Goal: Task Accomplishment & Management: Use online tool/utility

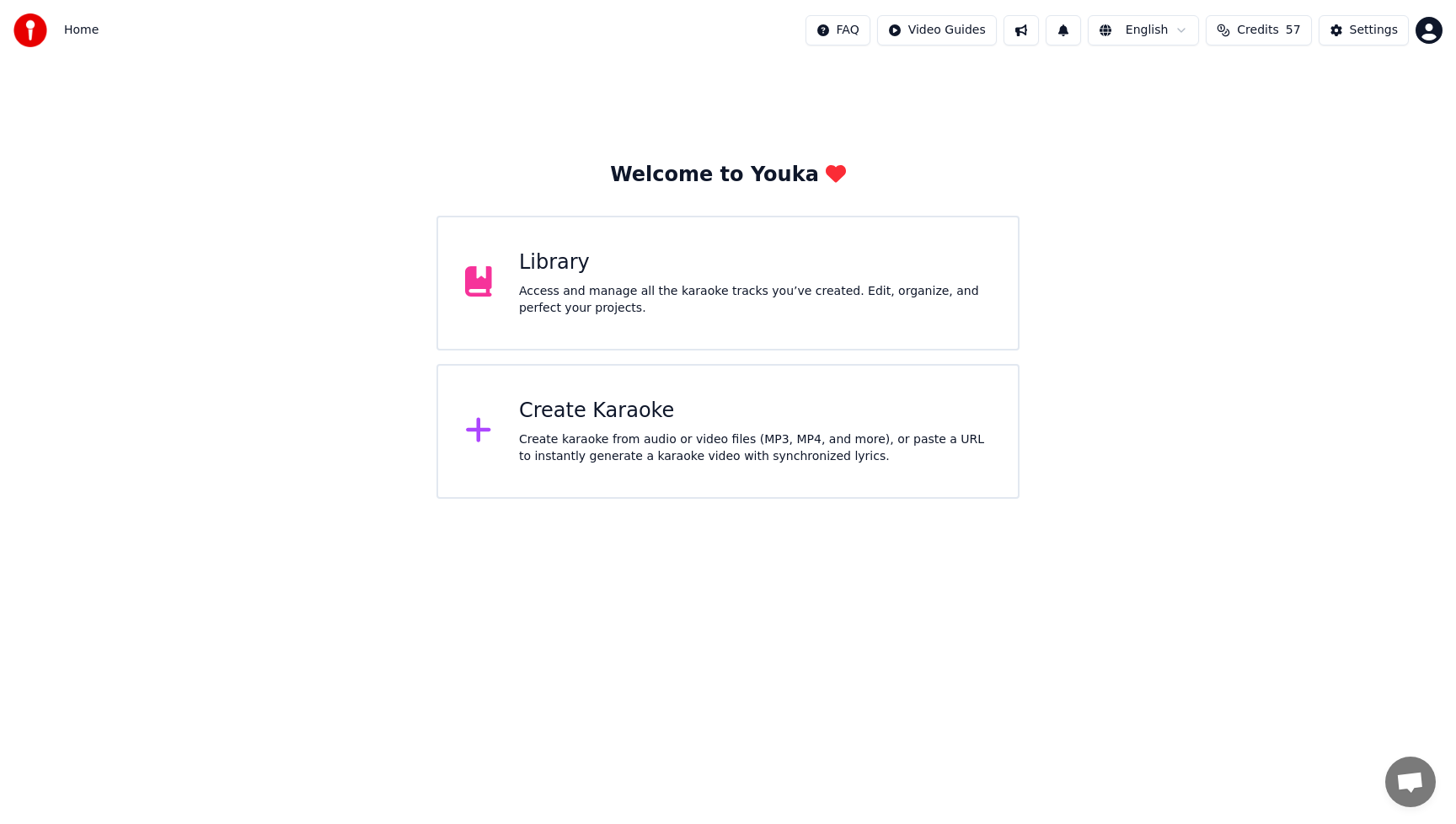
click at [632, 439] on div "Create karaoke from audio or video files (MP3, MP4, and more), or paste a URL t…" at bounding box center [755, 448] width 472 height 34
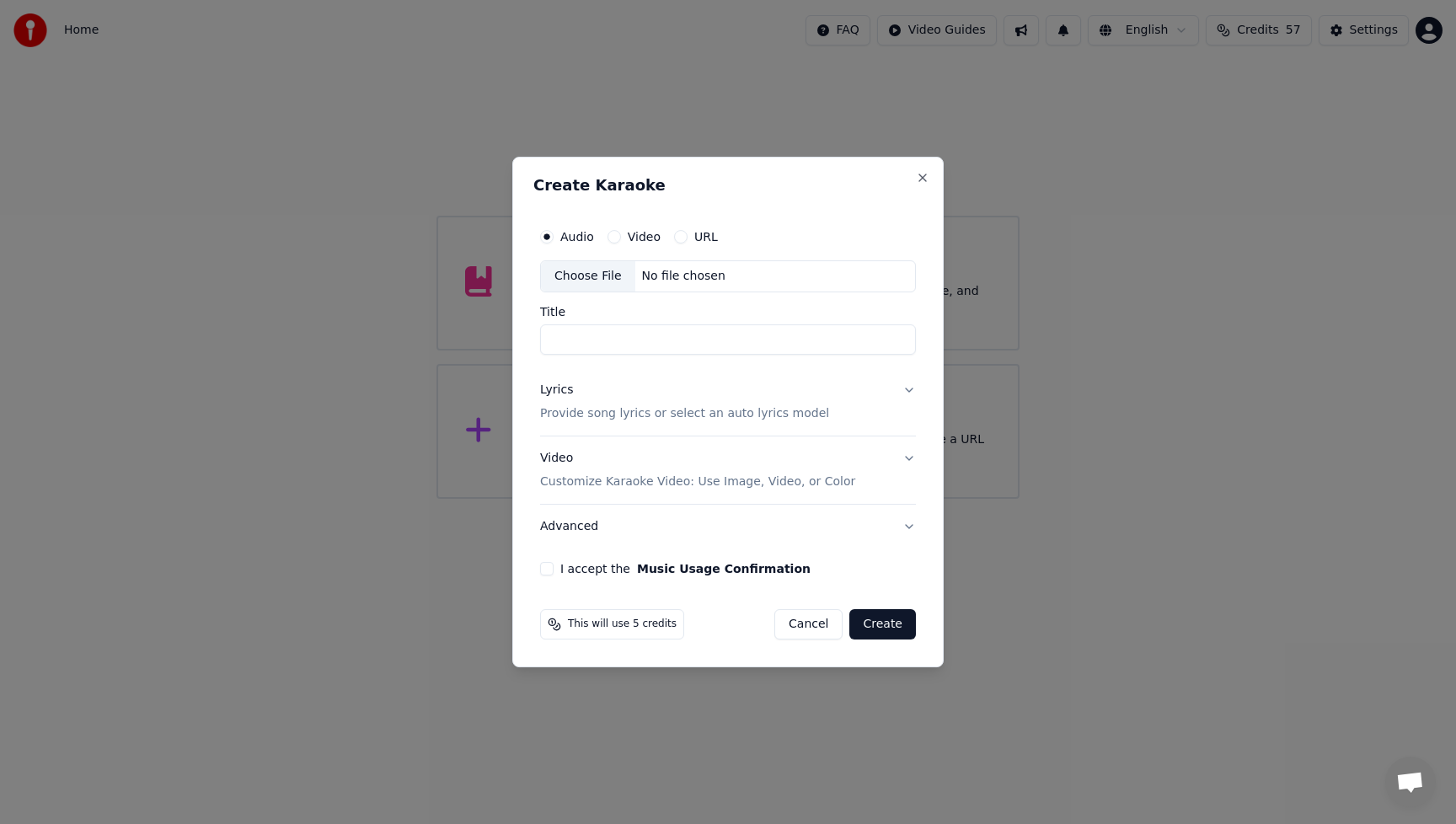
click at [595, 274] on div "Choose File" at bounding box center [588, 276] width 94 height 30
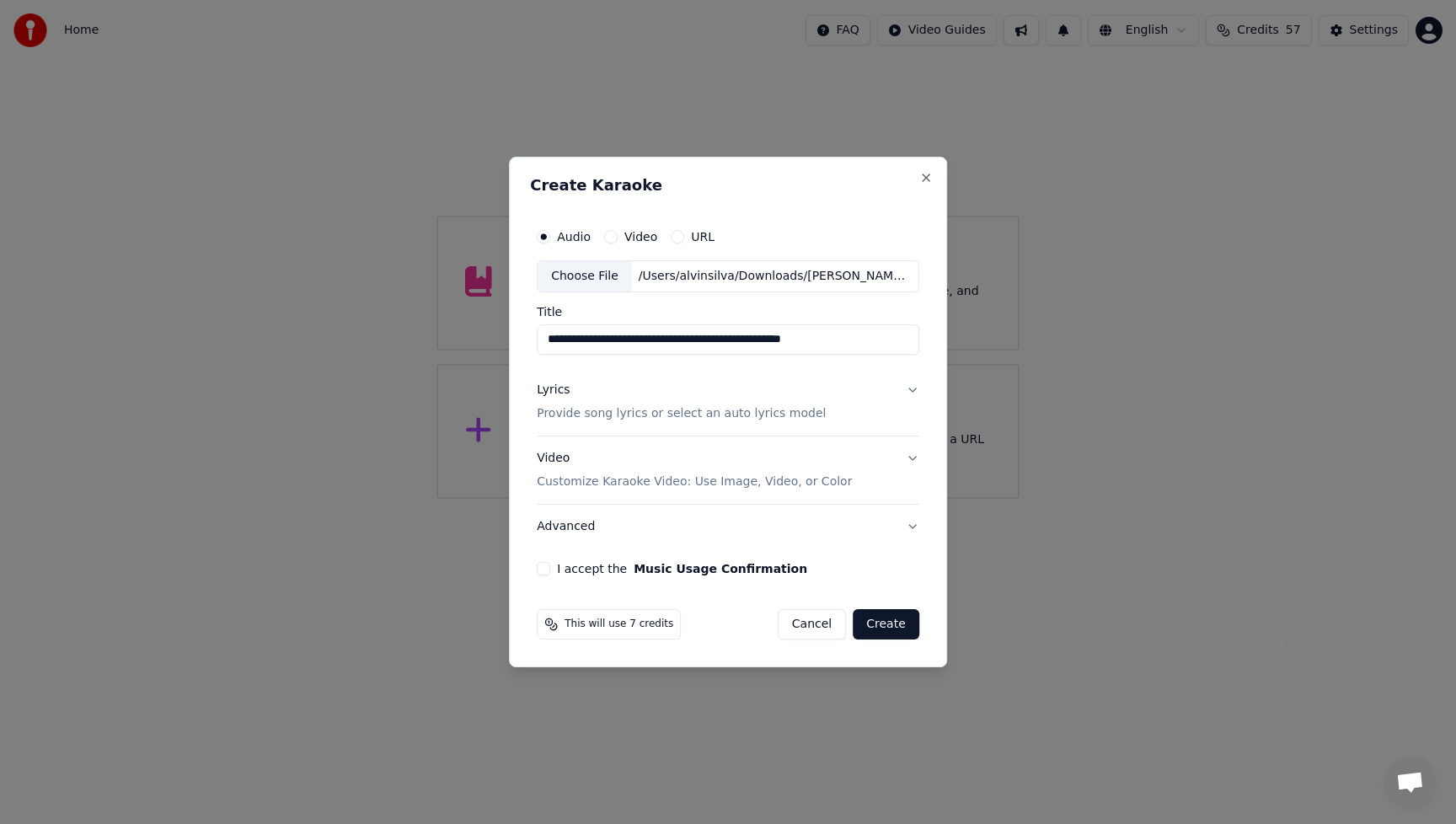
drag, startPoint x: 620, startPoint y: 340, endPoint x: 511, endPoint y: 337, distance: 109.0
click at [511, 337] on div "**********" at bounding box center [728, 412] width 438 height 511
drag, startPoint x: 609, startPoint y: 338, endPoint x: 855, endPoint y: 345, distance: 246.1
click at [855, 345] on input "**********" at bounding box center [727, 339] width 382 height 30
type input "*********"
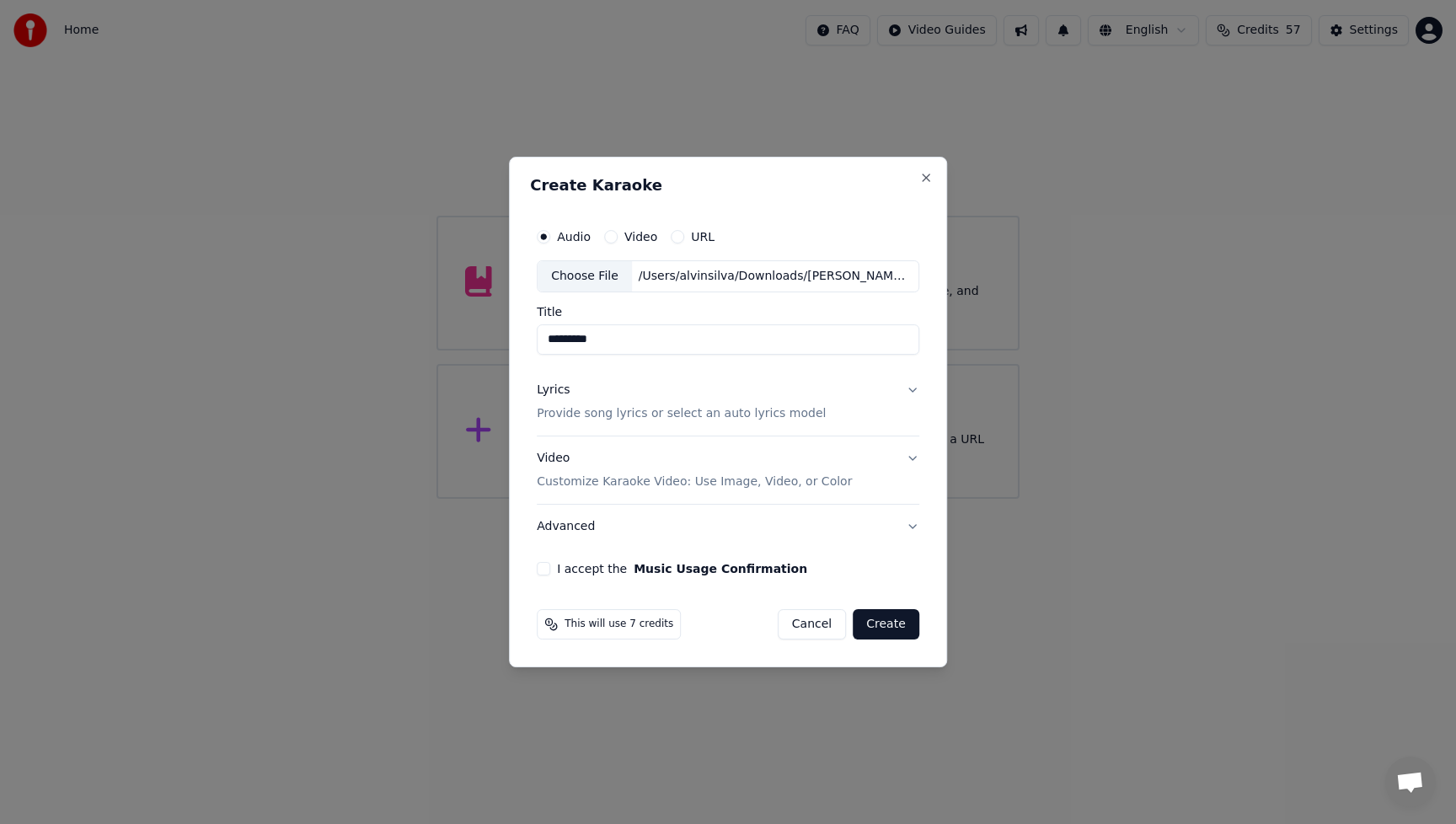
click at [555, 381] on button "Lyrics Provide song lyrics or select an auto lyrics model" at bounding box center [727, 402] width 382 height 68
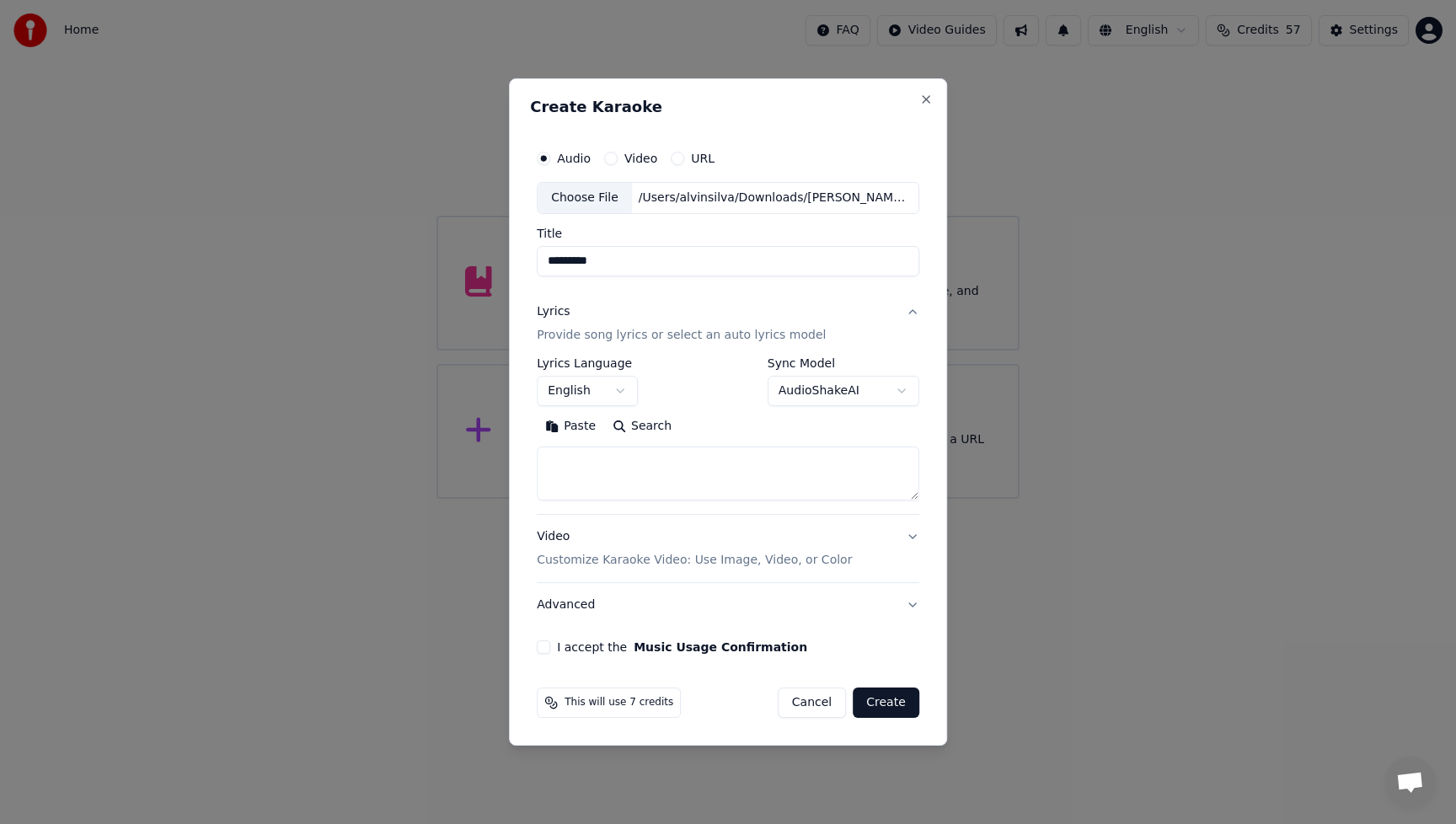
click at [581, 422] on button "Paste" at bounding box center [570, 427] width 68 height 27
type textarea "**********"
click at [691, 486] on textarea at bounding box center [725, 473] width 379 height 54
click at [634, 487] on textarea at bounding box center [725, 473] width 379 height 54
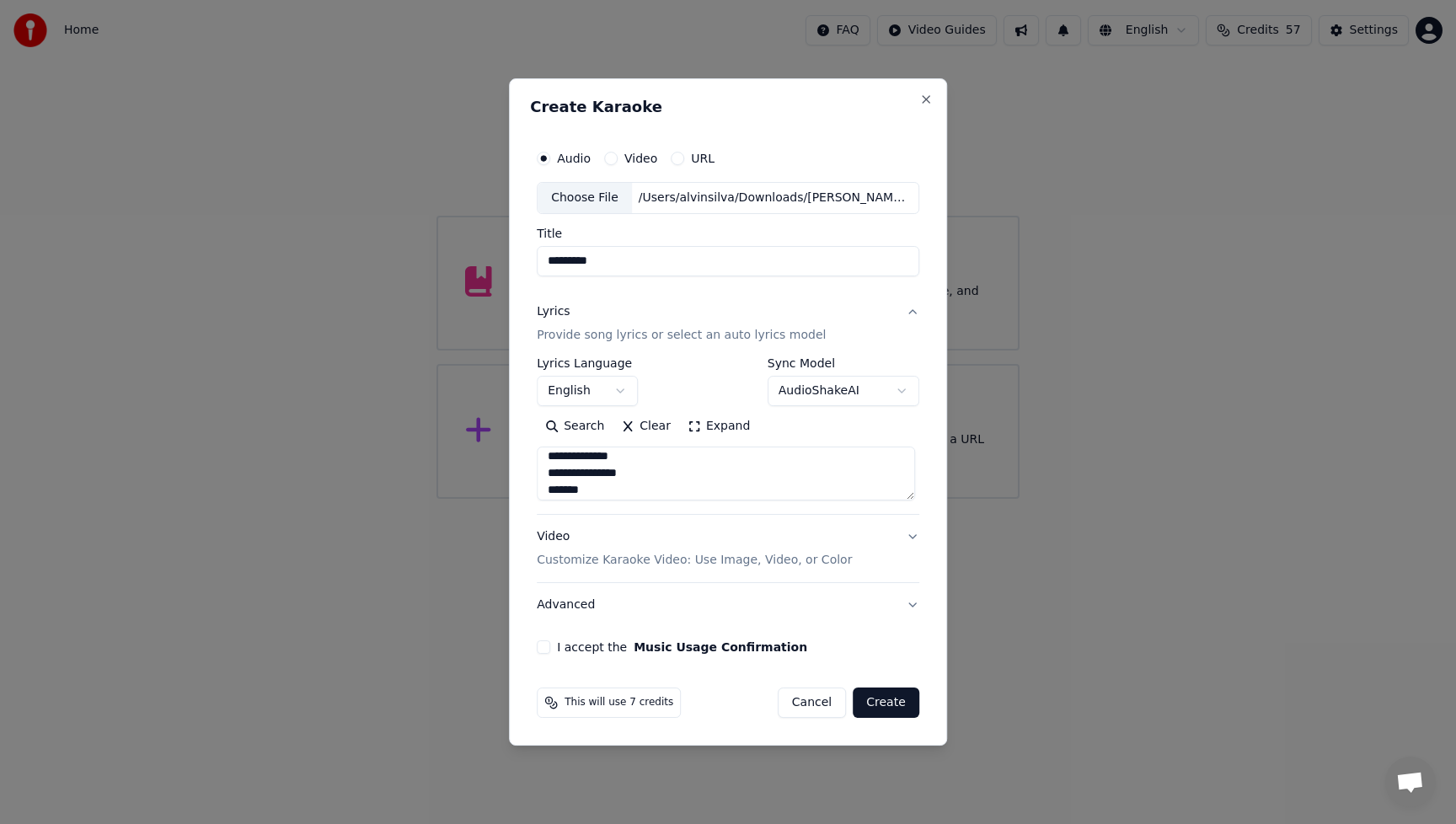
scroll to position [1084, 0]
click at [561, 536] on div "Video Customize Karaoke Video: Use Image, Video, or Color" at bounding box center [693, 548] width 315 height 40
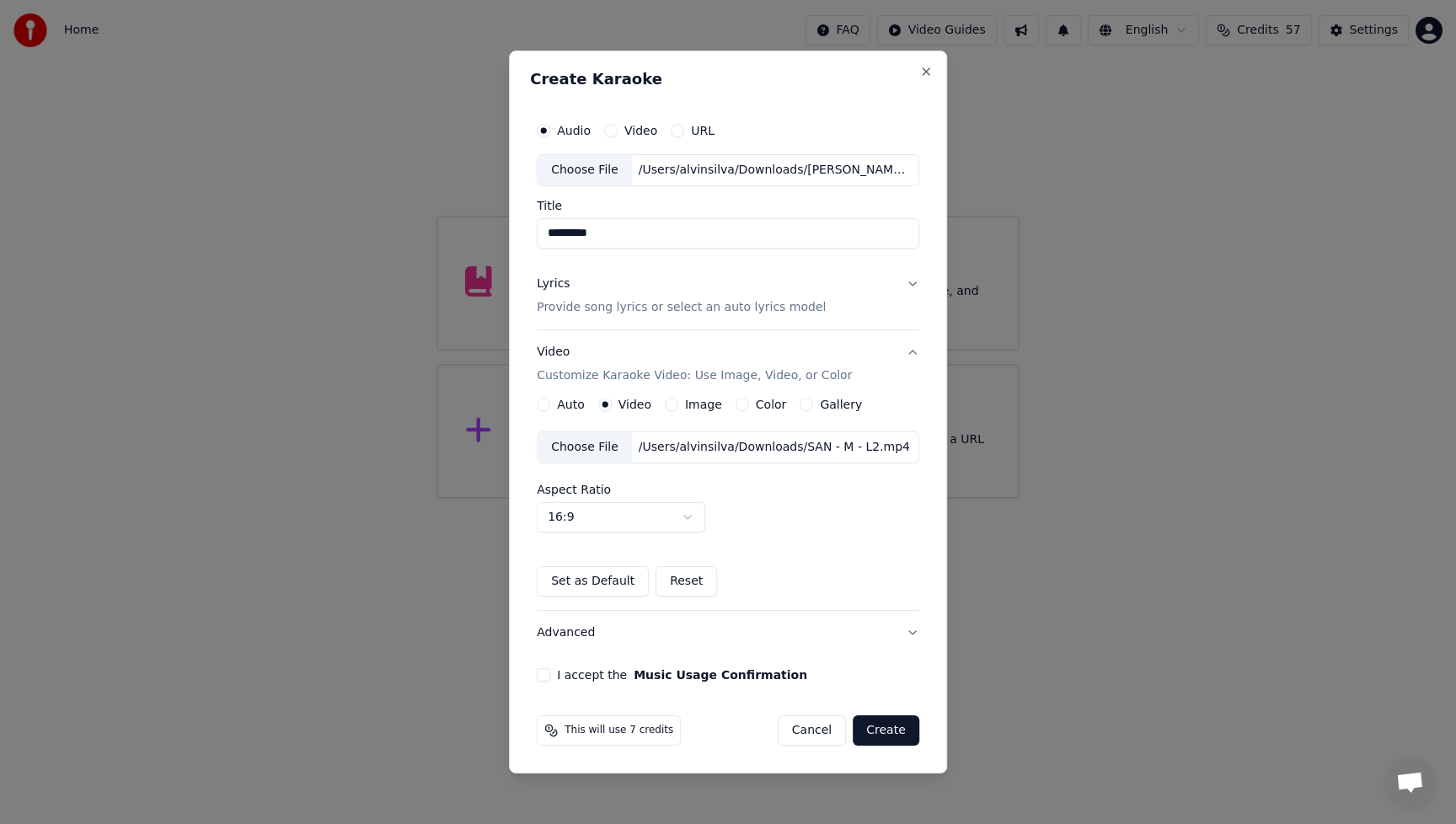
click at [586, 447] on div "Choose File" at bounding box center [584, 447] width 94 height 30
click at [577, 633] on button "Advanced" at bounding box center [727, 632] width 382 height 44
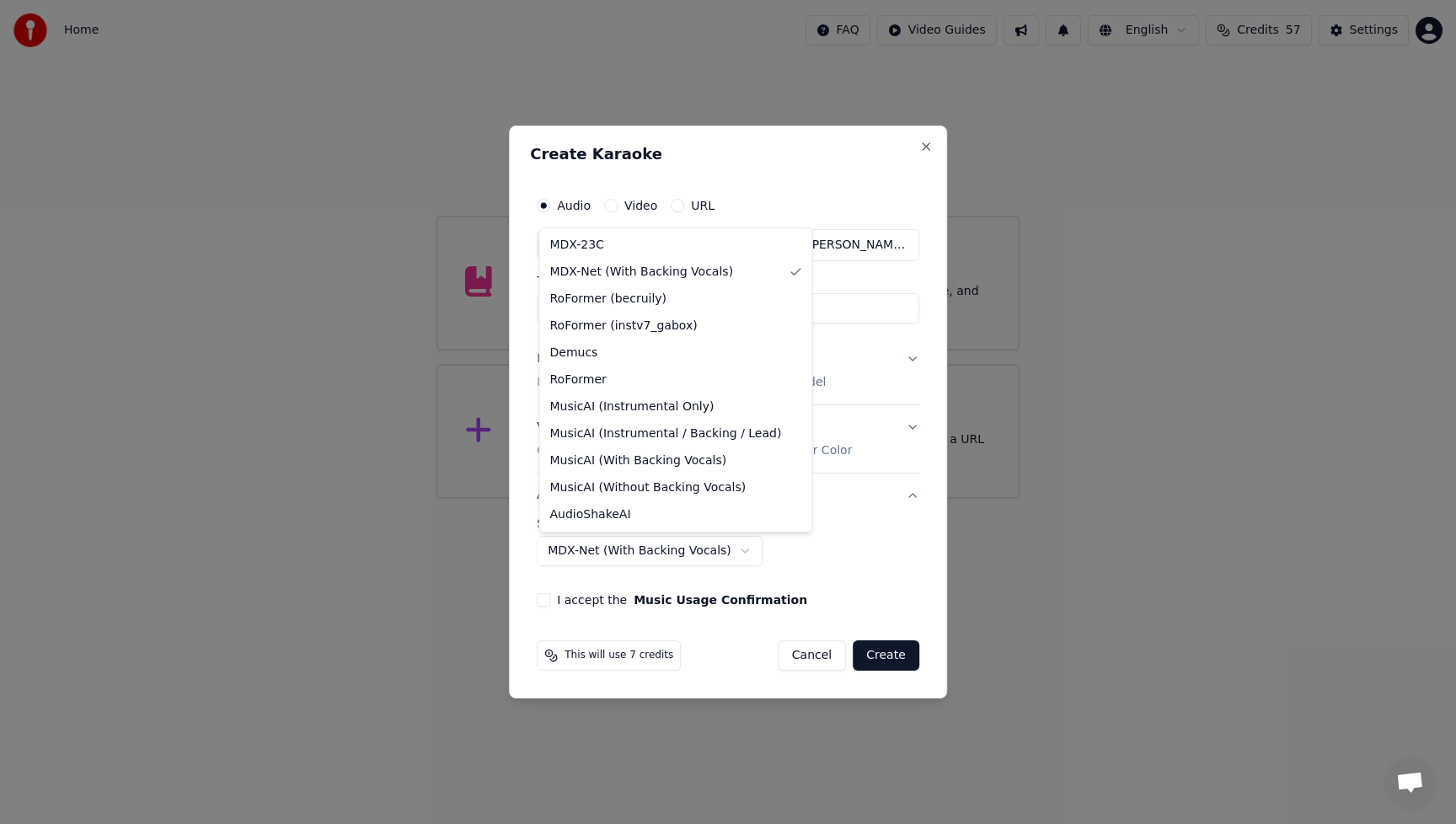
click at [592, 499] on body "**********" at bounding box center [728, 249] width 1456 height 499
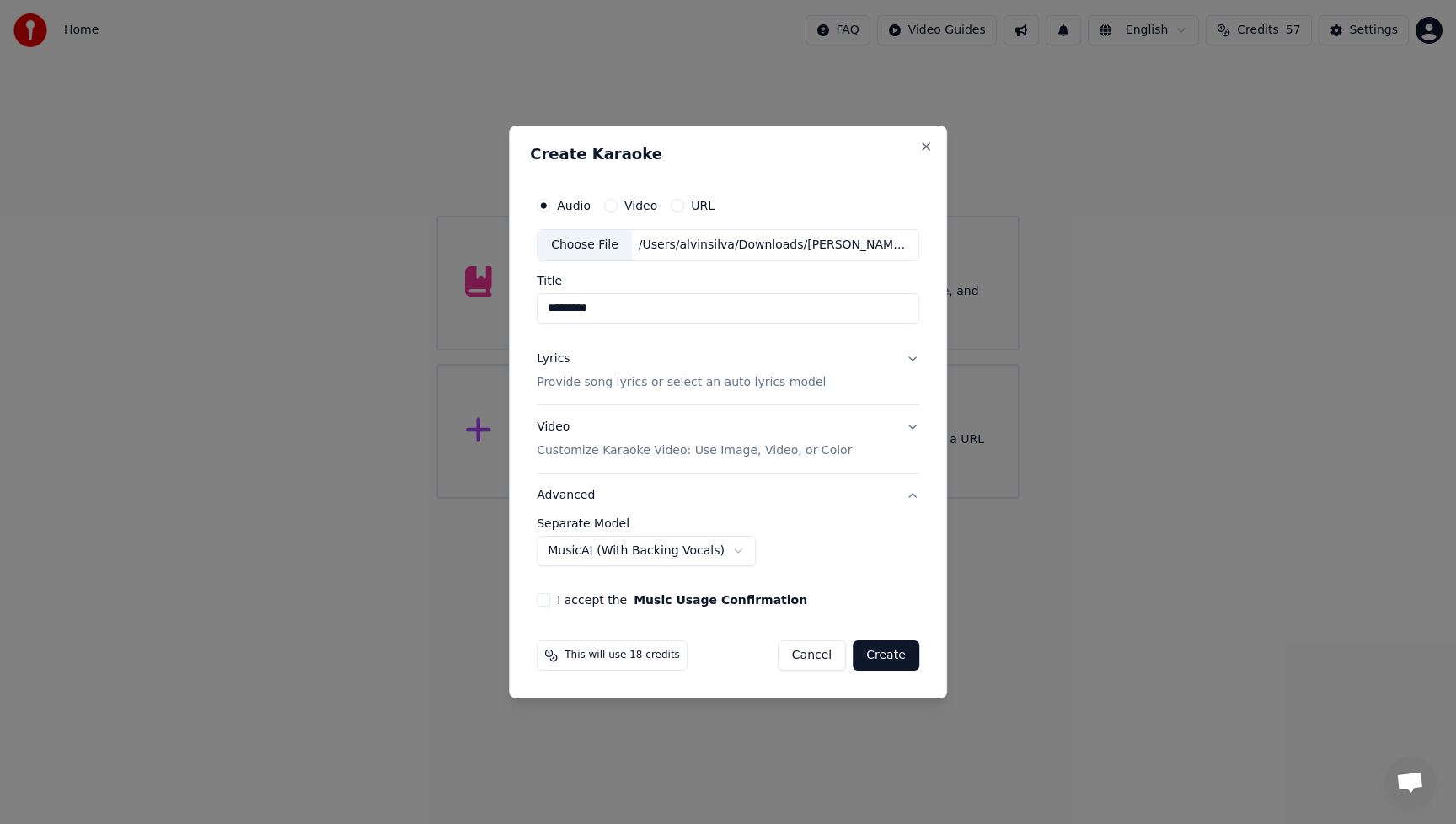
click at [590, 499] on body "**********" at bounding box center [728, 249] width 1456 height 499
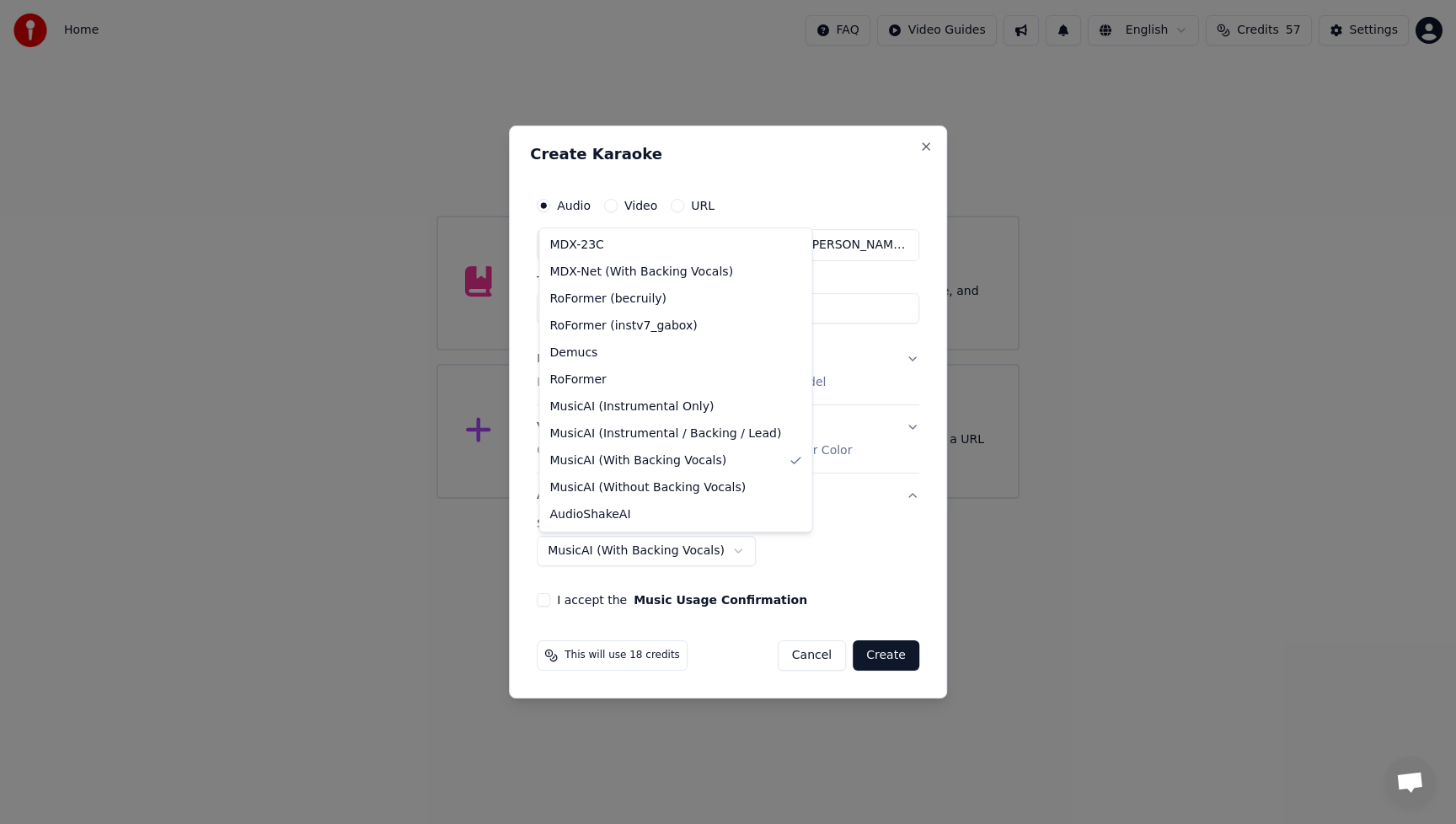
select select "**********"
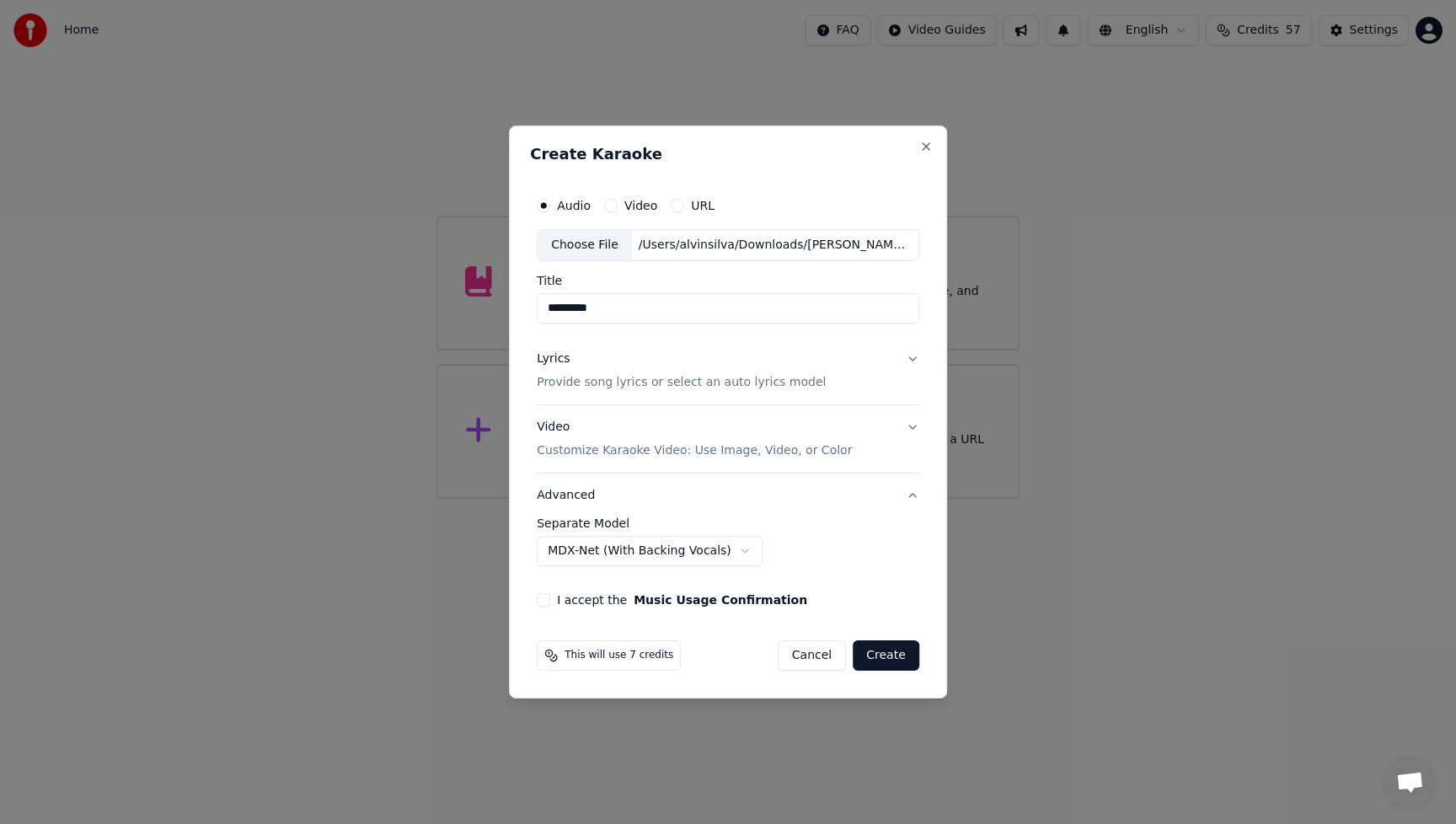
click at [546, 601] on button "I accept the Music Usage Confirmation" at bounding box center [543, 599] width 13 height 13
click at [879, 655] on button "Create" at bounding box center [886, 656] width 67 height 30
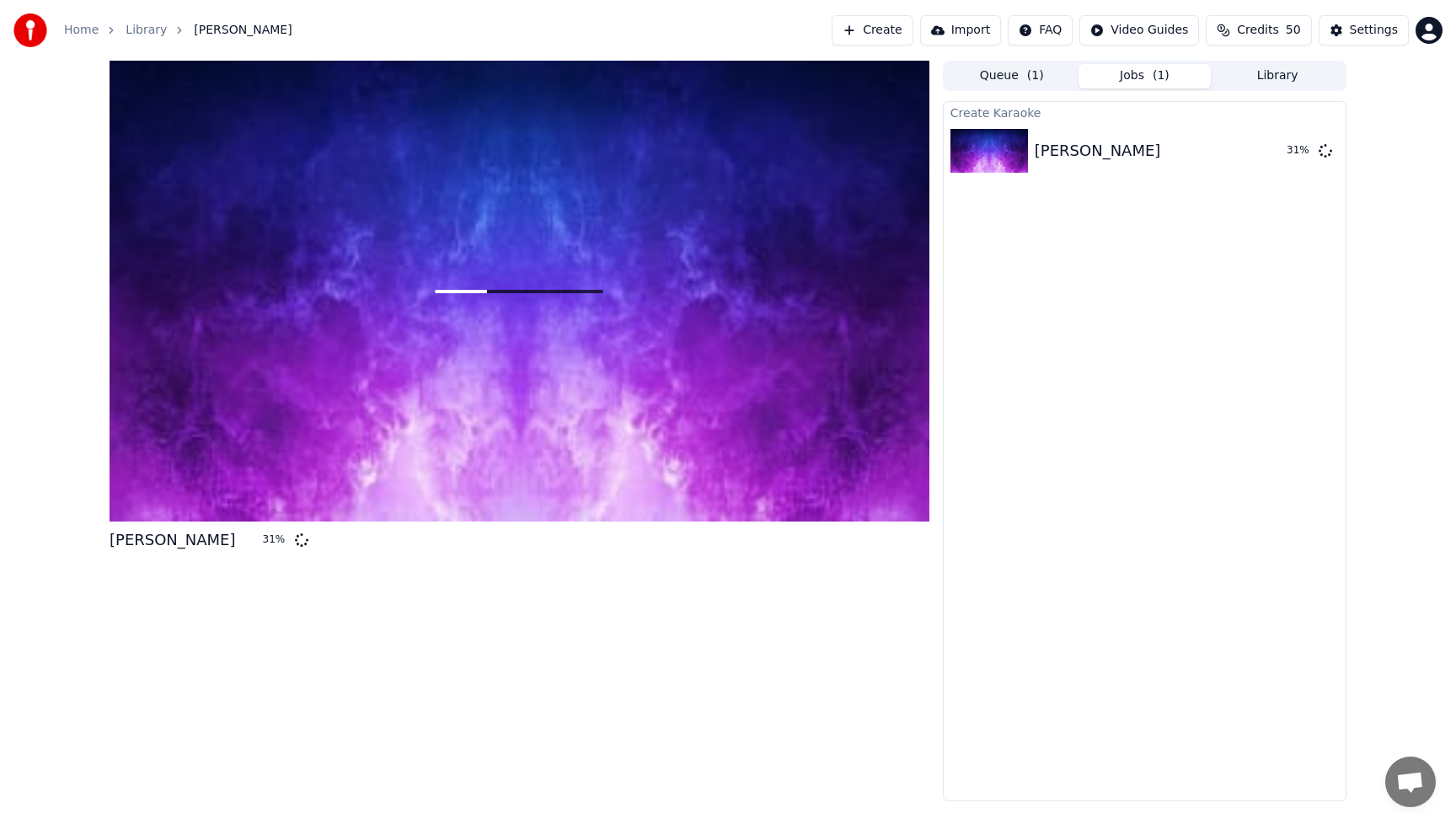
click at [852, 659] on div "Ikaw Sana 31 %" at bounding box center [519, 431] width 820 height 740
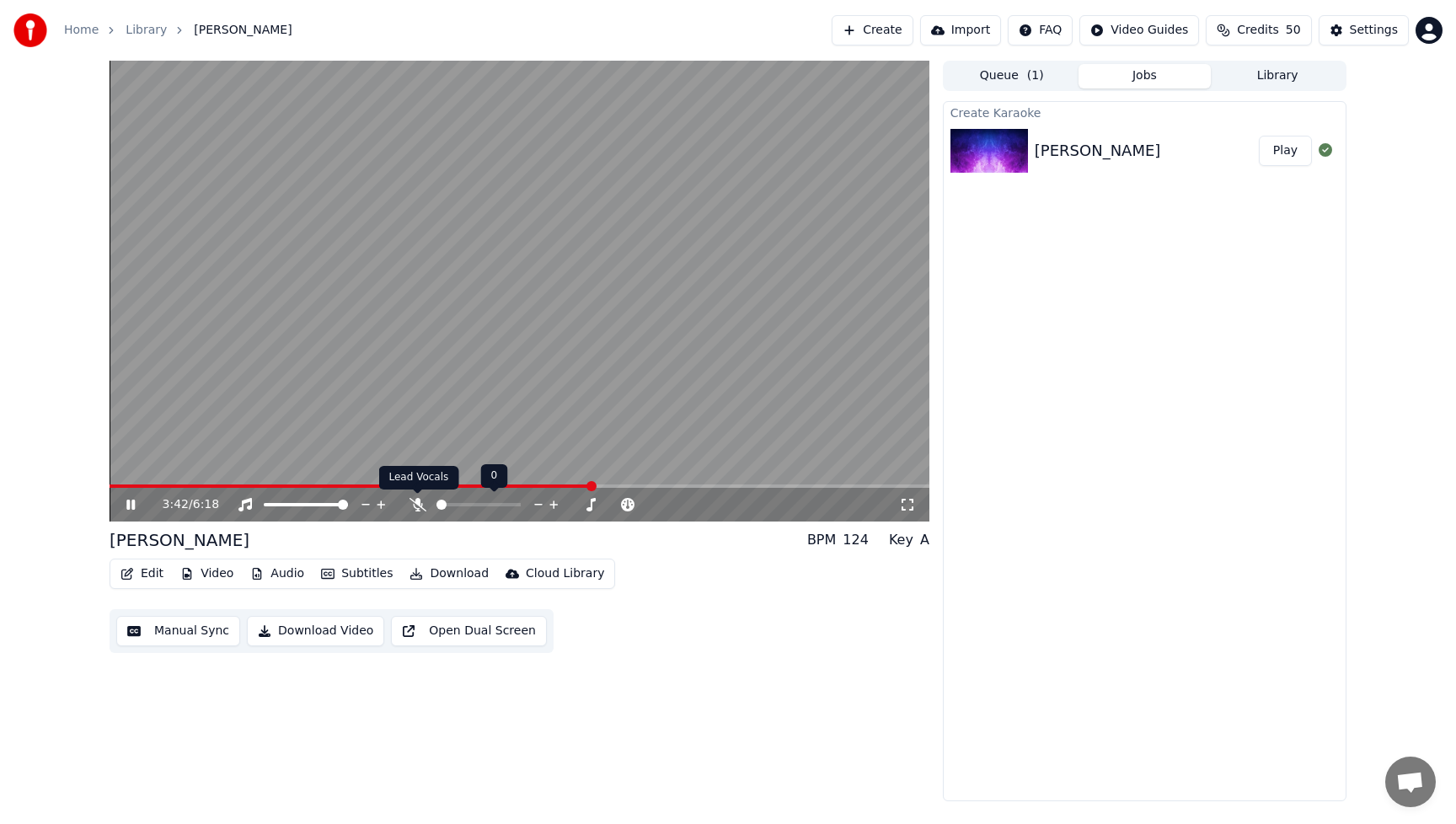
click at [419, 503] on icon at bounding box center [418, 505] width 17 height 13
click at [120, 486] on span at bounding box center [116, 487] width 11 height 4
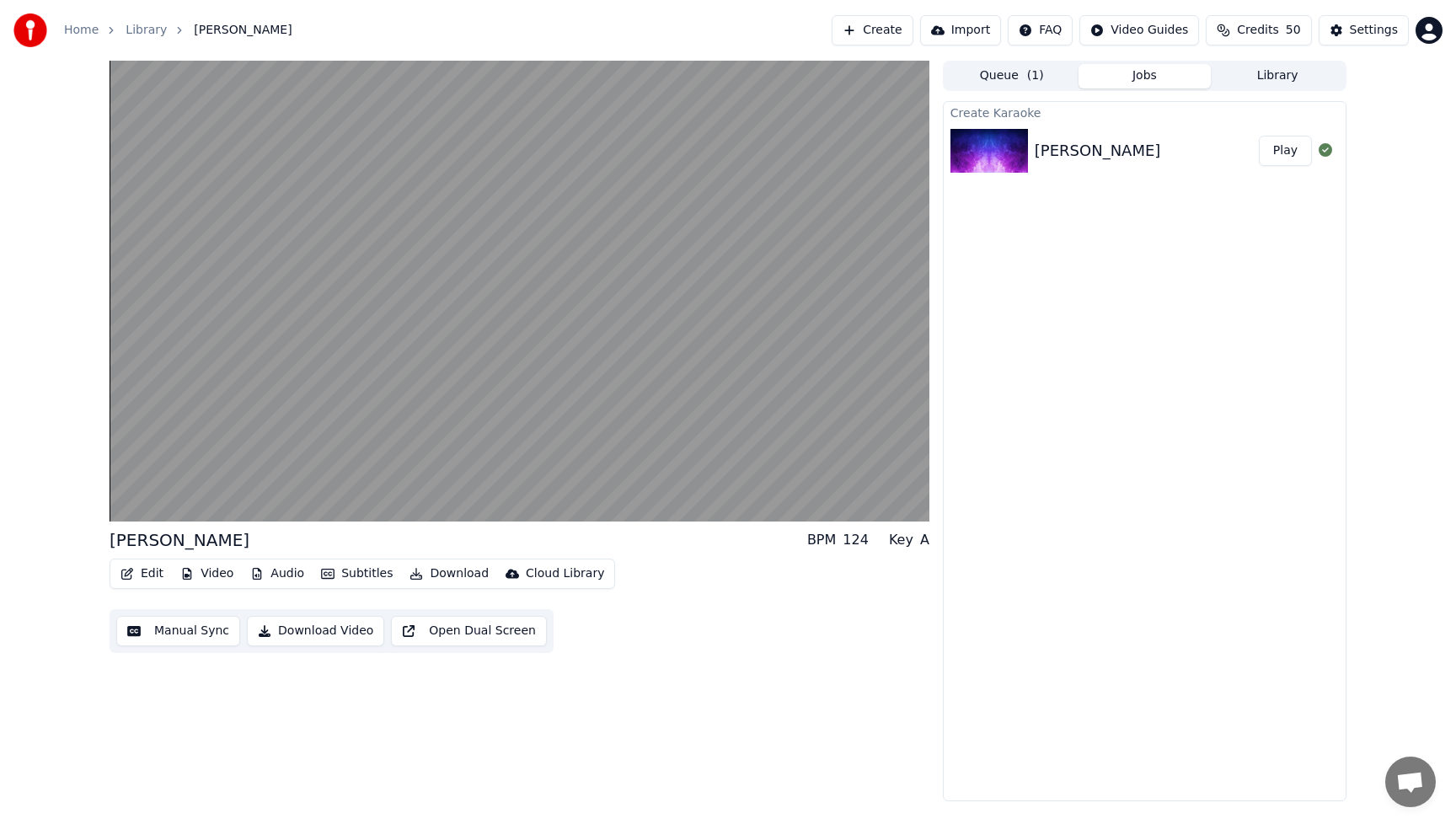
click at [218, 575] on button "Video" at bounding box center [207, 573] width 67 height 23
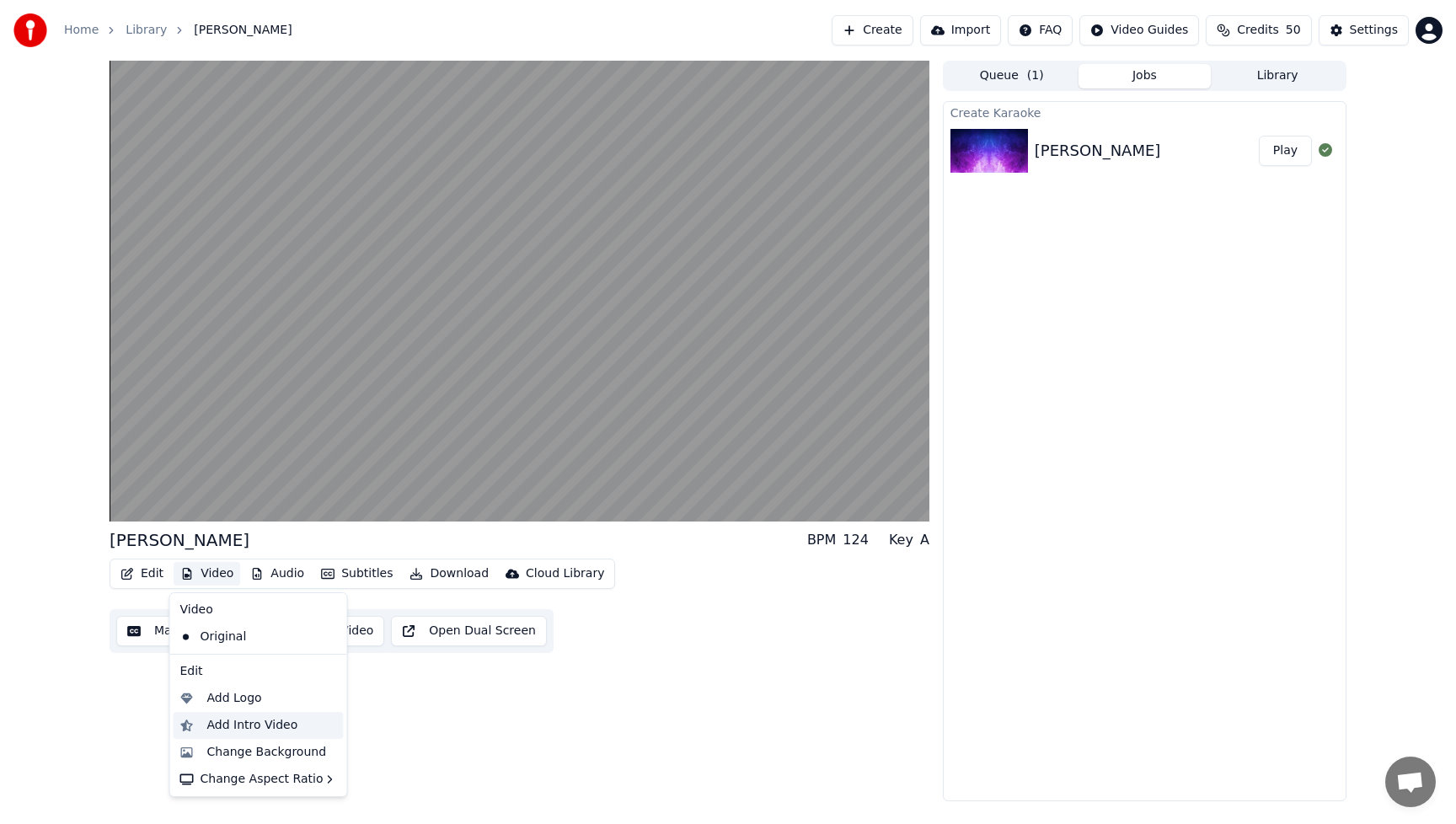
click at [240, 723] on div "Add Intro Video" at bounding box center [253, 725] width 91 height 17
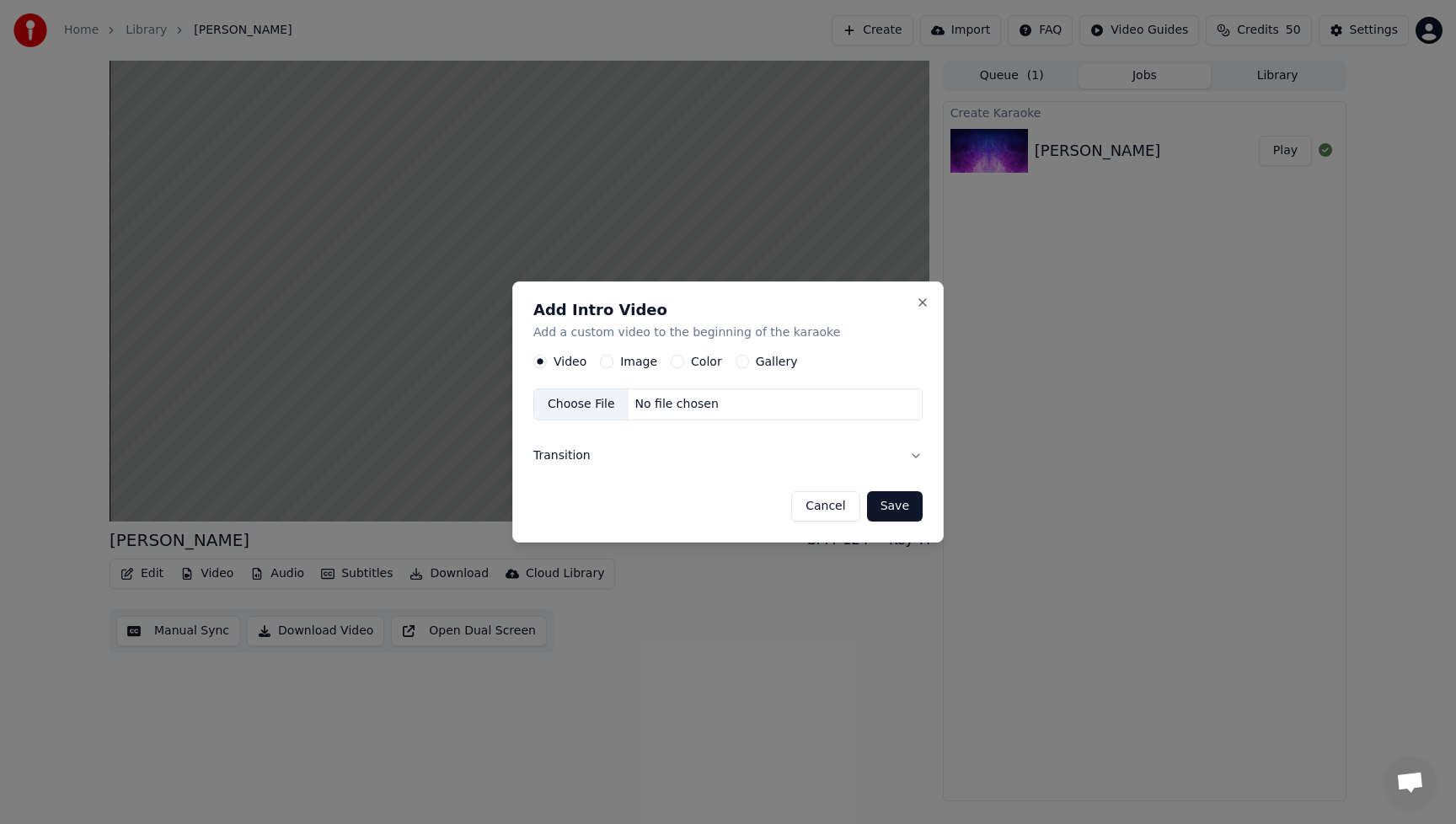
click at [620, 362] on label "Image" at bounding box center [638, 362] width 37 height 12
click at [613, 362] on button "Image" at bounding box center [607, 362] width 13 height 13
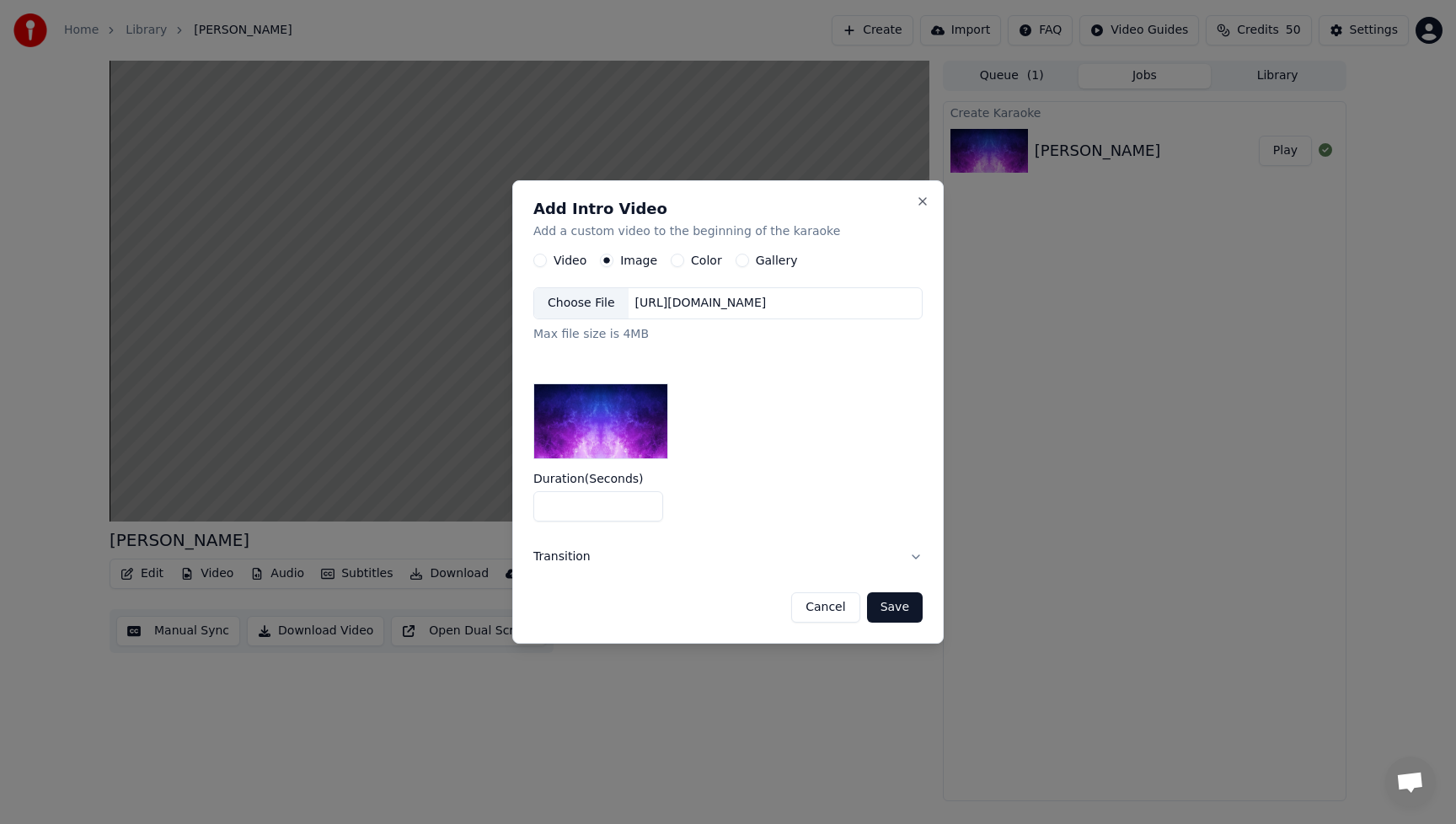
click at [589, 299] on div "Choose File" at bounding box center [581, 303] width 94 height 30
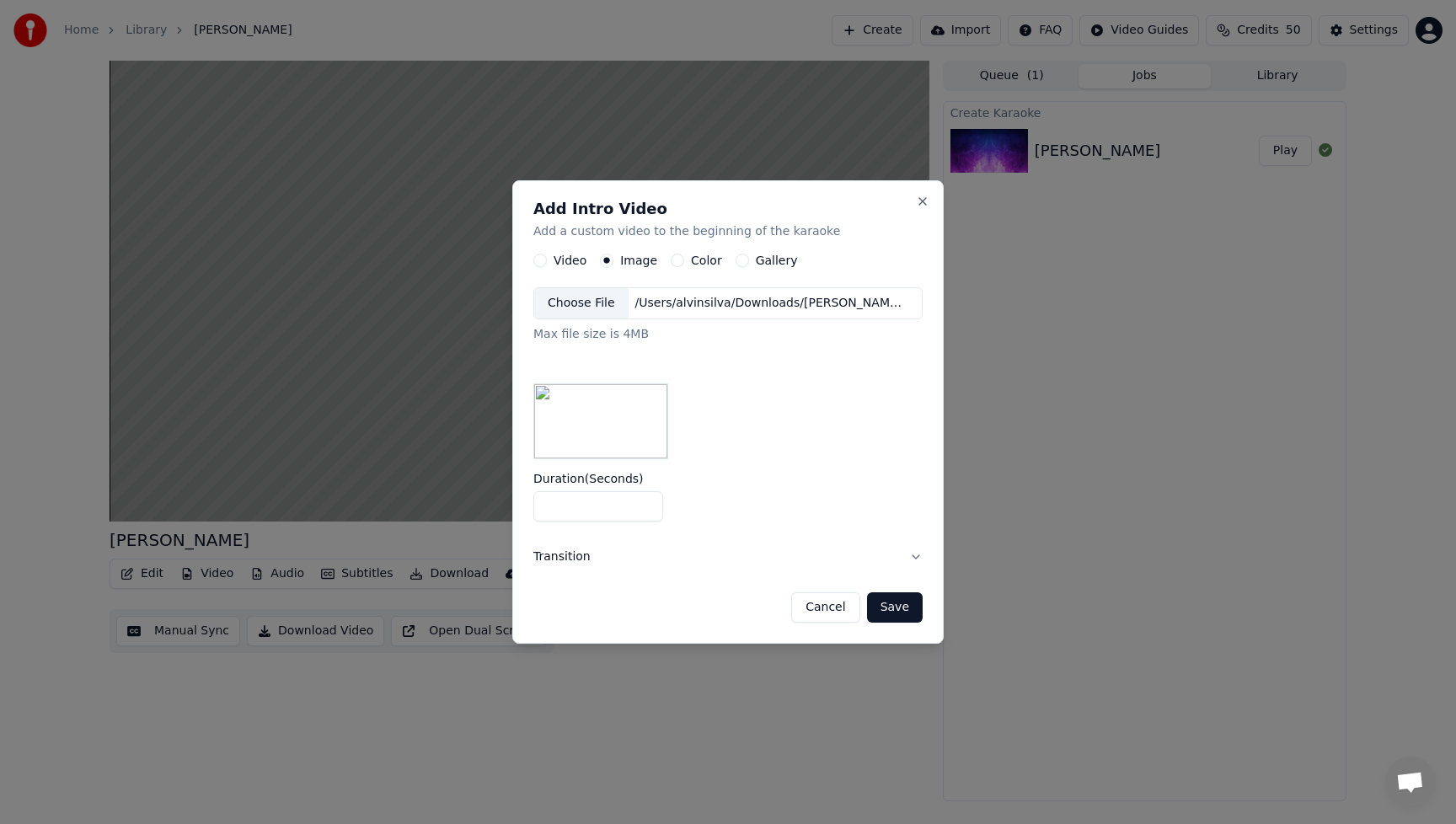
click at [912, 611] on button "Save" at bounding box center [894, 608] width 55 height 30
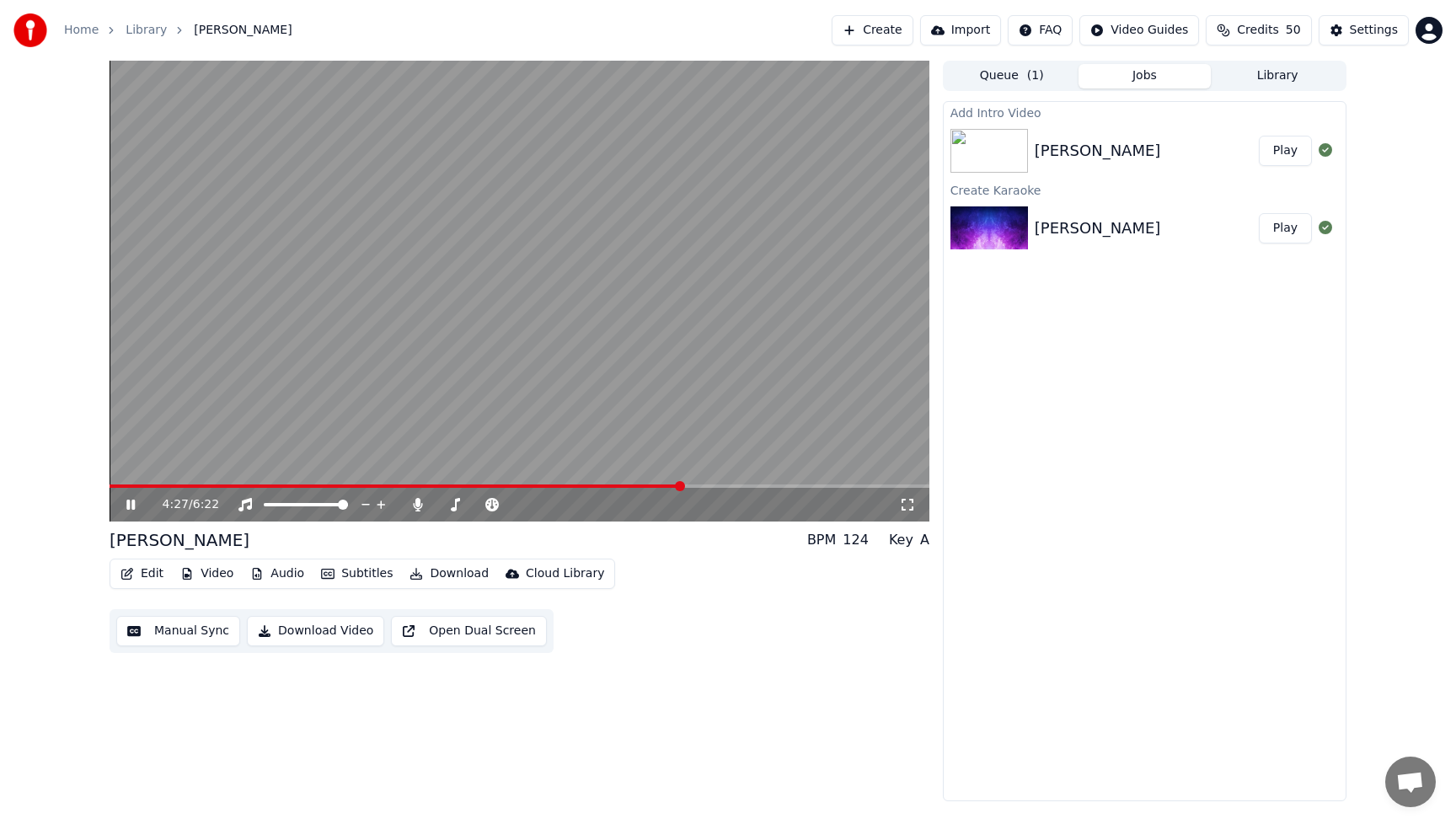
click at [130, 501] on icon at bounding box center [131, 505] width 8 height 10
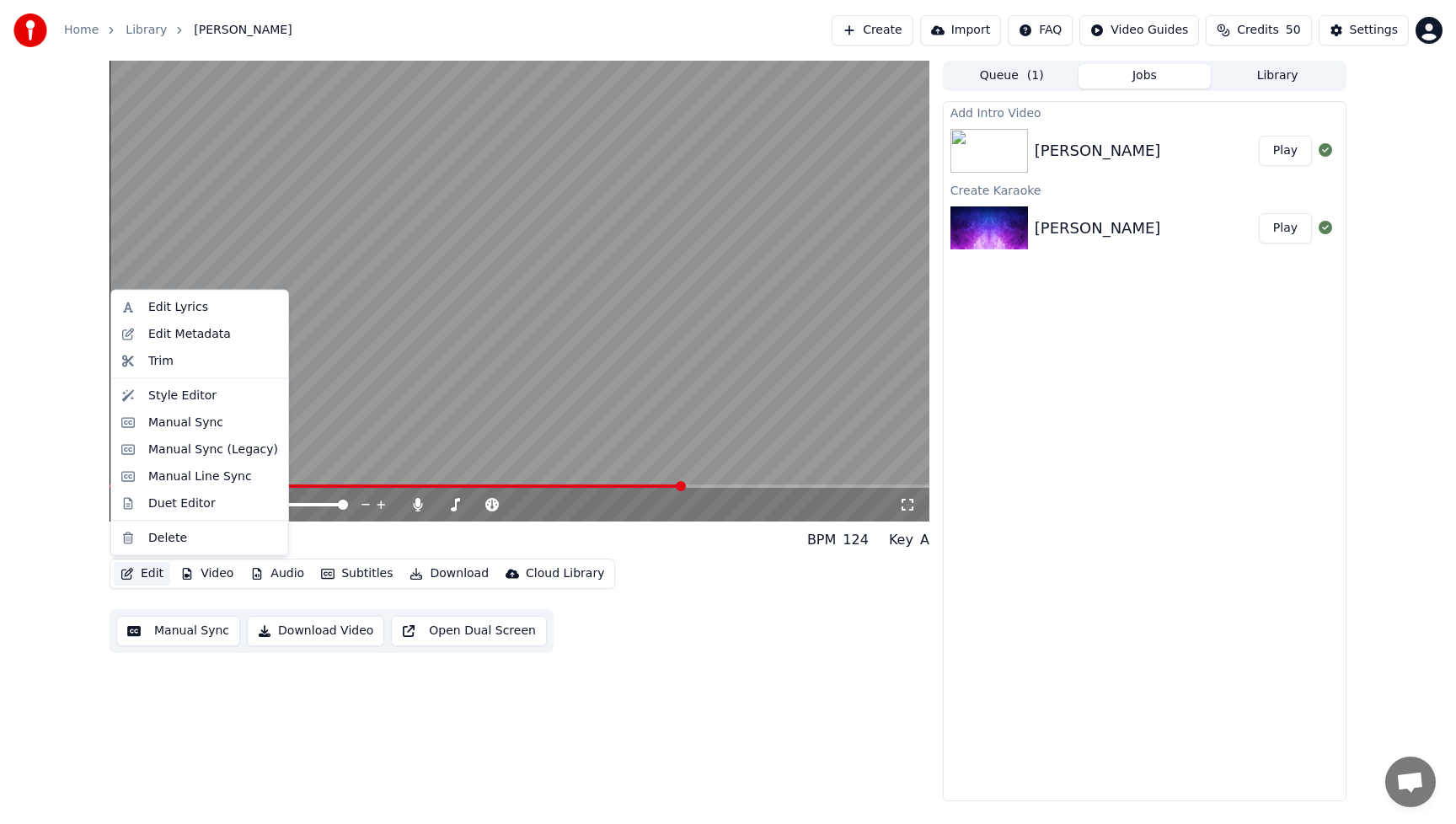
click at [151, 574] on button "Edit" at bounding box center [142, 573] width 56 height 23
click at [164, 421] on div "Manual Sync" at bounding box center [186, 422] width 75 height 17
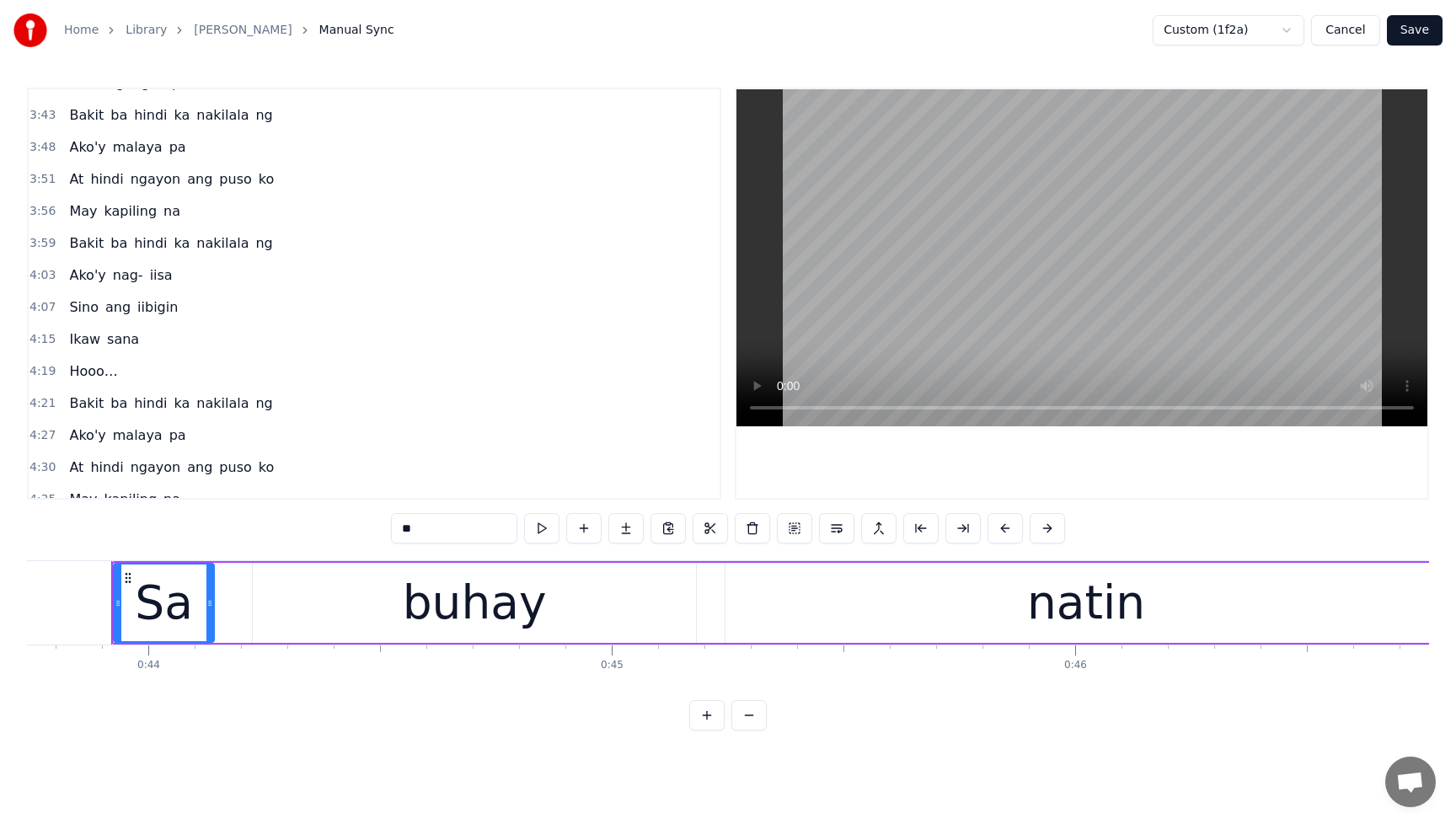
scroll to position [1516, 0]
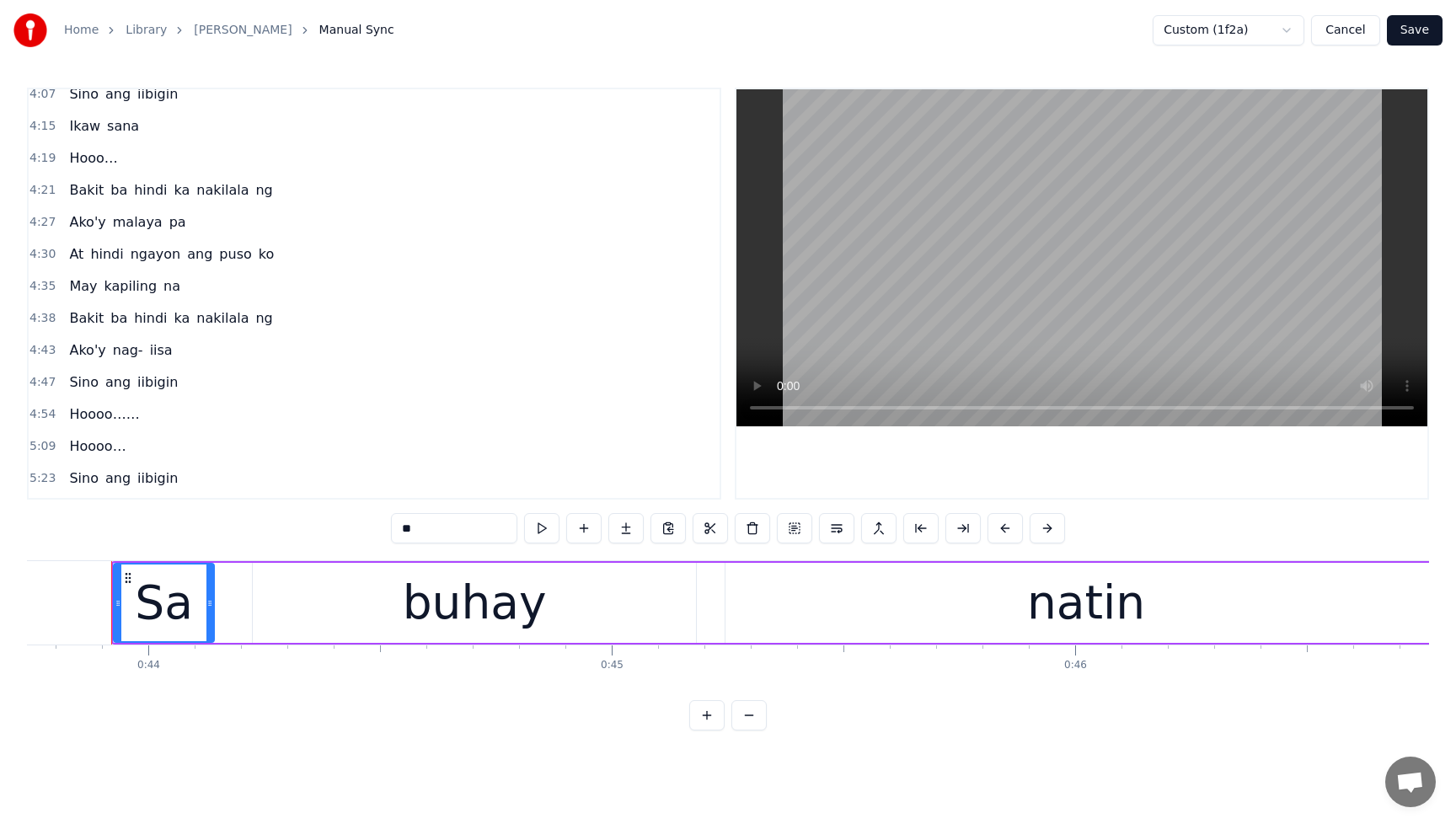
click at [80, 166] on span "Hooo…" at bounding box center [93, 158] width 52 height 20
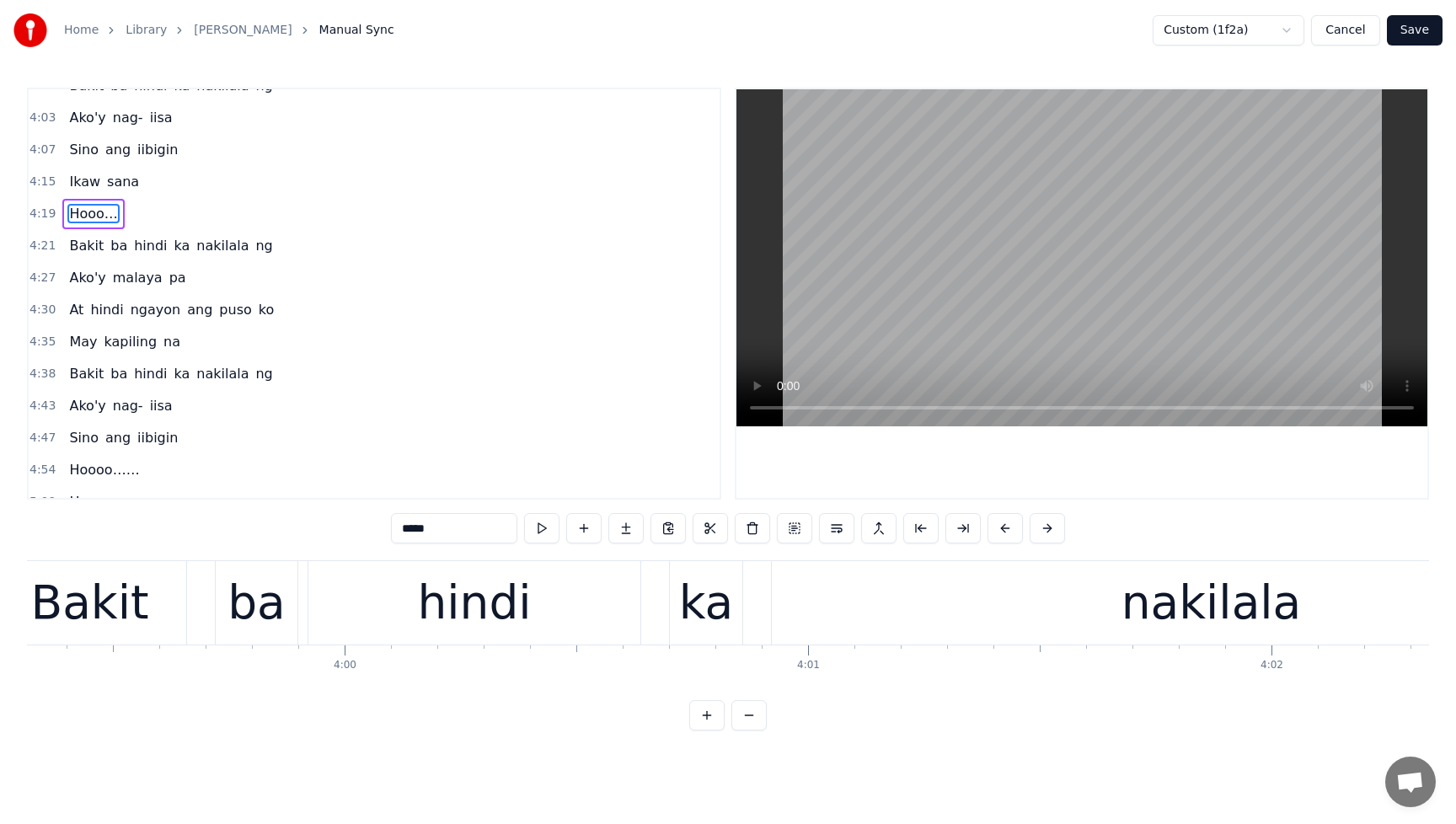
scroll to position [0, 120321]
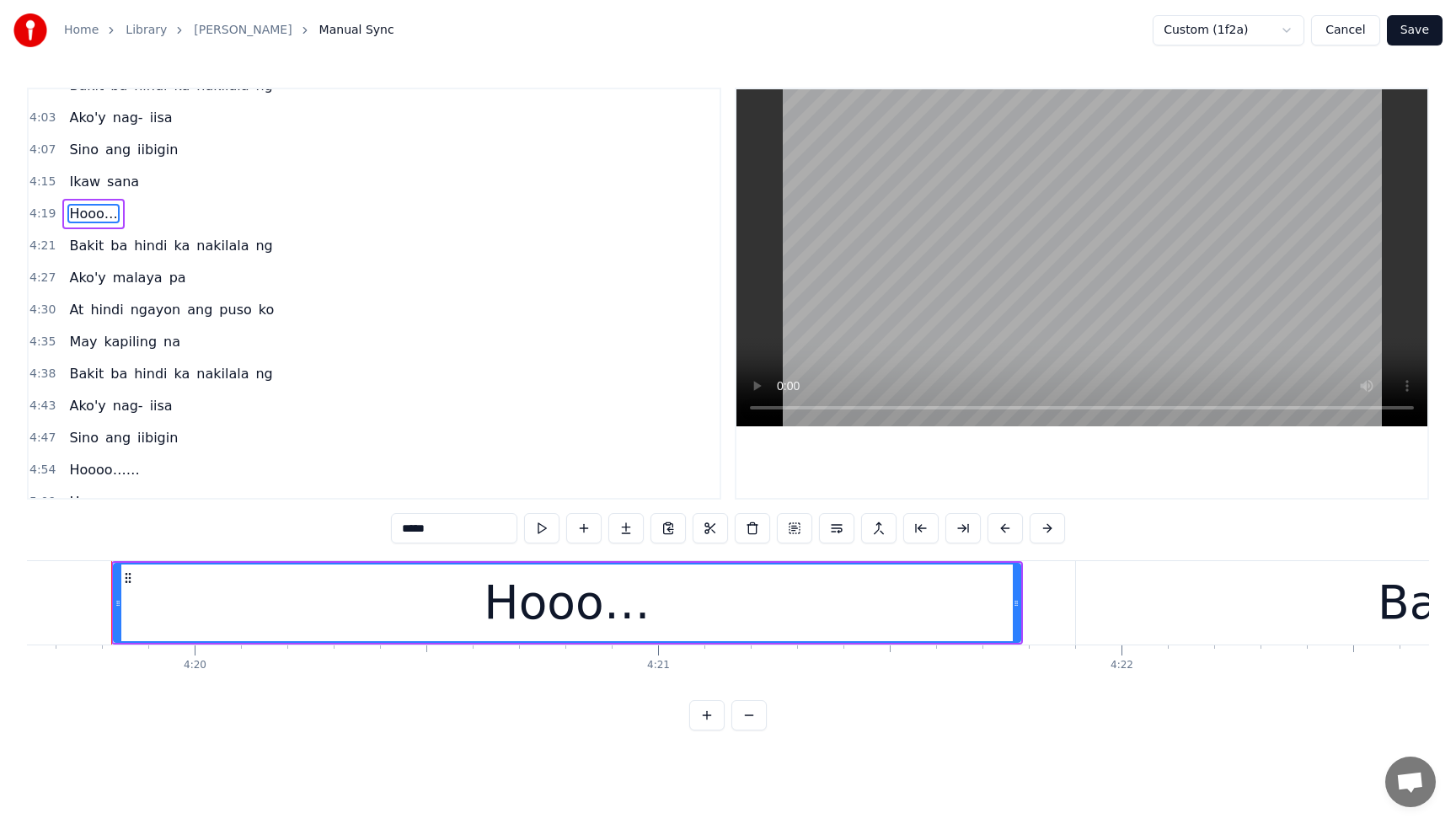
click at [1158, 603] on div "Bakit" at bounding box center [1436, 602] width 721 height 84
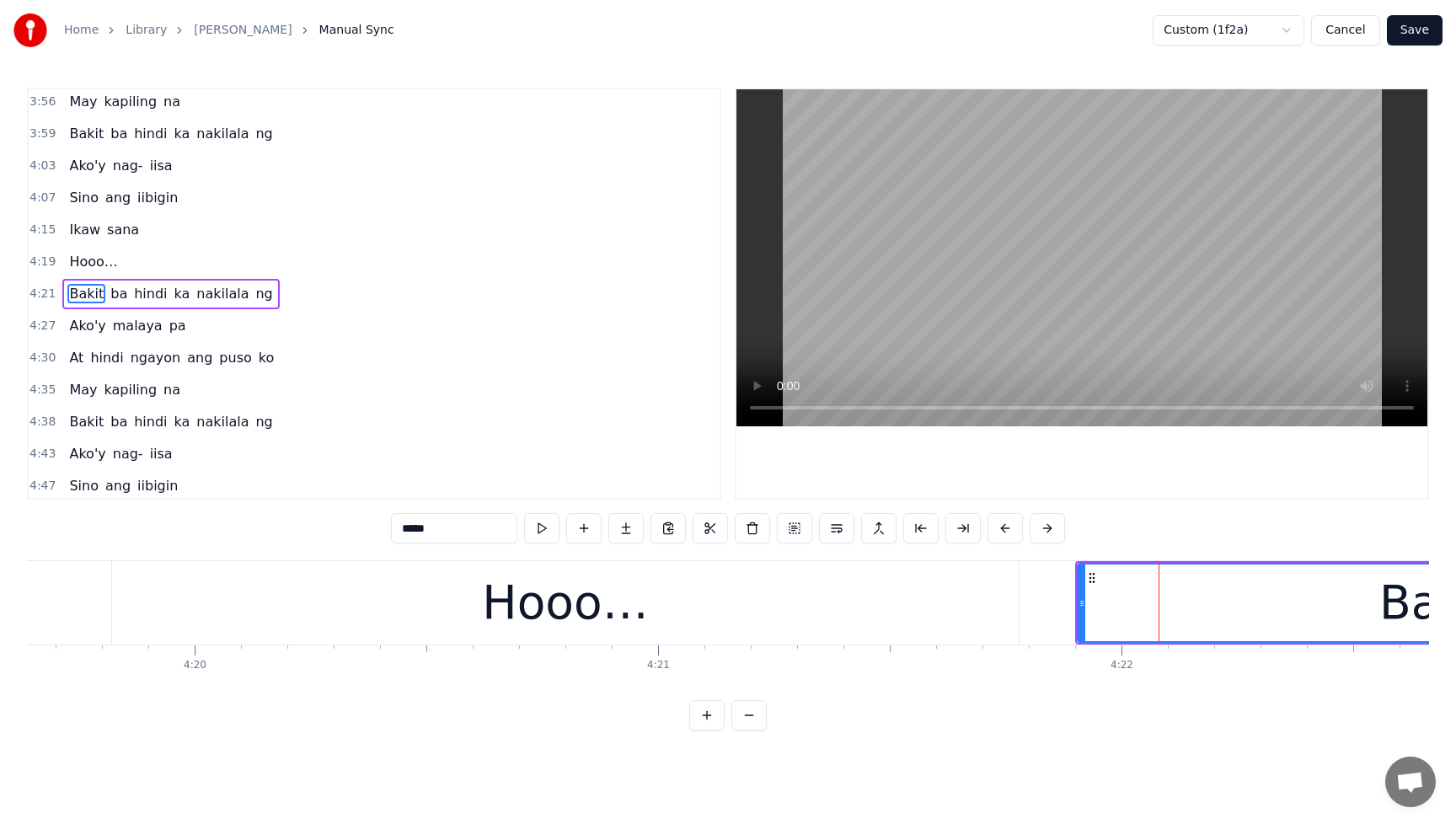
click at [959, 606] on div "Hooo…" at bounding box center [565, 602] width 906 height 84
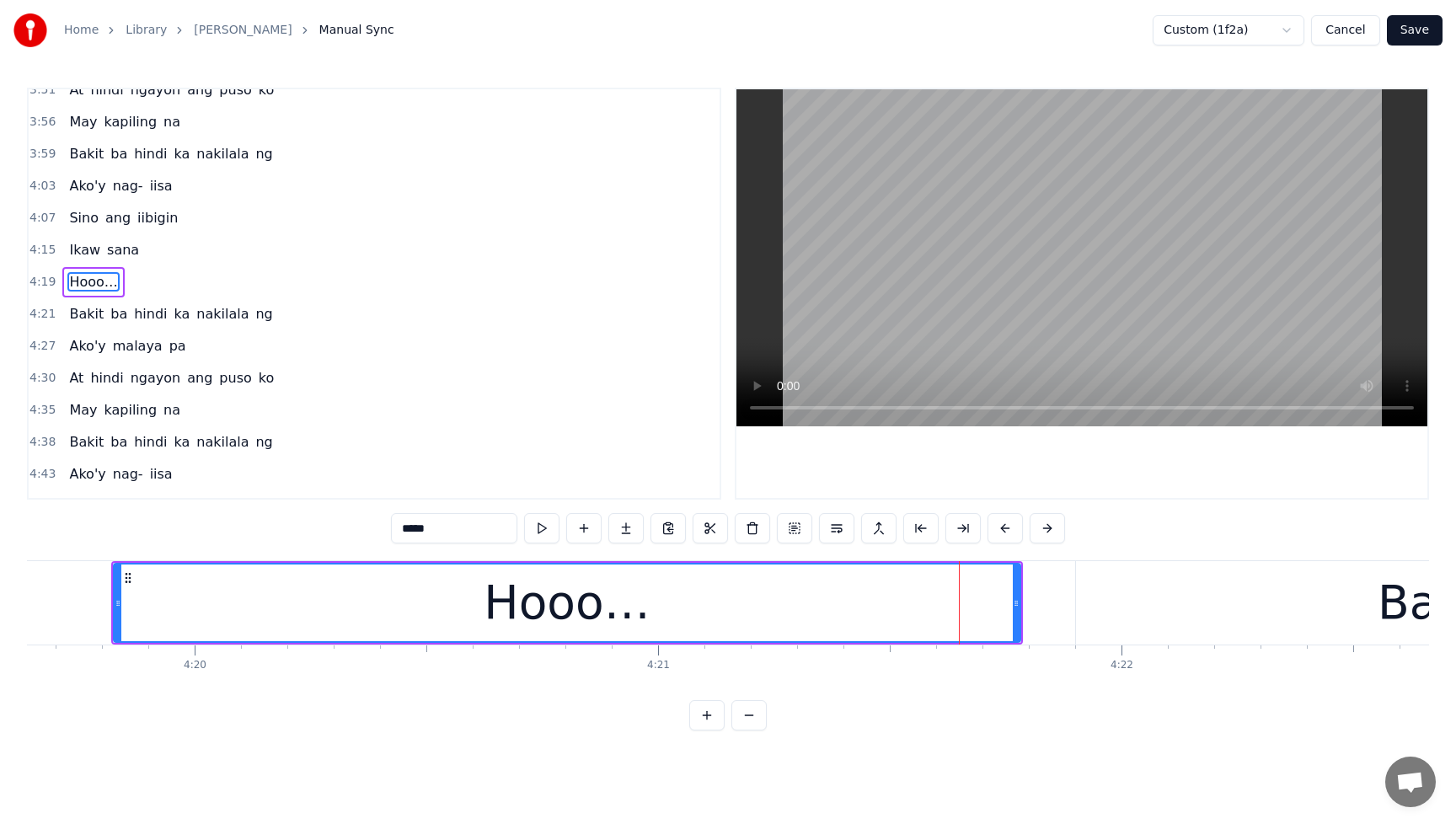
scroll to position [1380, 0]
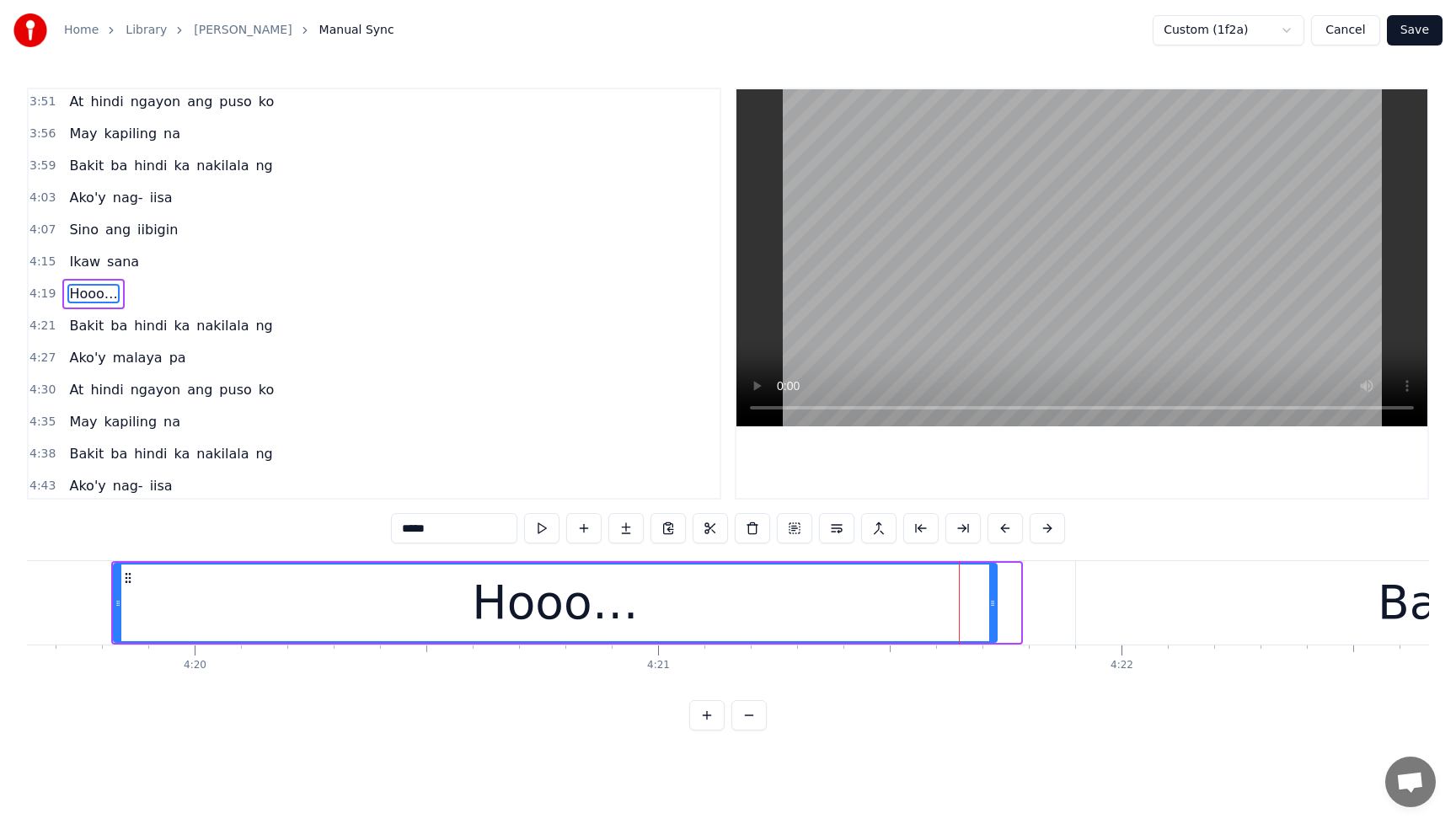
drag, startPoint x: 1016, startPoint y: 604, endPoint x: 993, endPoint y: 607, distance: 23.2
click at [993, 607] on icon at bounding box center [992, 603] width 7 height 13
click at [994, 607] on icon at bounding box center [992, 603] width 7 height 13
click at [1109, 604] on div "Bakit" at bounding box center [1436, 602] width 721 height 84
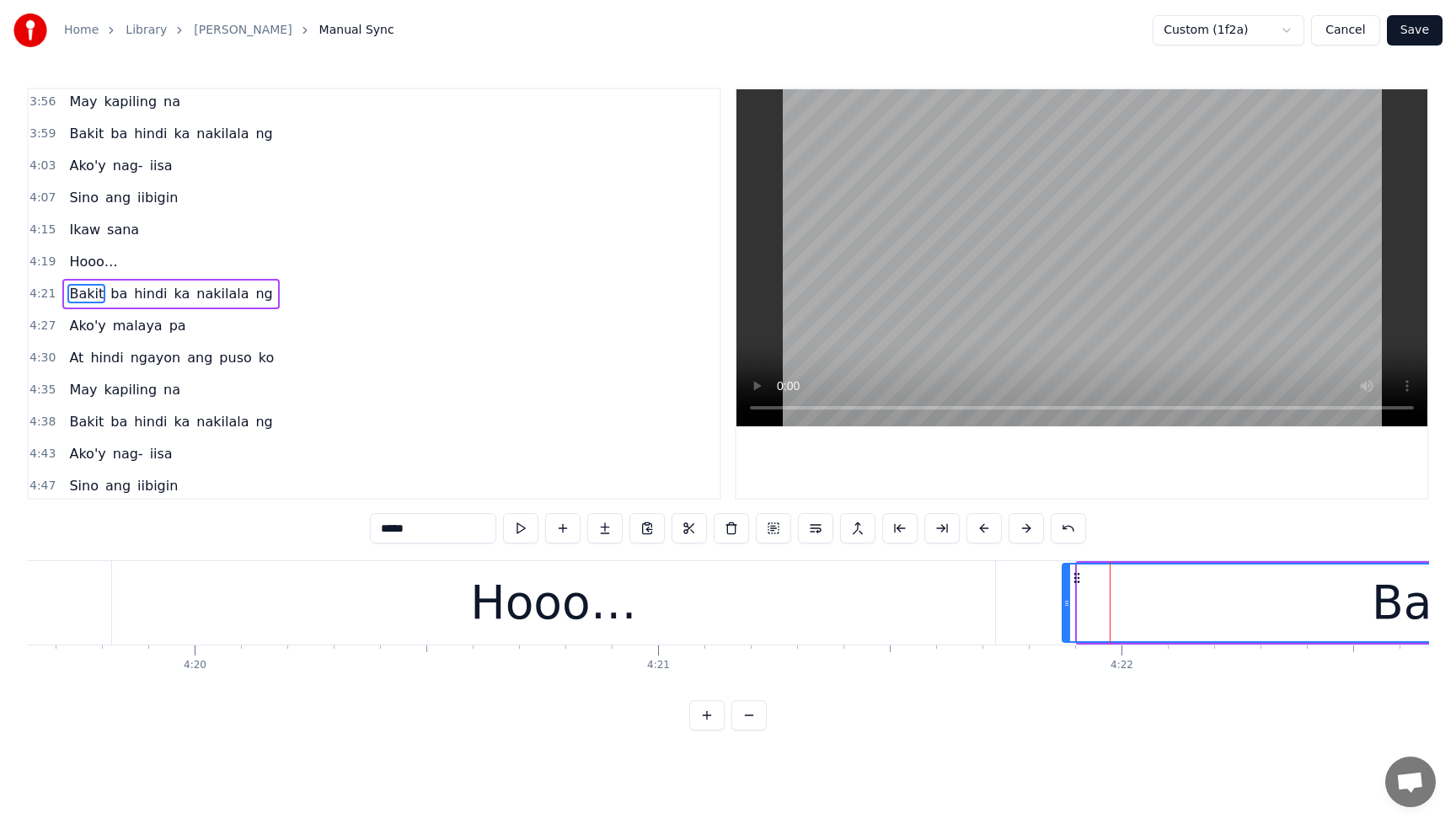
drag, startPoint x: 1079, startPoint y: 603, endPoint x: 1064, endPoint y: 604, distance: 15.0
click at [1064, 604] on icon at bounding box center [1066, 603] width 7 height 13
click at [775, 614] on div "Hooo…" at bounding box center [553, 602] width 883 height 84
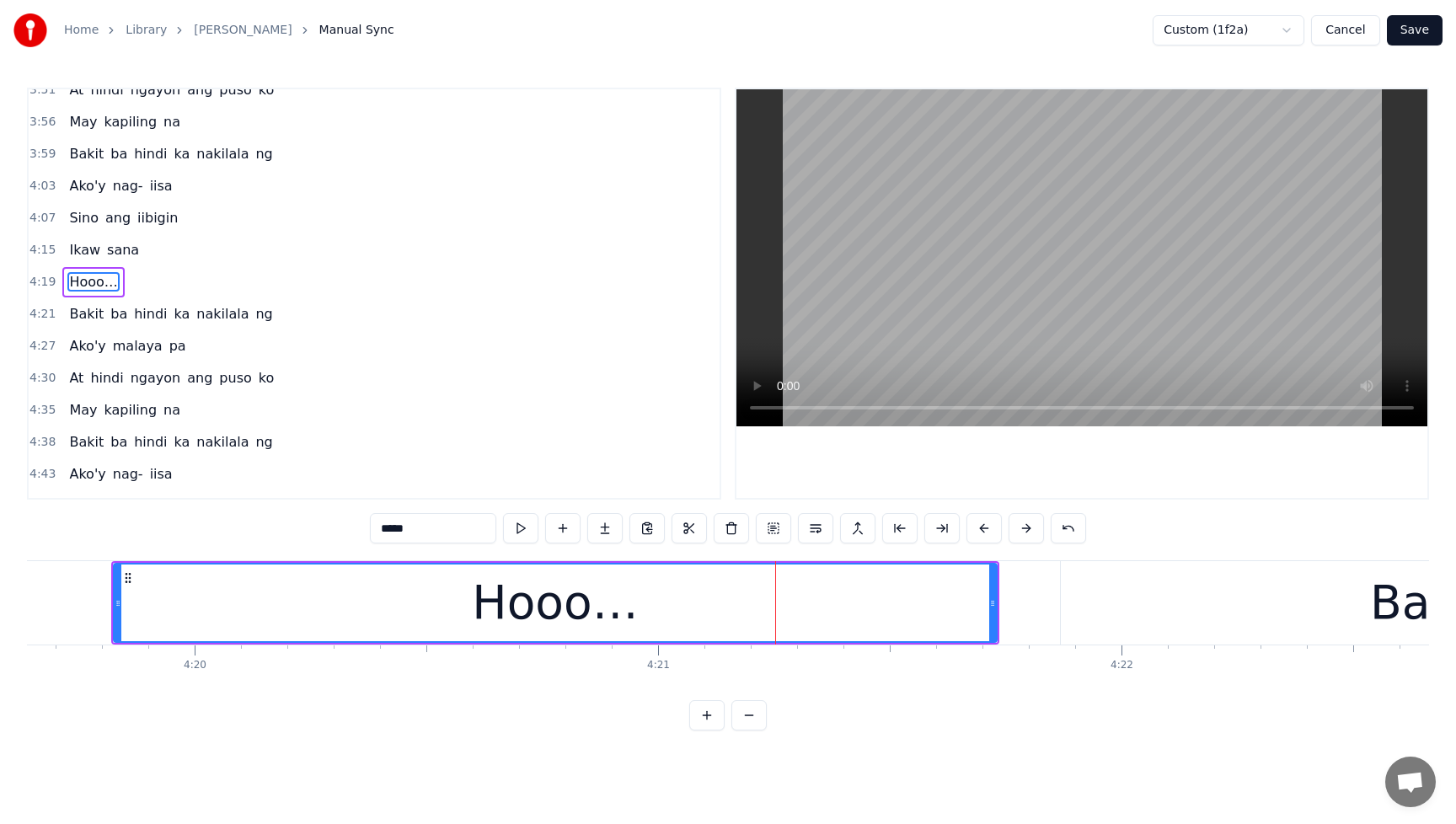
scroll to position [1380, 0]
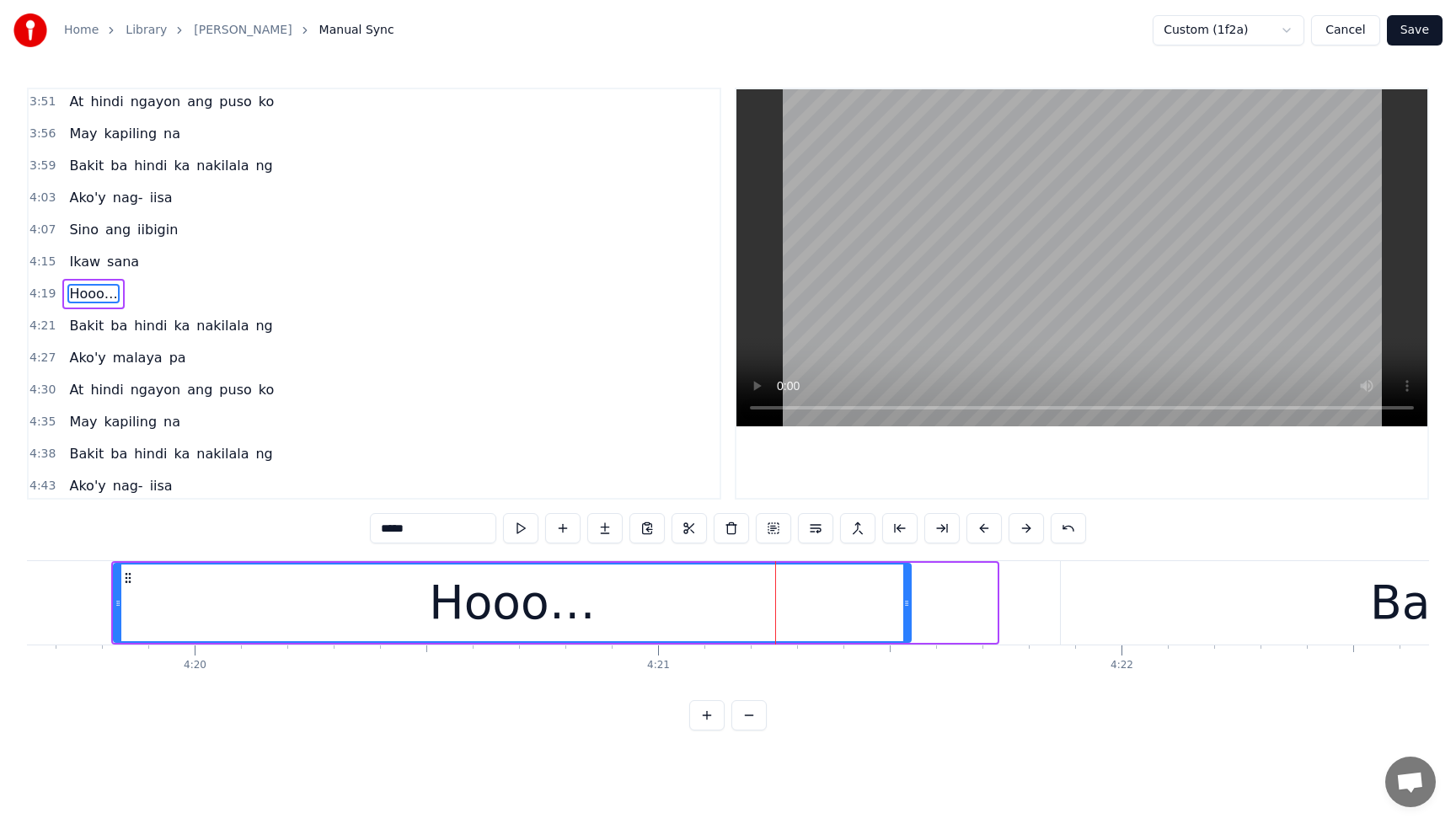
drag, startPoint x: 990, startPoint y: 601, endPoint x: 904, endPoint y: 608, distance: 86.3
click at [904, 608] on icon at bounding box center [906, 603] width 7 height 13
drag, startPoint x: 906, startPoint y: 607, endPoint x: 867, endPoint y: 610, distance: 39.1
click at [867, 610] on div at bounding box center [870, 603] width 7 height 77
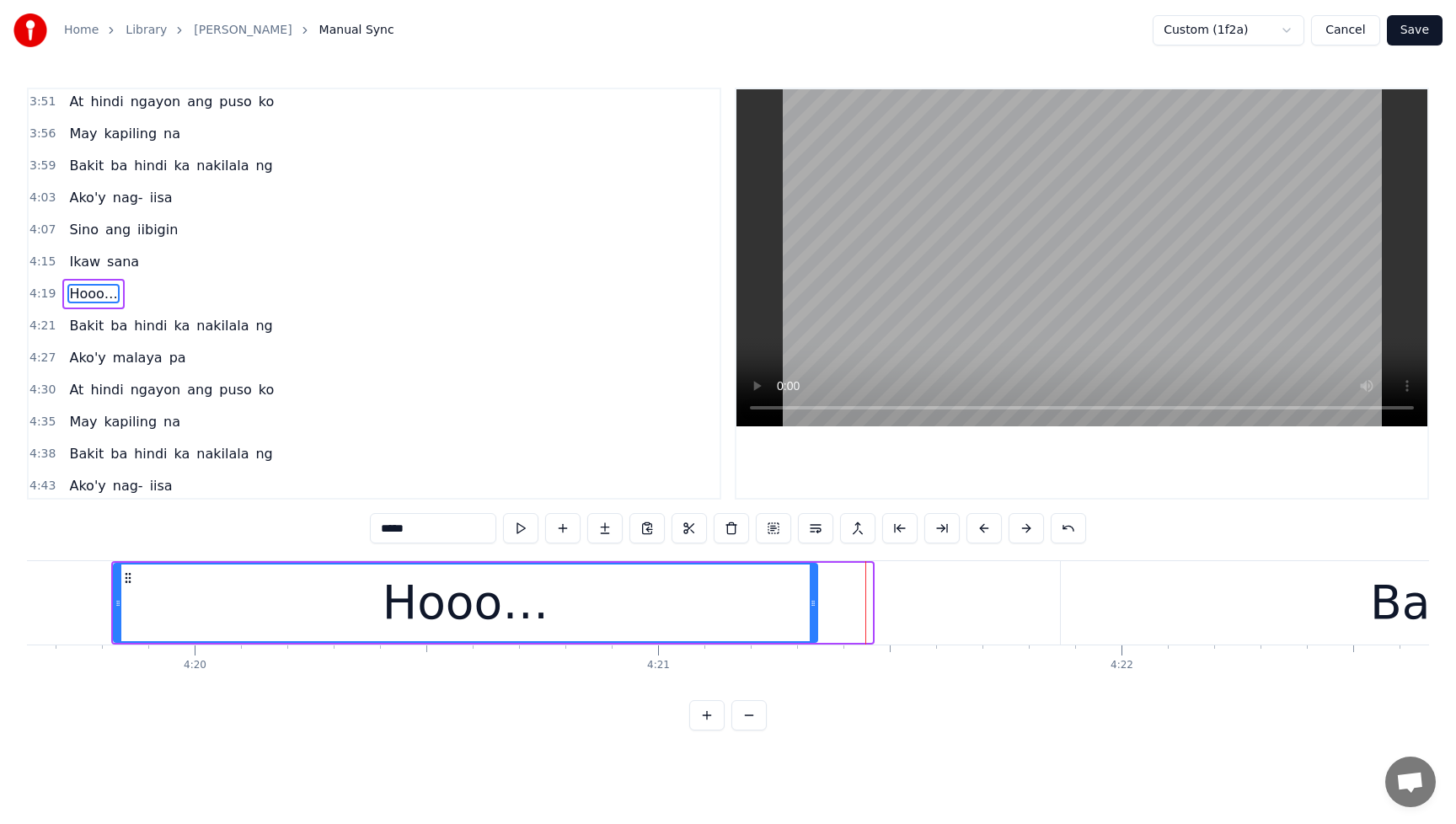
drag, startPoint x: 869, startPoint y: 609, endPoint x: 813, endPoint y: 612, distance: 56.1
click at [813, 612] on div at bounding box center [813, 603] width 7 height 77
click at [71, 259] on span "Ikaw" at bounding box center [85, 261] width 35 height 20
type input "****"
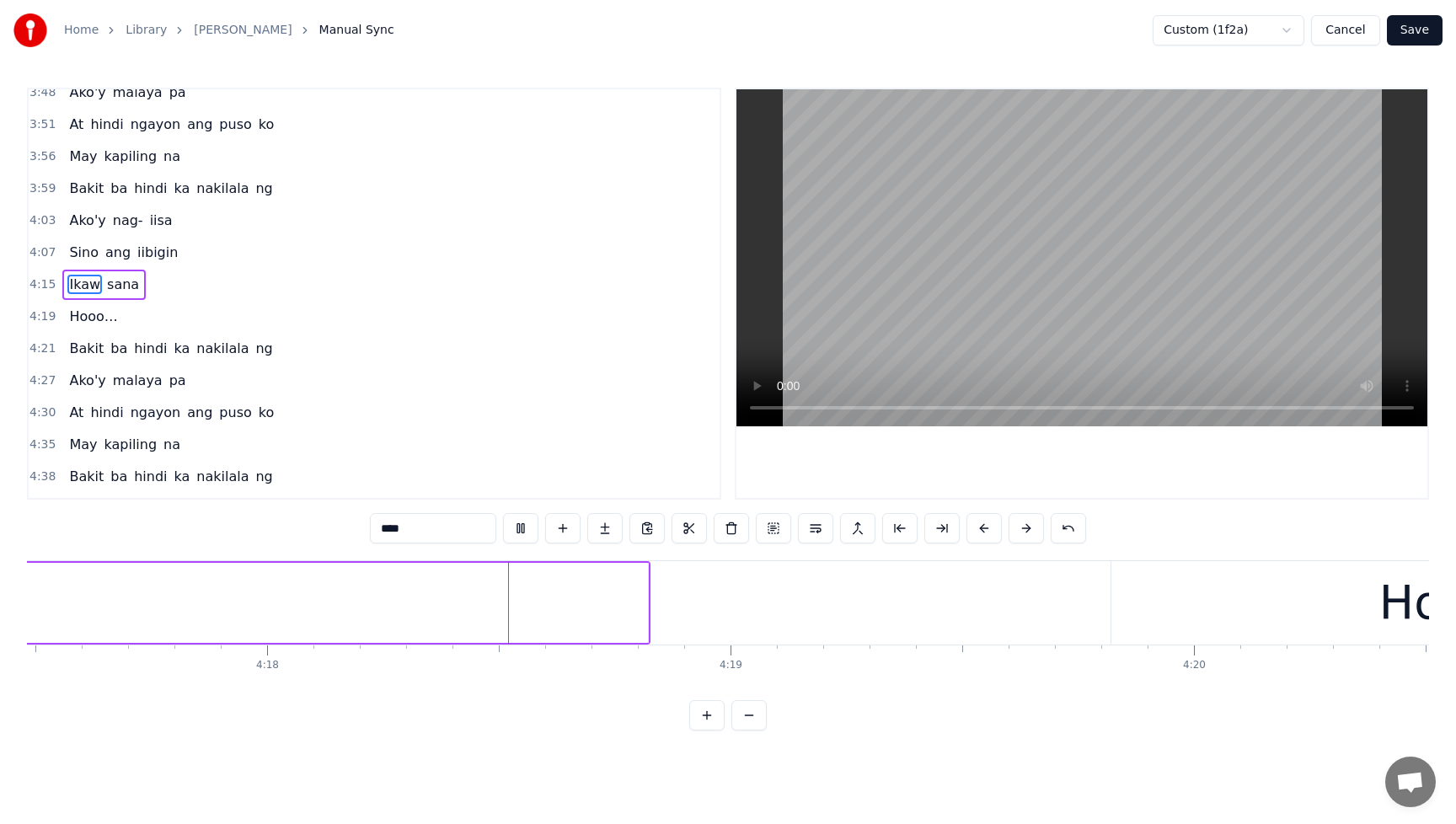
scroll to position [0, 119477]
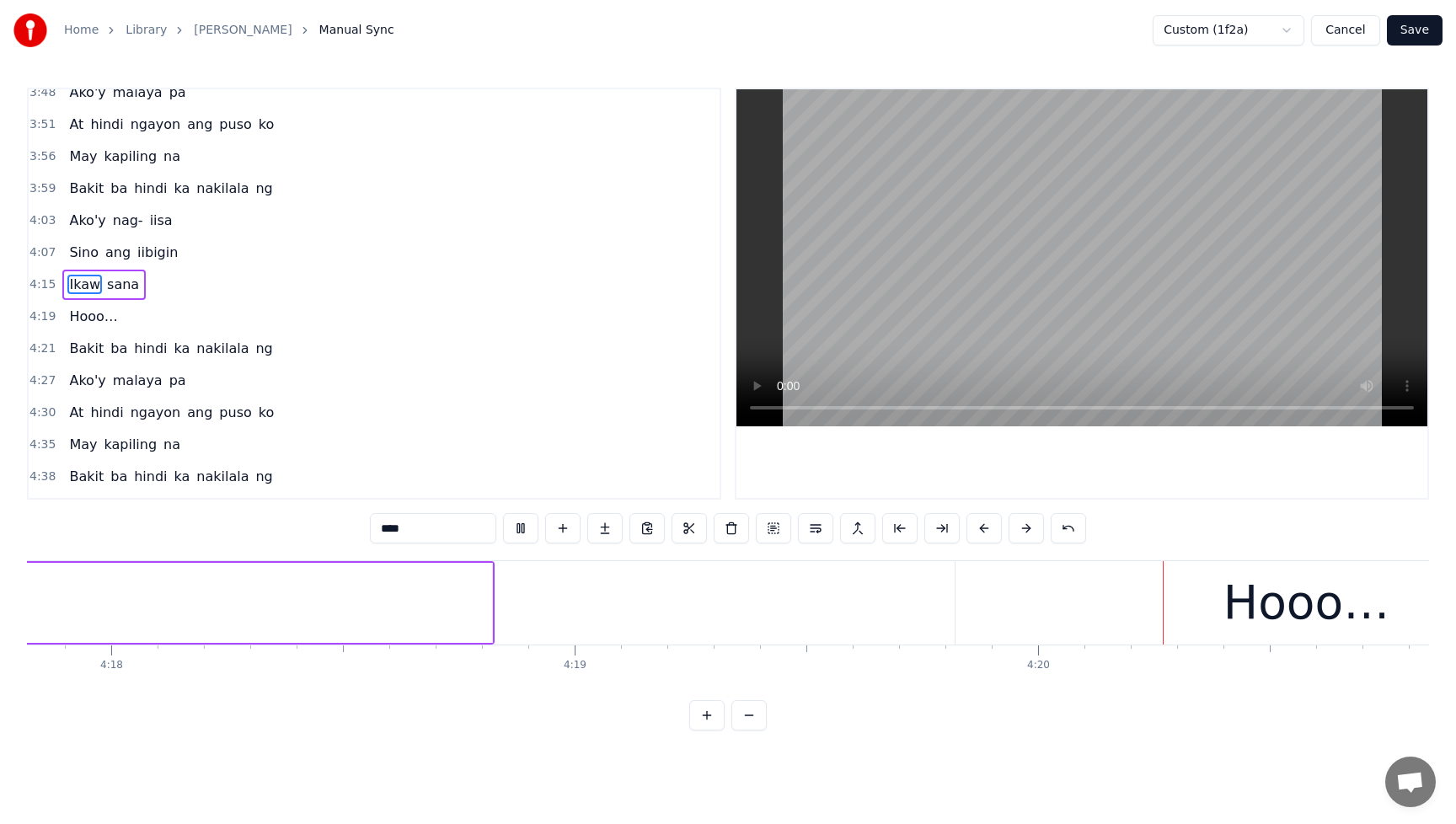
click at [1419, 28] on button "Save" at bounding box center [1414, 30] width 55 height 30
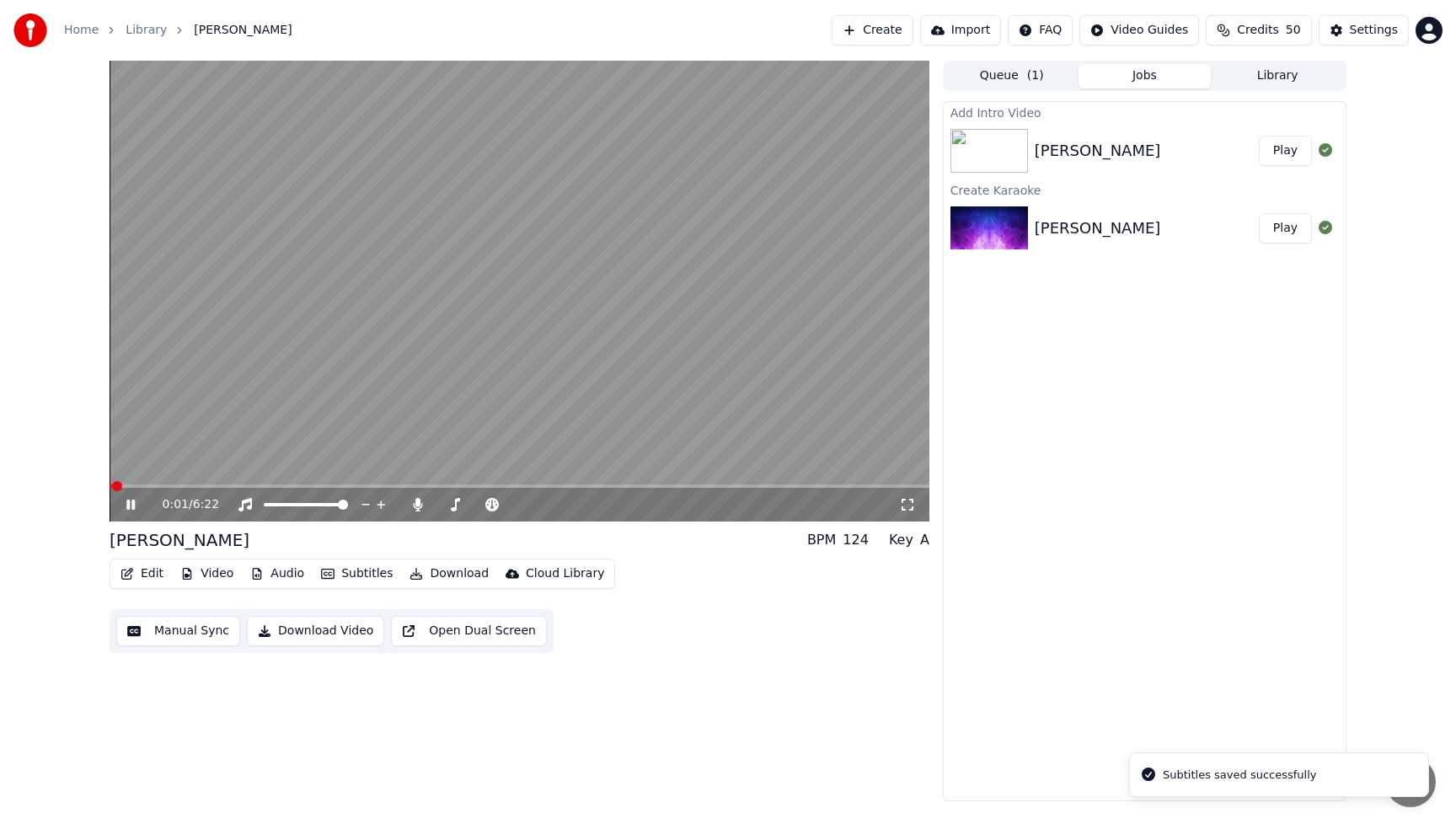
click at [673, 485] on span at bounding box center [519, 487] width 820 height 4
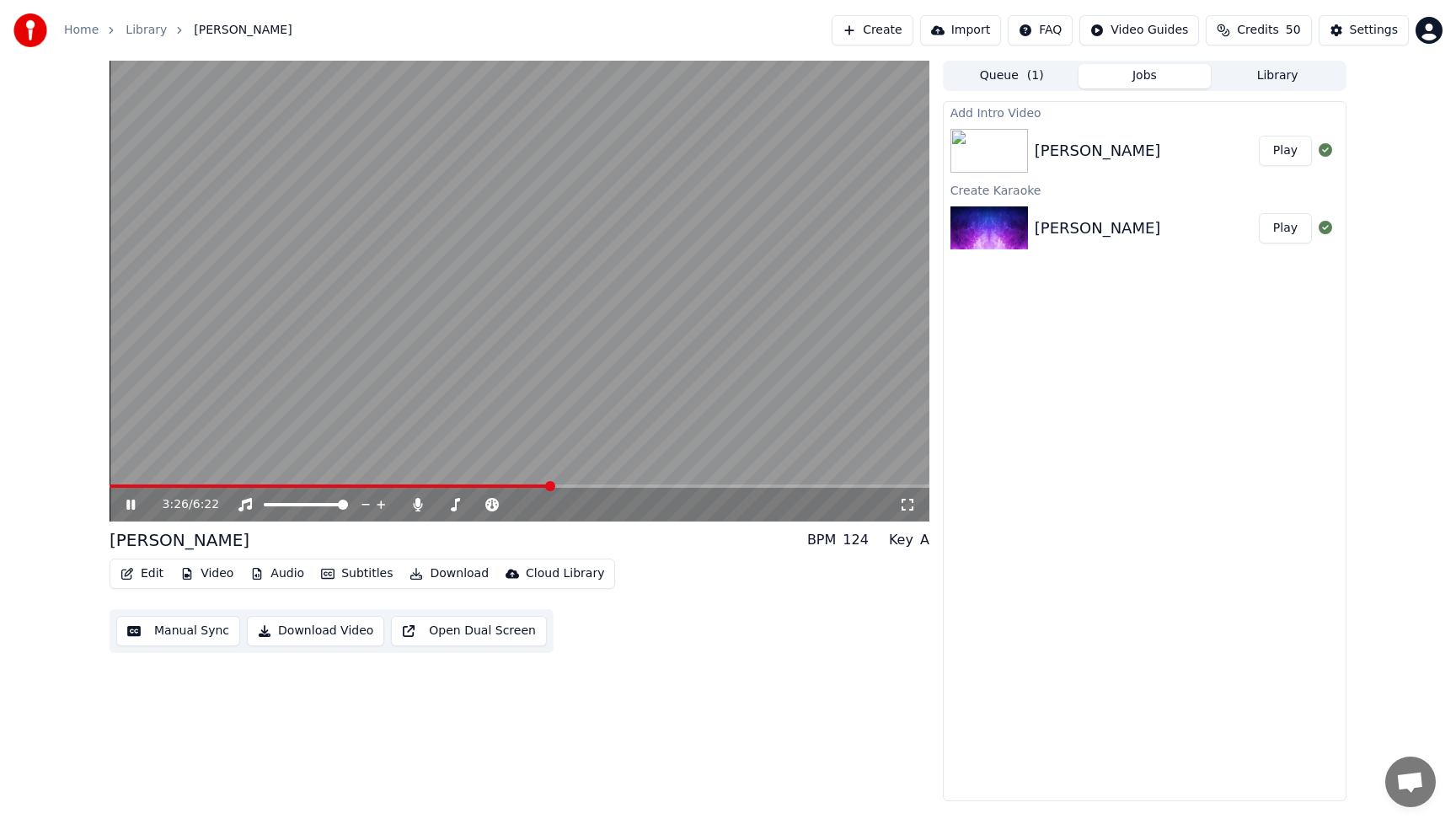
click at [550, 485] on span at bounding box center [331, 487] width 441 height 4
click at [581, 487] on span at bounding box center [519, 487] width 820 height 4
click at [151, 572] on button "Edit" at bounding box center [142, 573] width 56 height 23
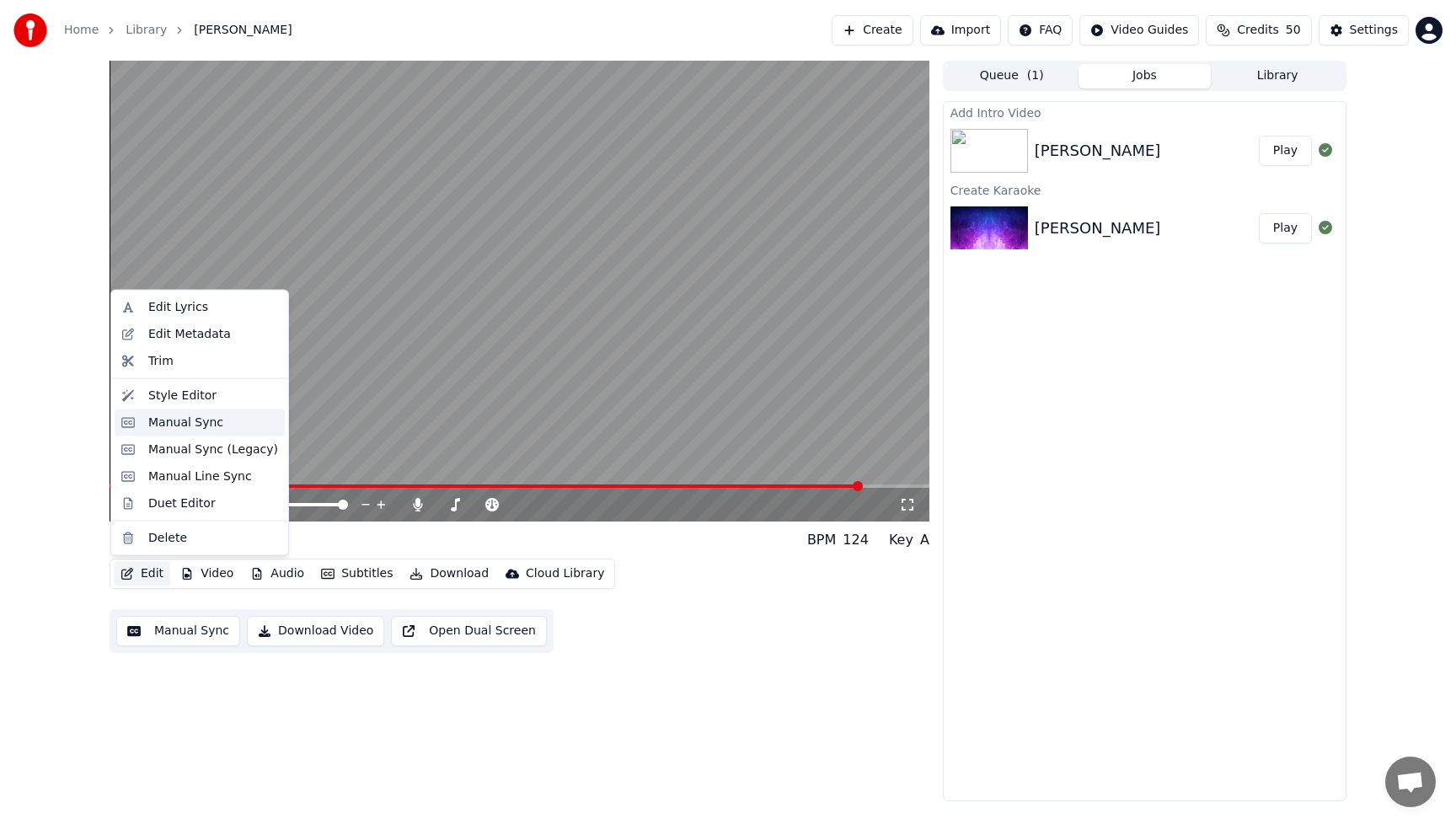
click at [196, 423] on div "Manual Sync" at bounding box center [186, 422] width 75 height 17
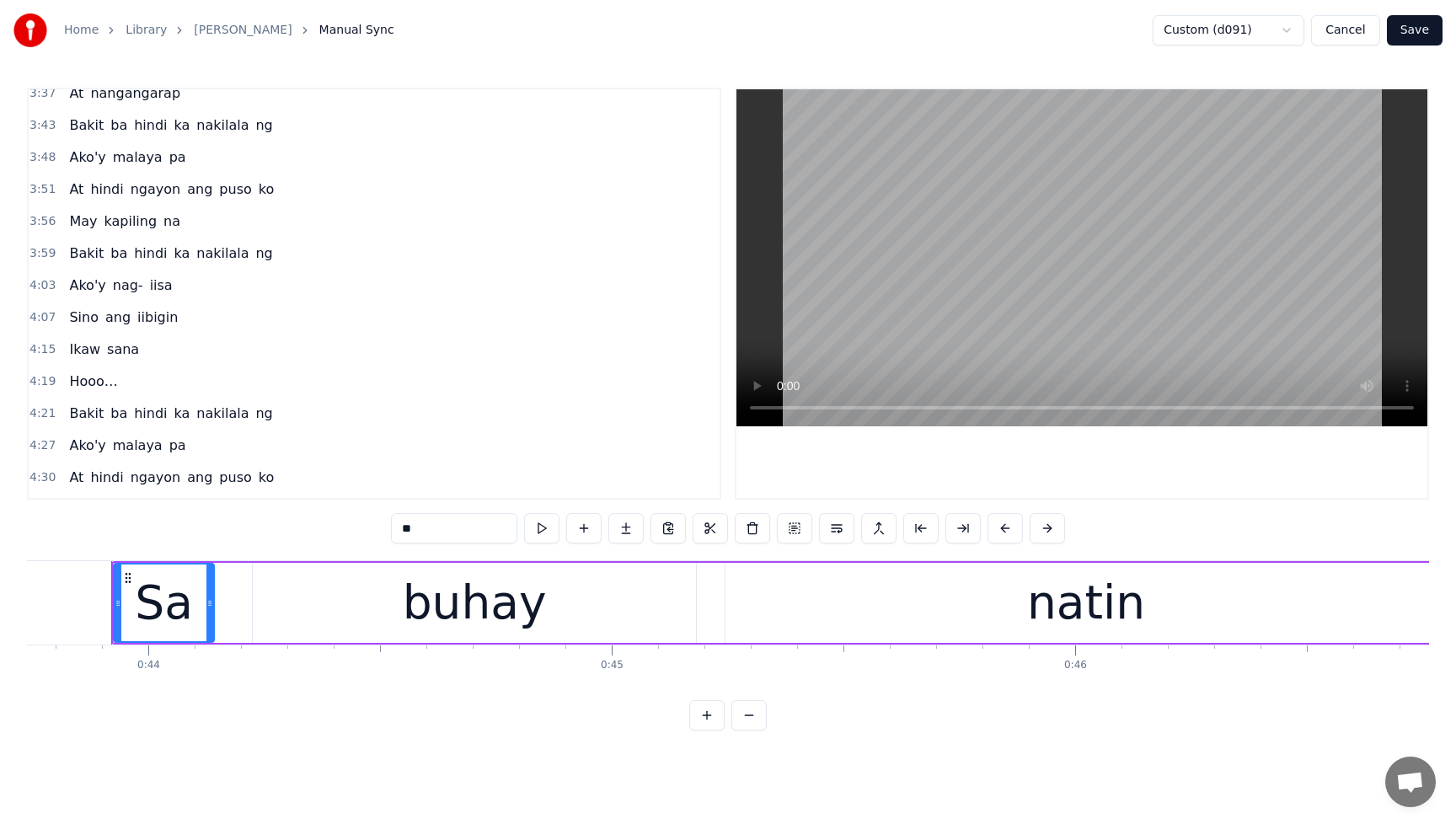
scroll to position [1577, 0]
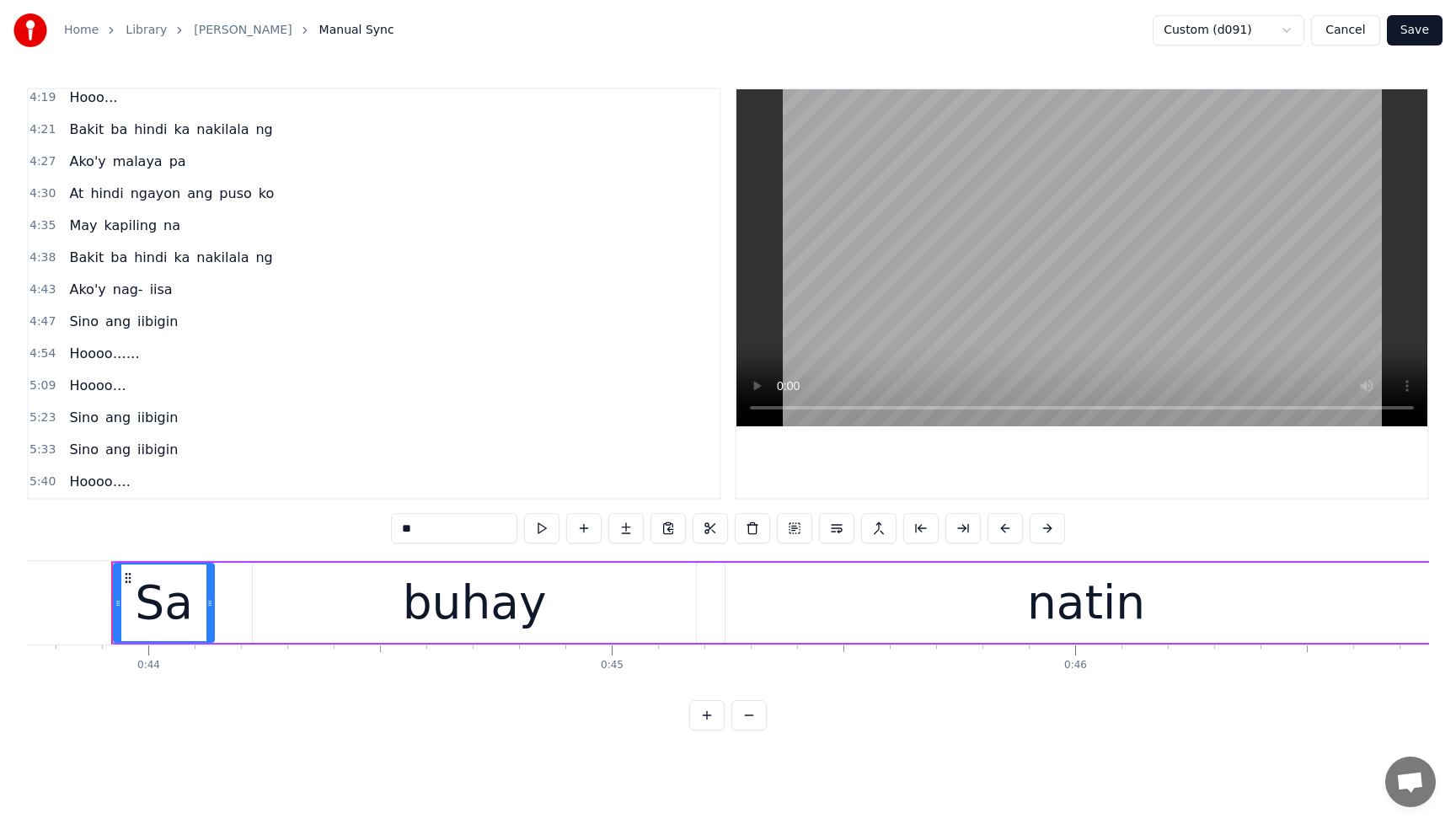
click at [79, 414] on span "Sino" at bounding box center [84, 417] width 33 height 20
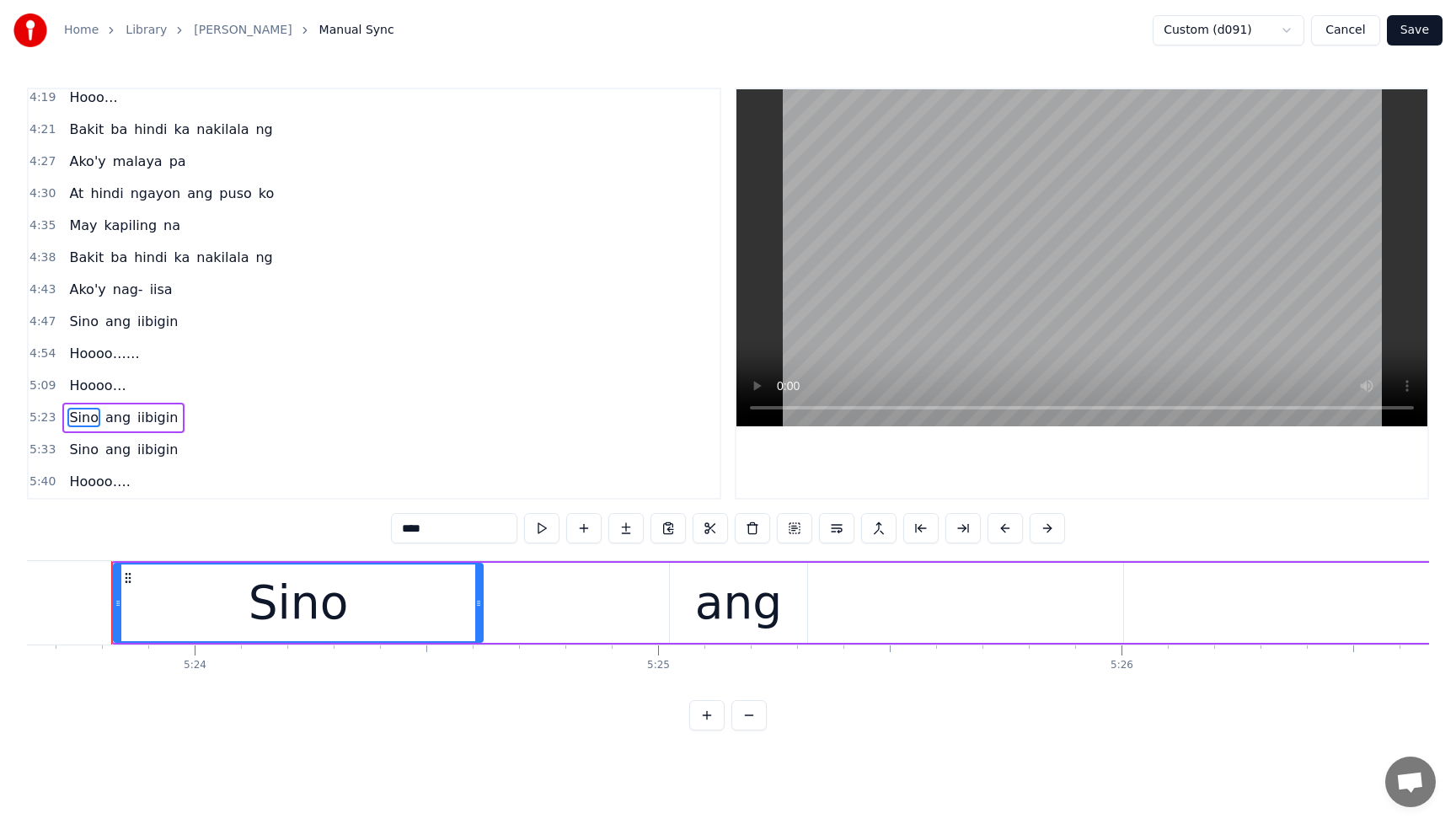
click at [78, 352] on span "Hoooo……" at bounding box center [104, 353] width 73 height 20
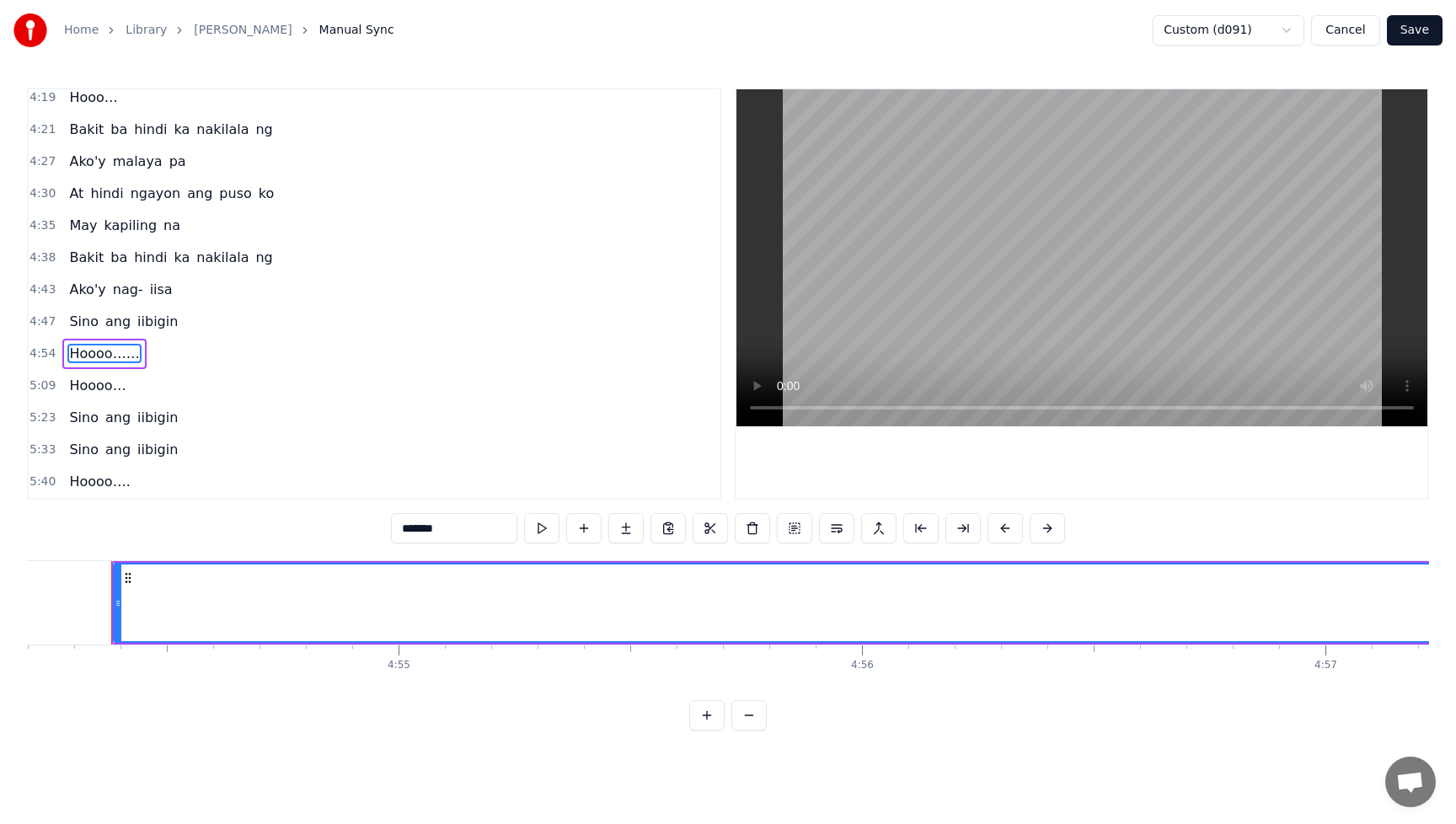
click at [78, 383] on span "Hoooo…" at bounding box center [98, 385] width 60 height 20
click at [78, 410] on span "Sino" at bounding box center [84, 417] width 33 height 20
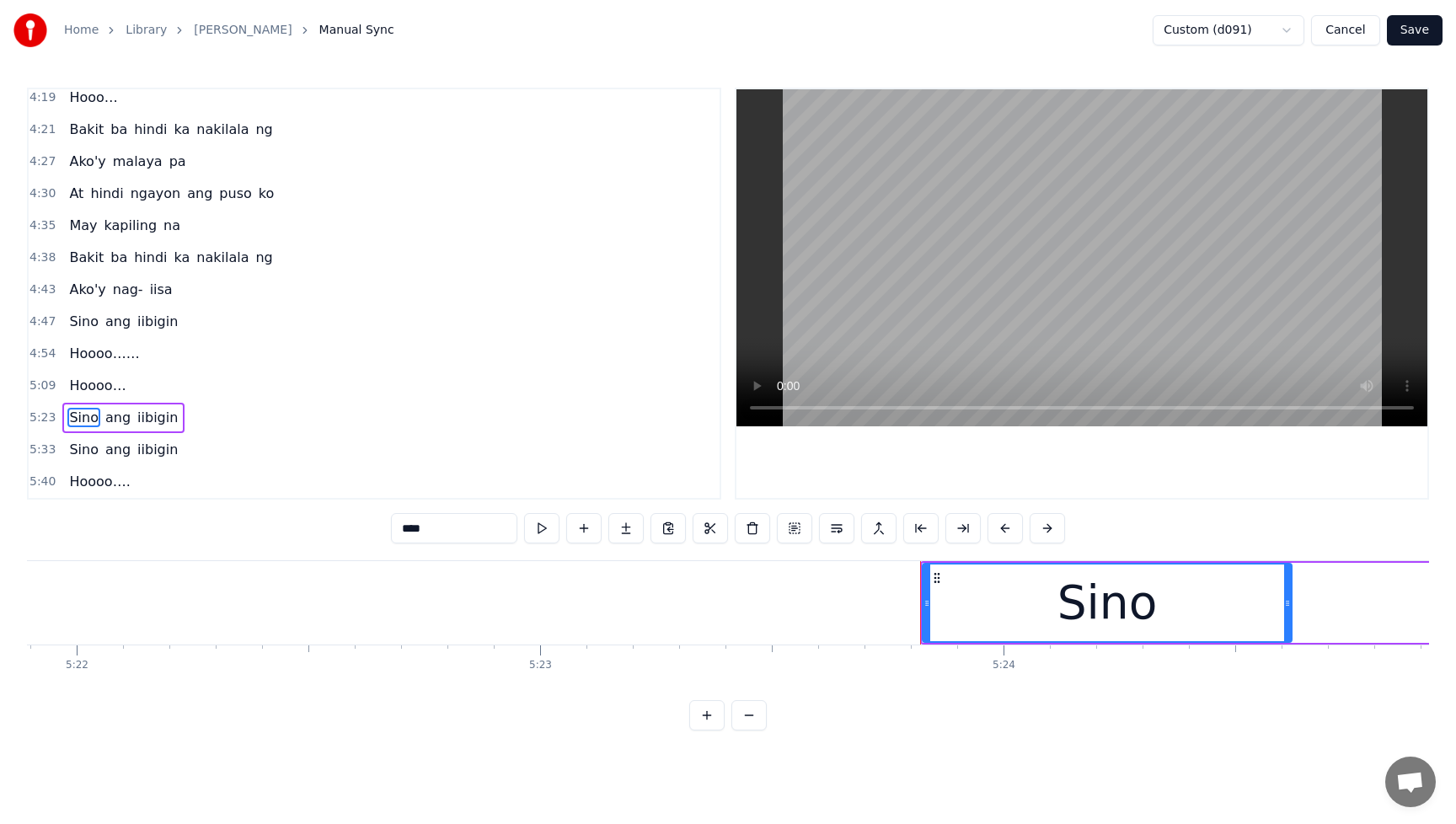
click at [80, 444] on span "Sino" at bounding box center [84, 449] width 33 height 20
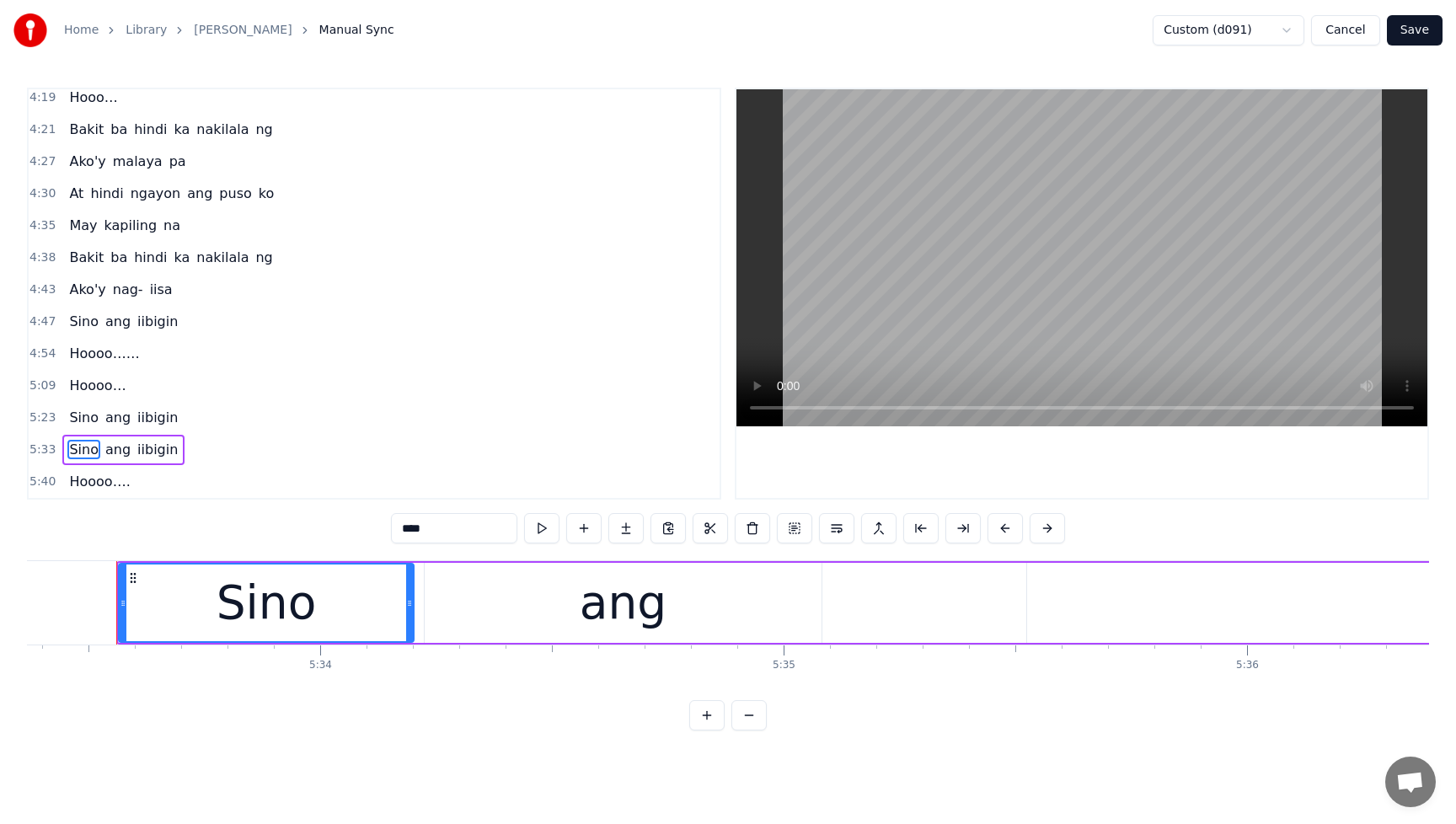
scroll to position [0, 154493]
click at [139, 445] on span "iibigin" at bounding box center [157, 449] width 44 height 20
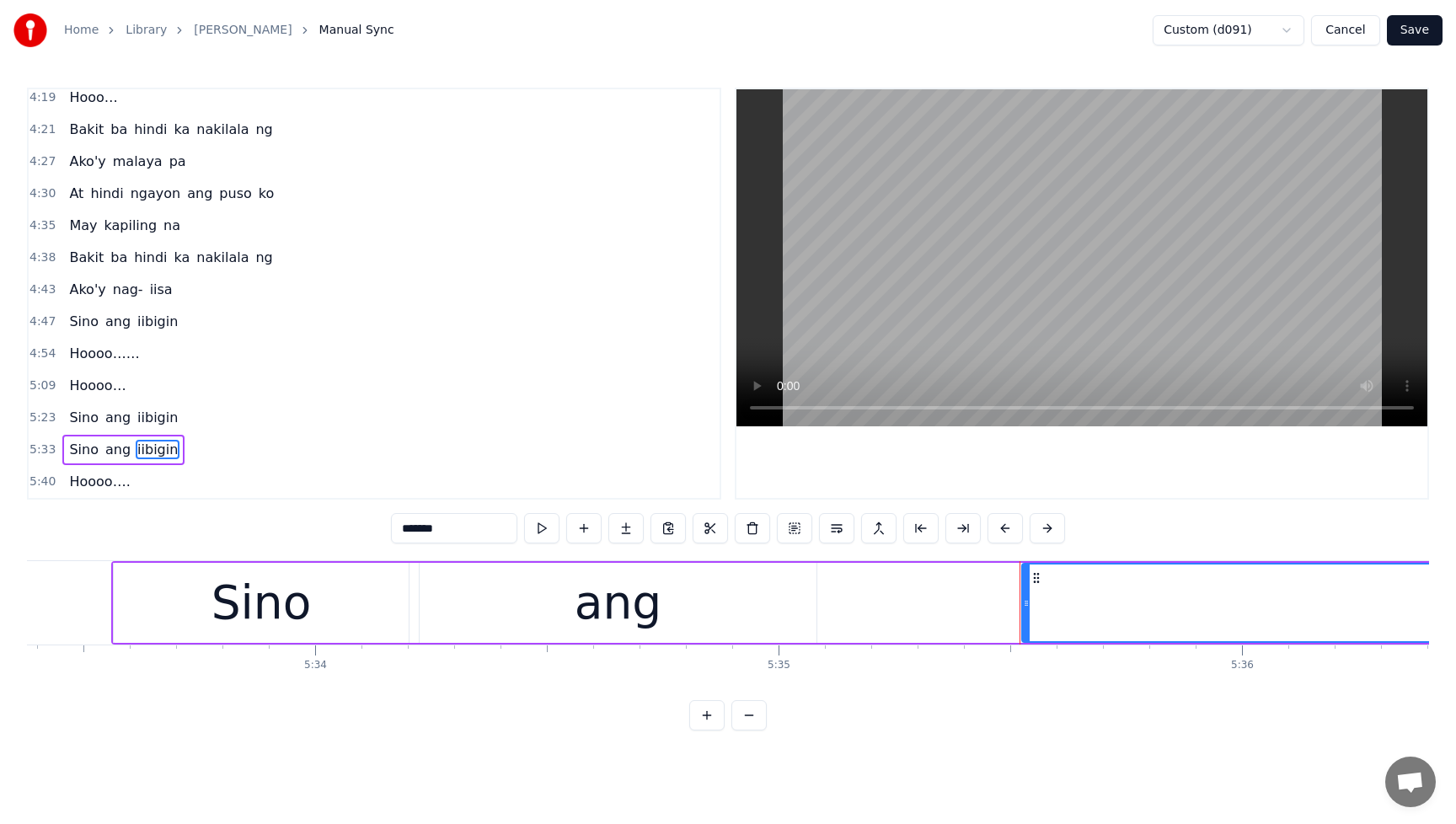
click at [101, 482] on span "Hoooo…." at bounding box center [100, 481] width 64 height 20
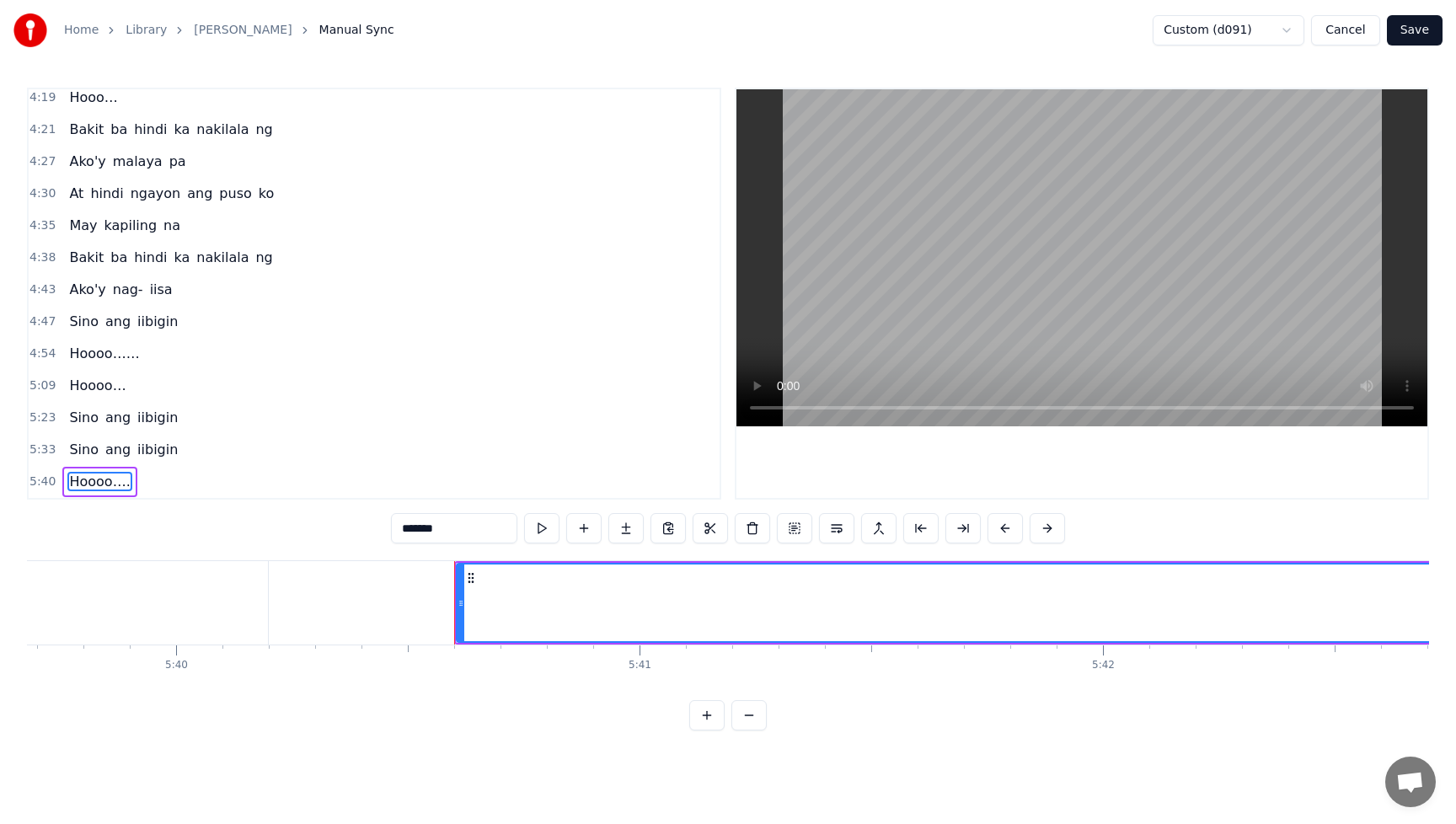
scroll to position [0, 157755]
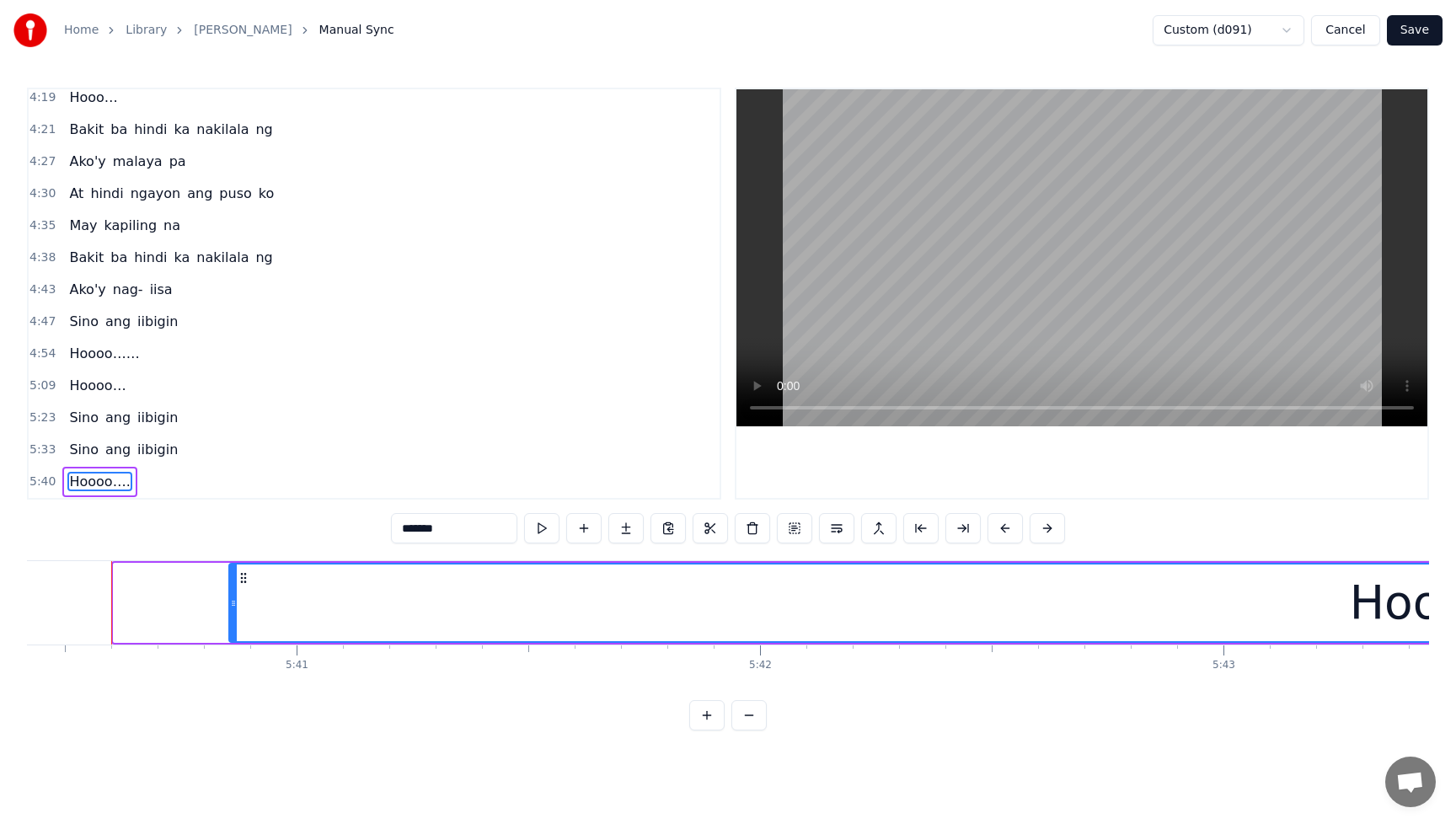
drag, startPoint x: 118, startPoint y: 605, endPoint x: 233, endPoint y: 607, distance: 115.0
click at [233, 607] on icon at bounding box center [233, 603] width 7 height 13
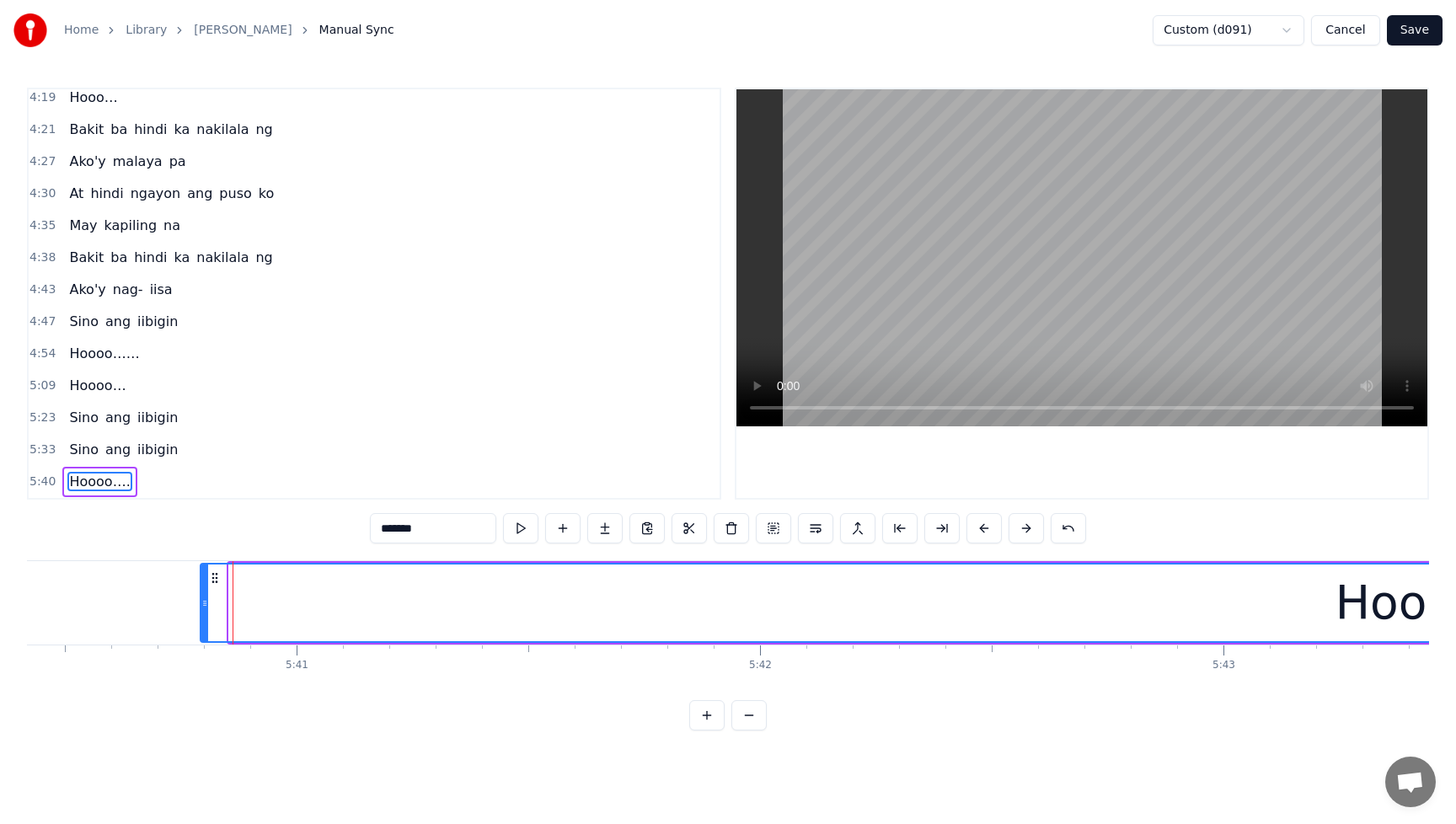
drag, startPoint x: 233, startPoint y: 607, endPoint x: 205, endPoint y: 609, distance: 28.1
click at [205, 609] on icon at bounding box center [204, 603] width 7 height 13
click at [75, 454] on span "Sino" at bounding box center [84, 449] width 33 height 20
type input "****"
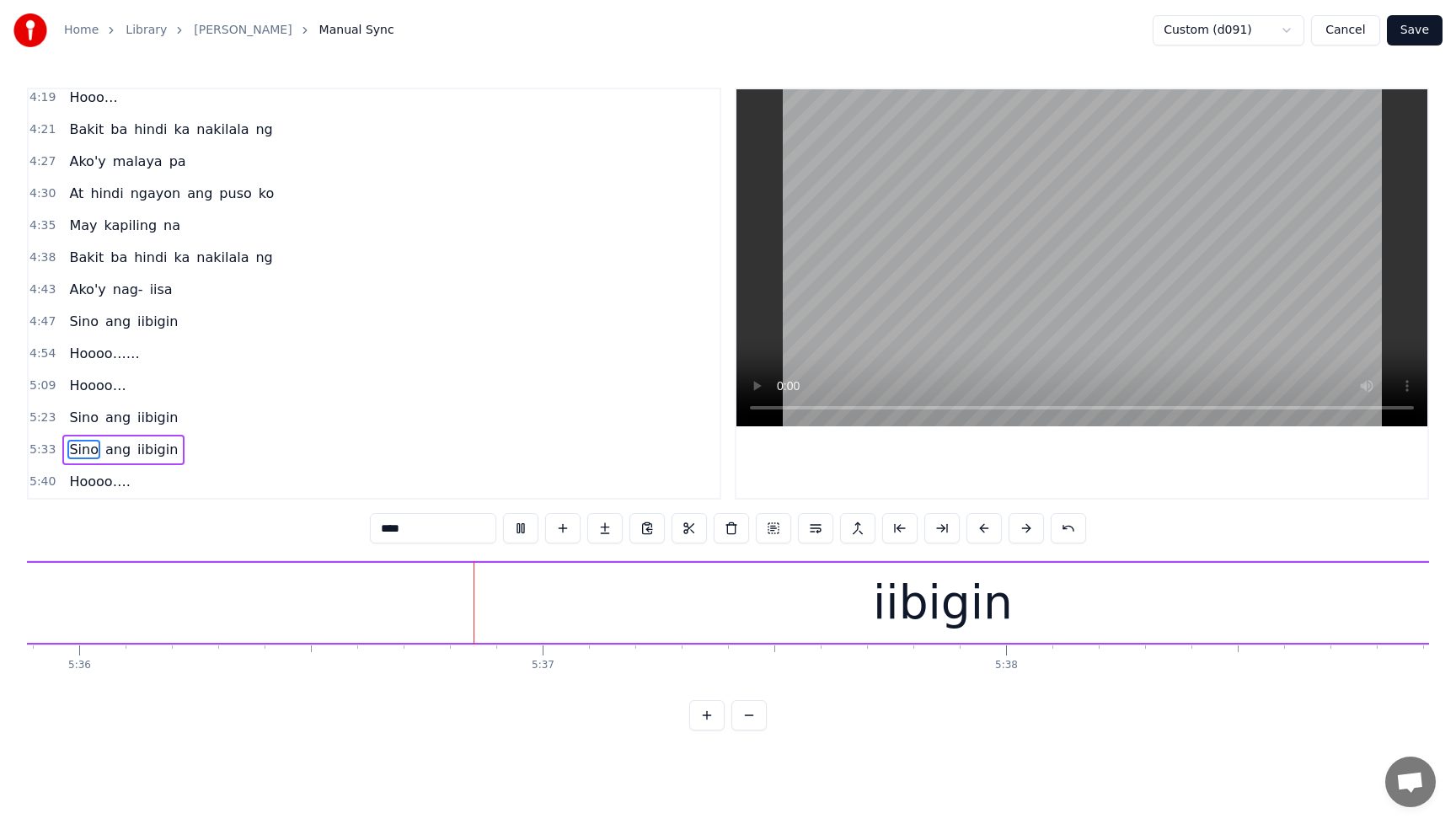
scroll to position [0, 155741]
click at [1411, 32] on button "Save" at bounding box center [1414, 30] width 55 height 30
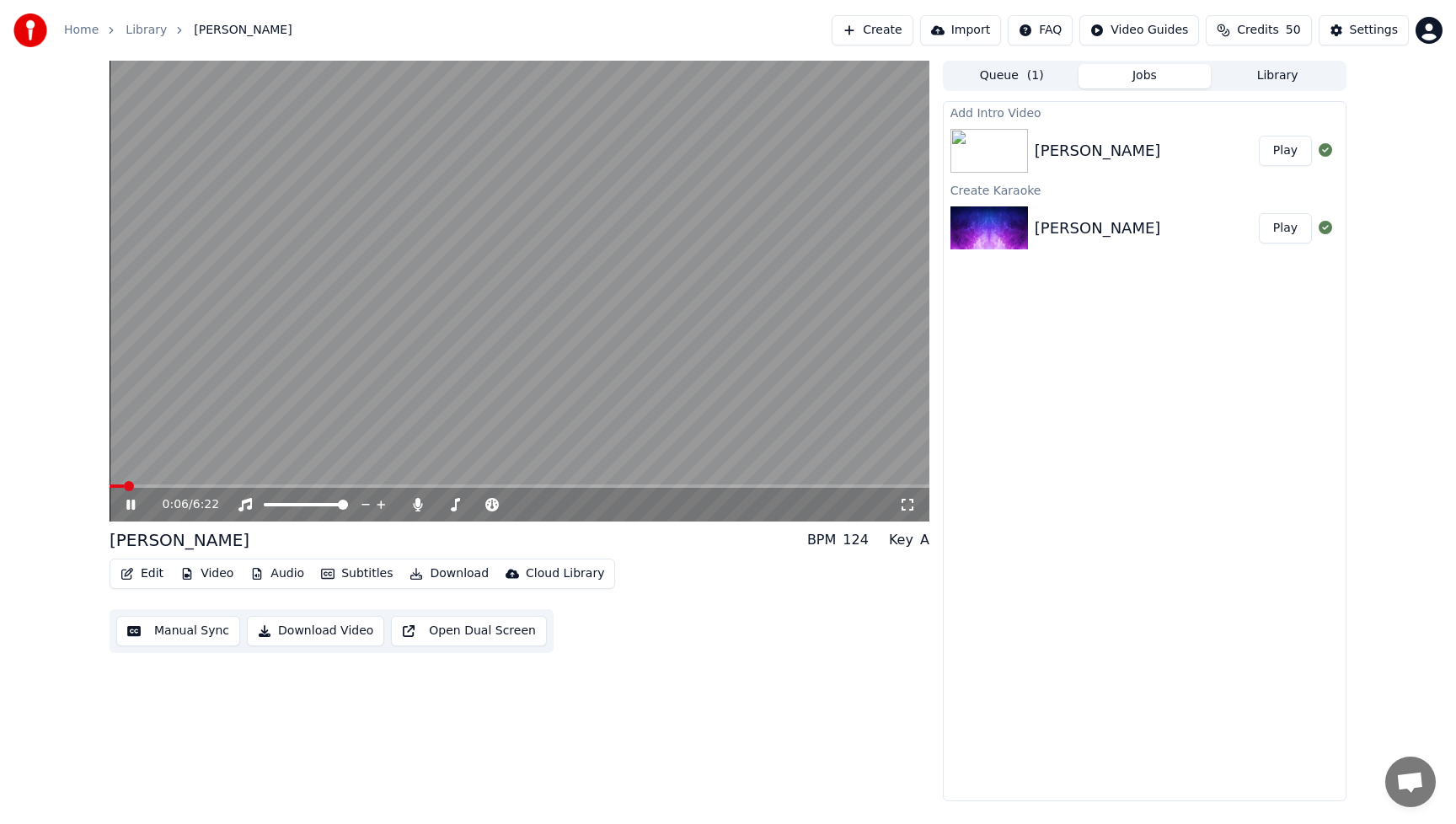
click at [144, 569] on button "Edit" at bounding box center [142, 573] width 56 height 23
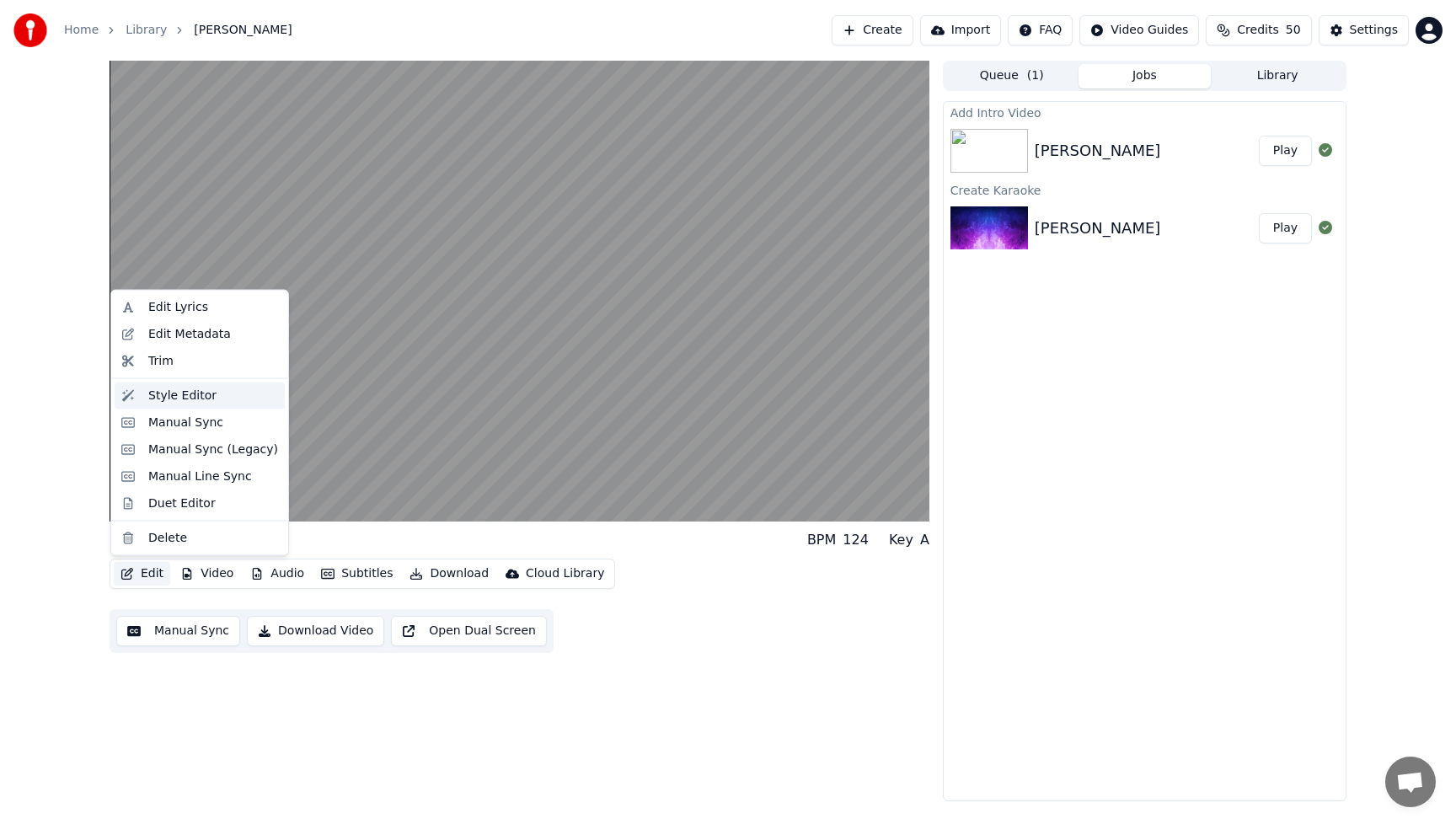
click at [168, 398] on div "Style Editor" at bounding box center [182, 396] width 69 height 17
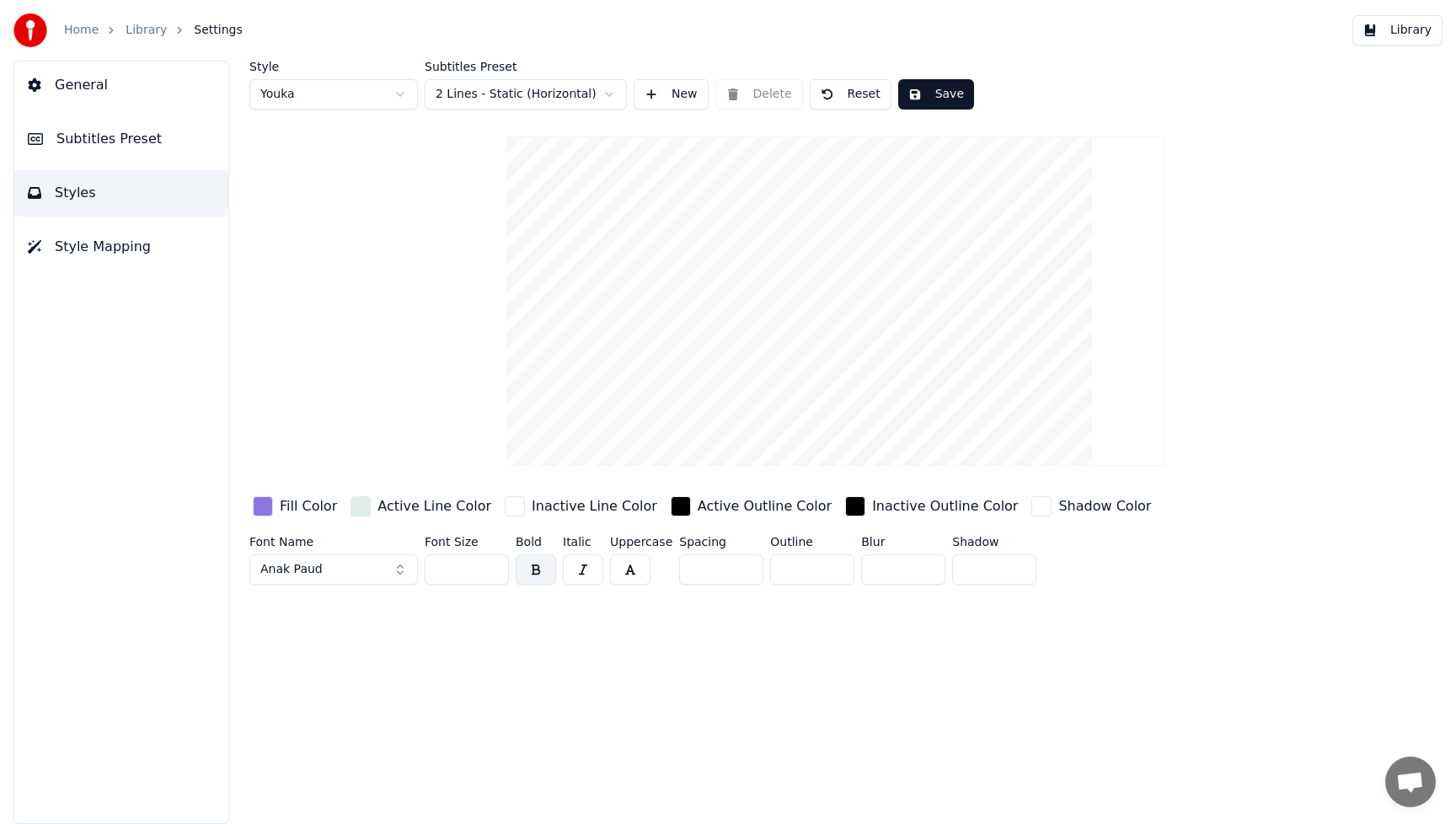
click at [253, 509] on div "button" at bounding box center [263, 506] width 21 height 21
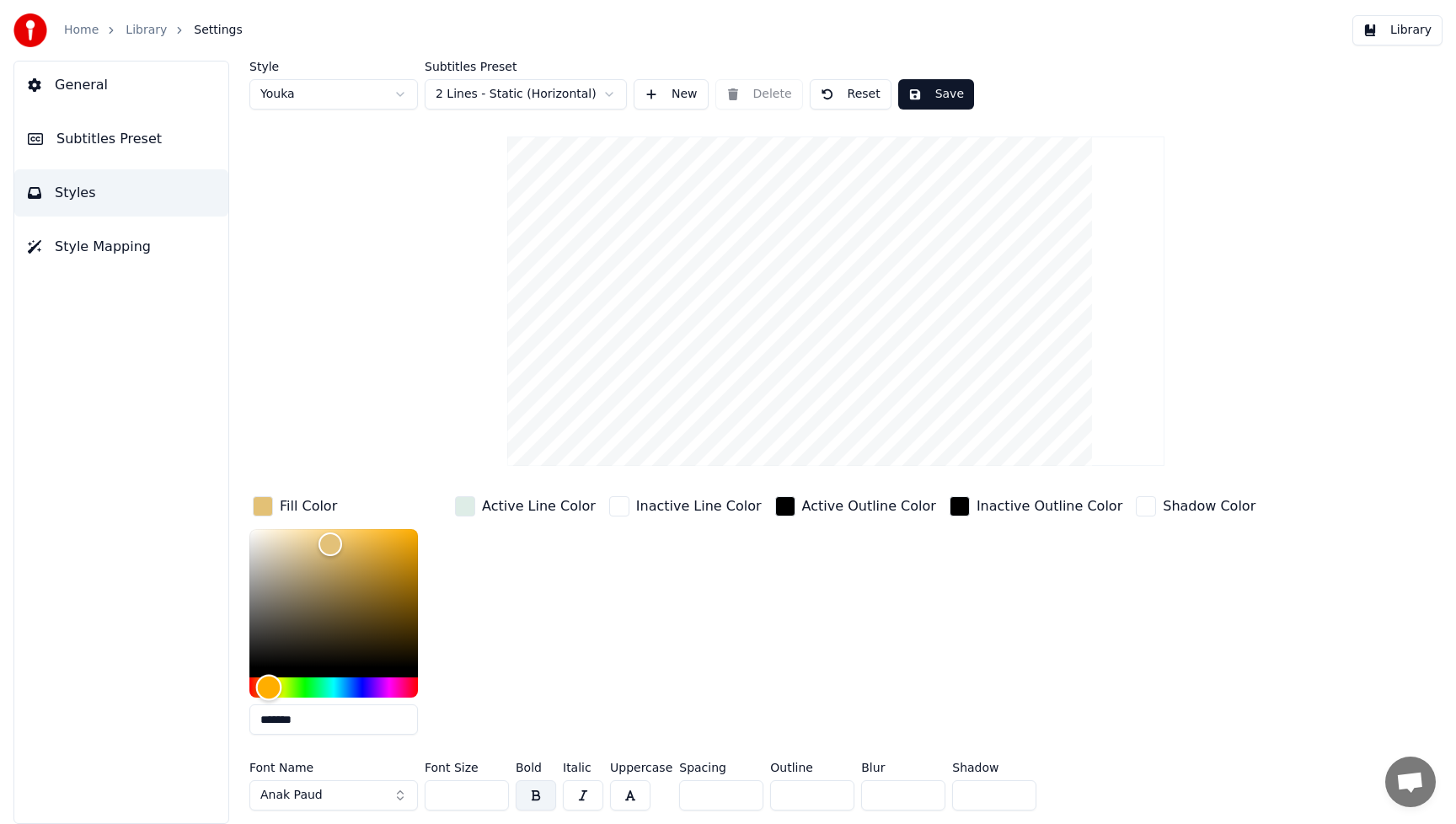
click at [269, 691] on div "Hue" at bounding box center [333, 688] width 168 height 21
click at [303, 690] on div "Hue" at bounding box center [333, 688] width 168 height 21
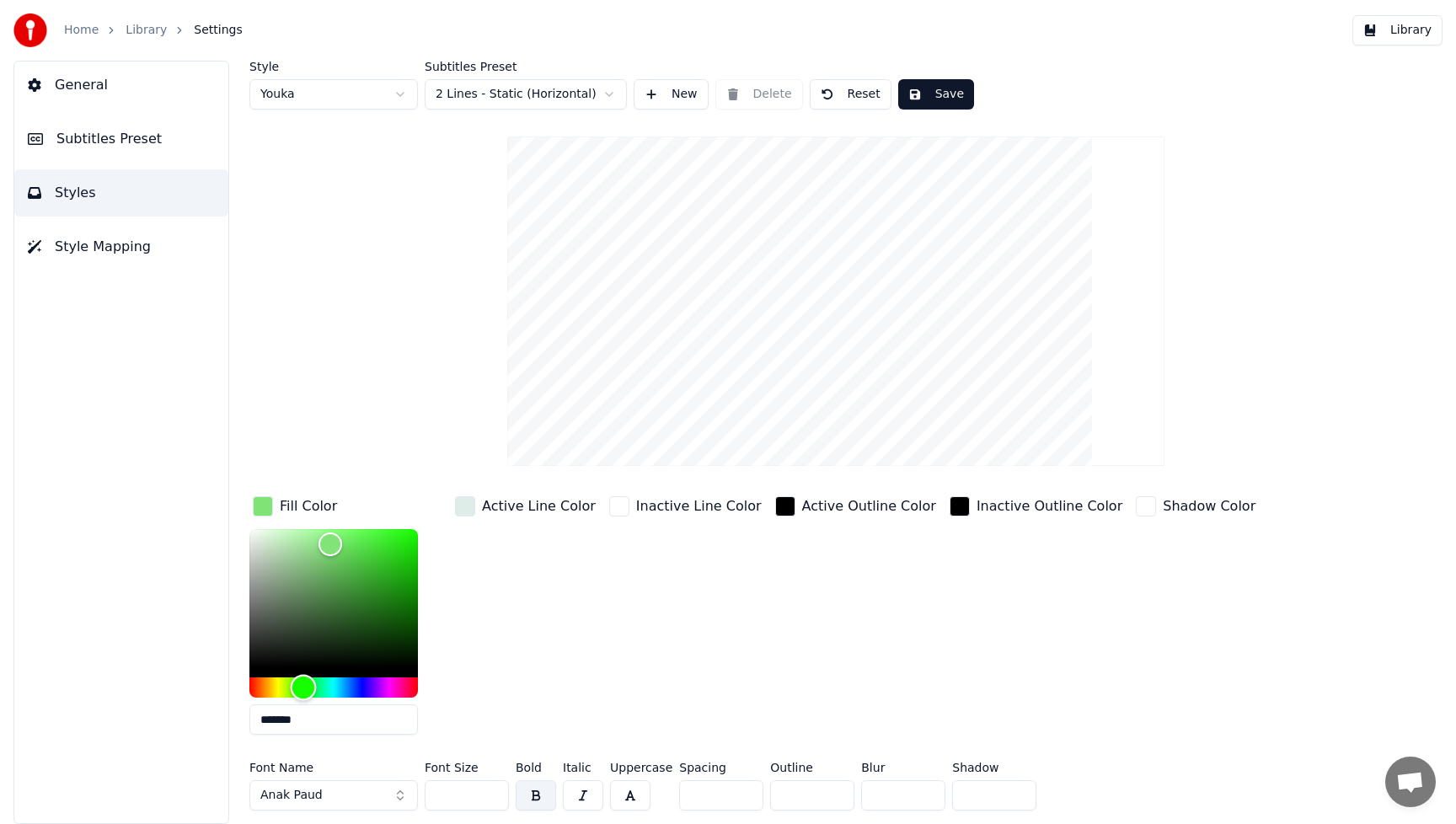
type input "*******"
click at [306, 689] on div "Hue" at bounding box center [303, 688] width 26 height 26
click at [922, 89] on button "Save" at bounding box center [936, 94] width 76 height 30
click at [393, 798] on button "Anak Paud" at bounding box center [333, 796] width 168 height 30
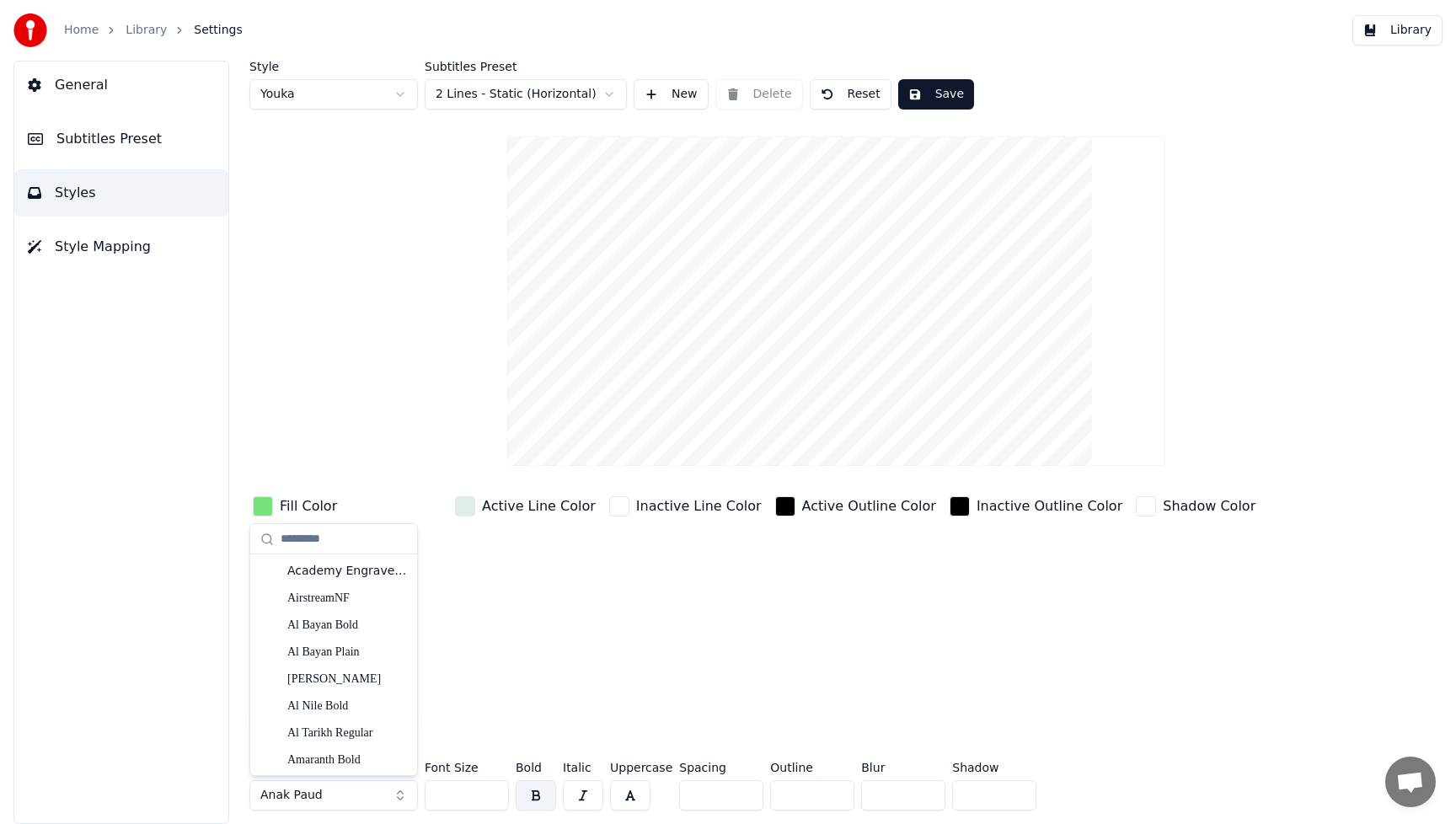
click at [926, 89] on button "Save" at bounding box center [936, 94] width 76 height 30
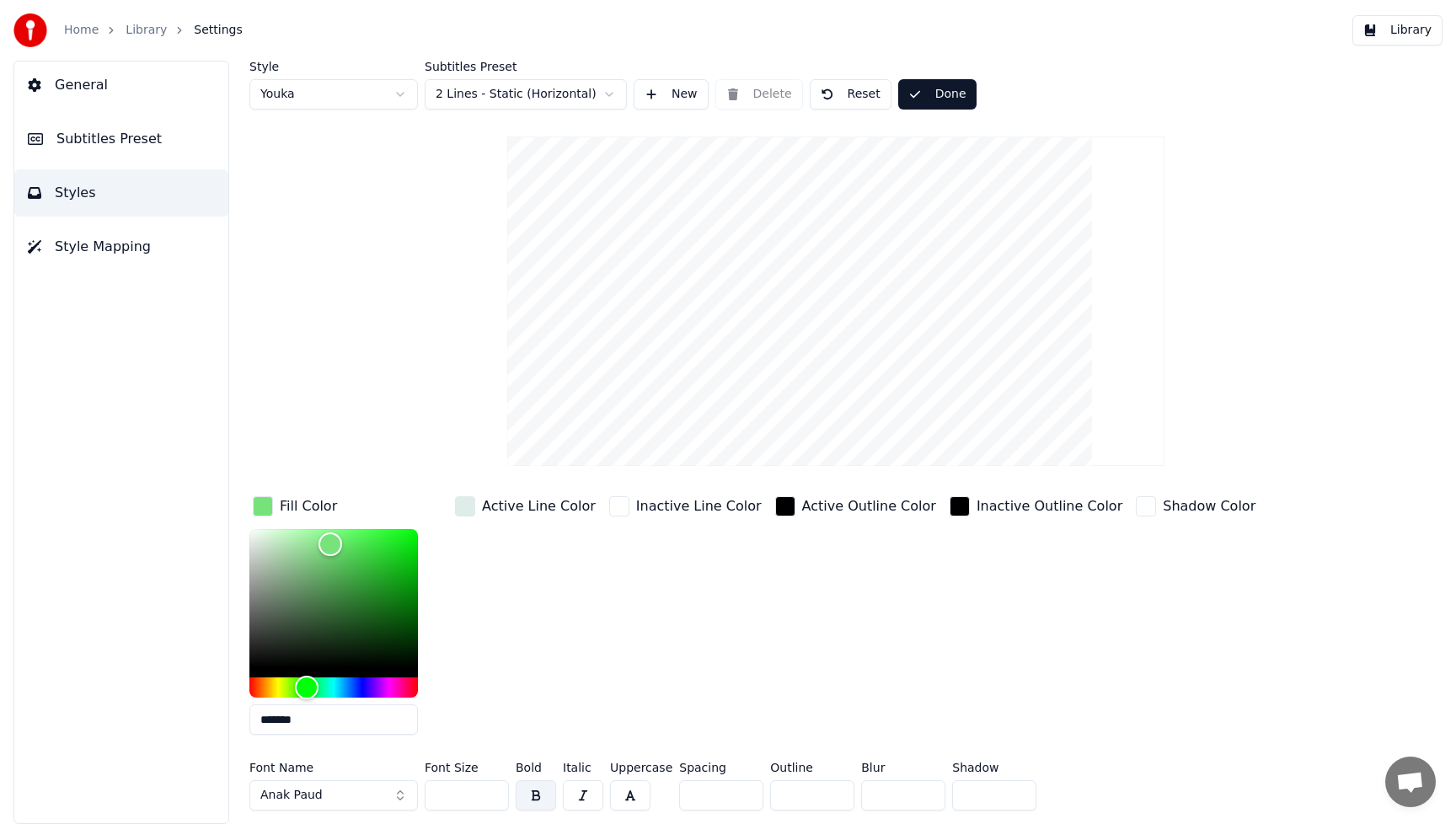
click at [1389, 30] on button "Library" at bounding box center [1398, 30] width 90 height 30
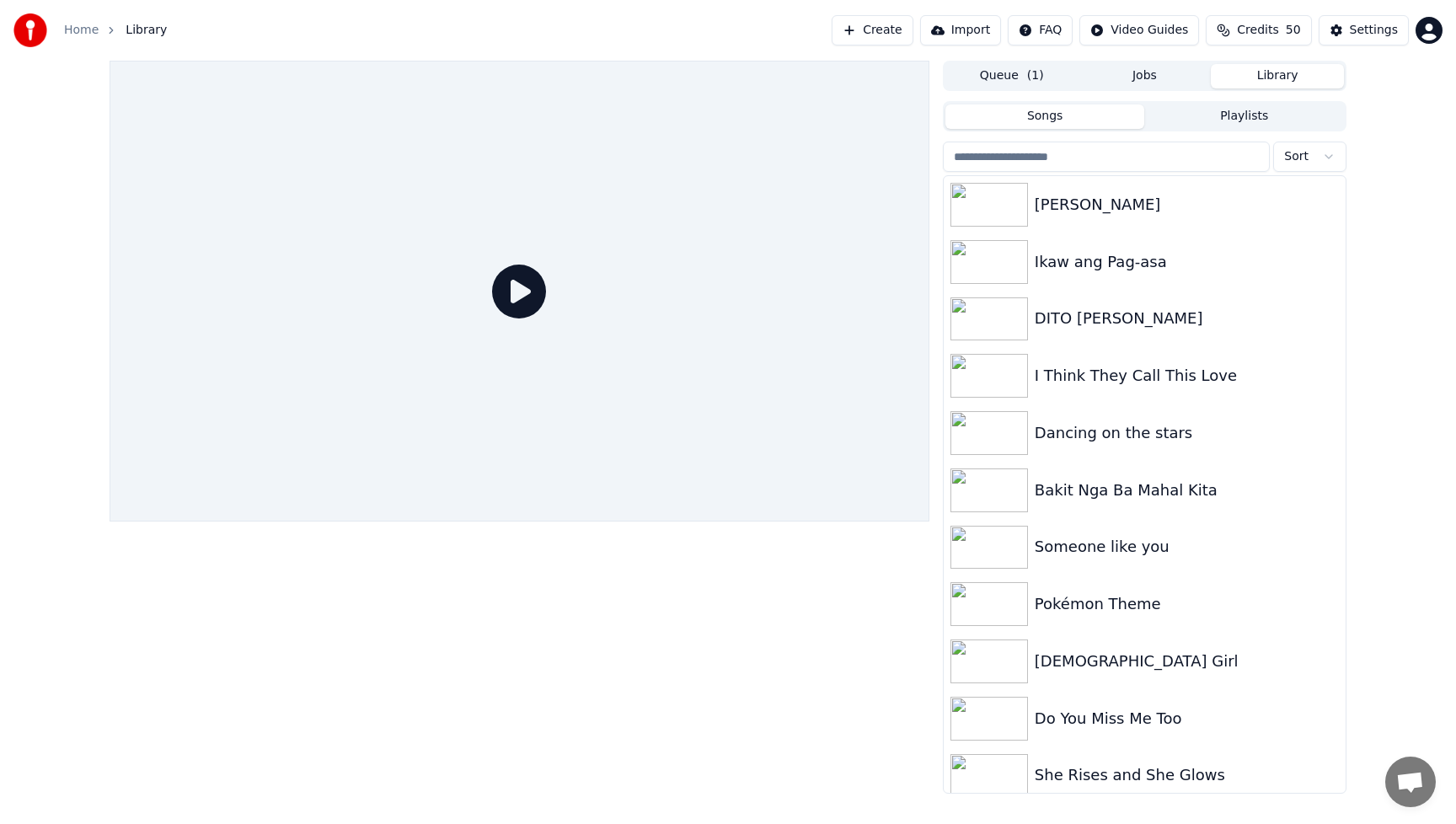
click at [511, 286] on icon at bounding box center [519, 291] width 54 height 54
click at [1001, 214] on img at bounding box center [989, 205] width 78 height 44
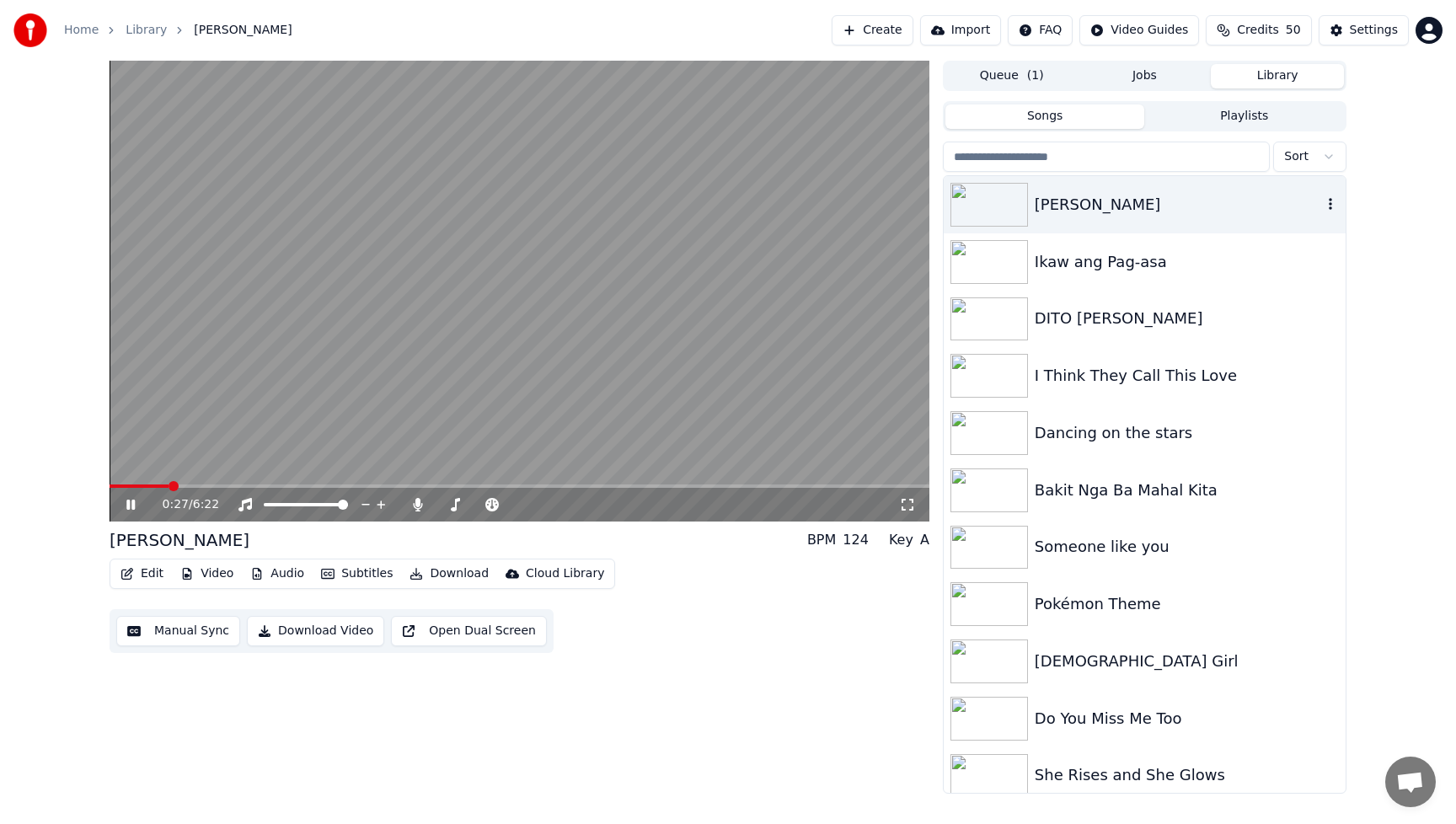
click at [1007, 206] on img at bounding box center [989, 205] width 78 height 44
click at [1001, 206] on img at bounding box center [989, 205] width 78 height 44
click at [110, 491] on span at bounding box center [115, 486] width 10 height 10
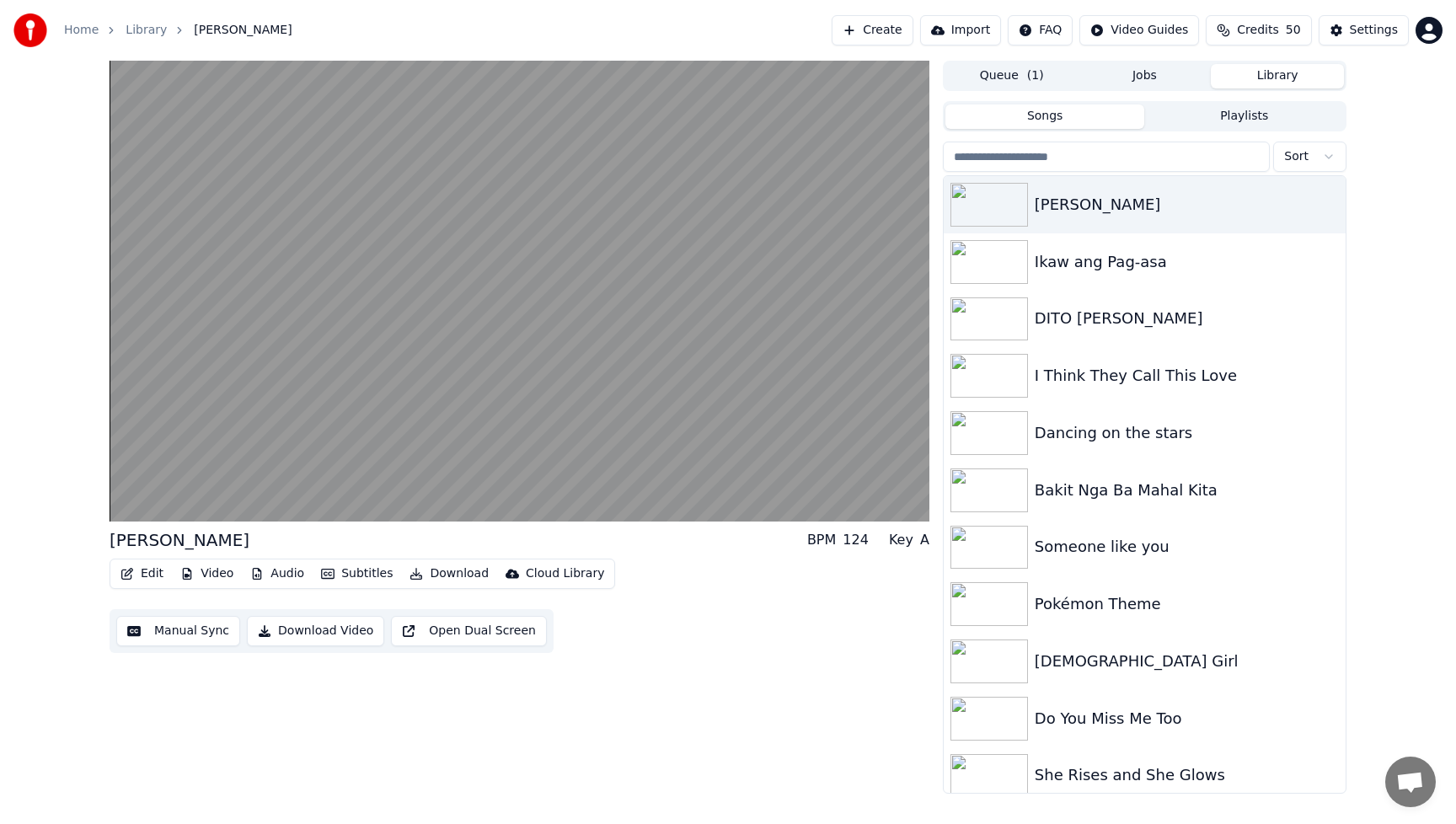
click at [299, 636] on button "Download Video" at bounding box center [316, 631] width 137 height 30
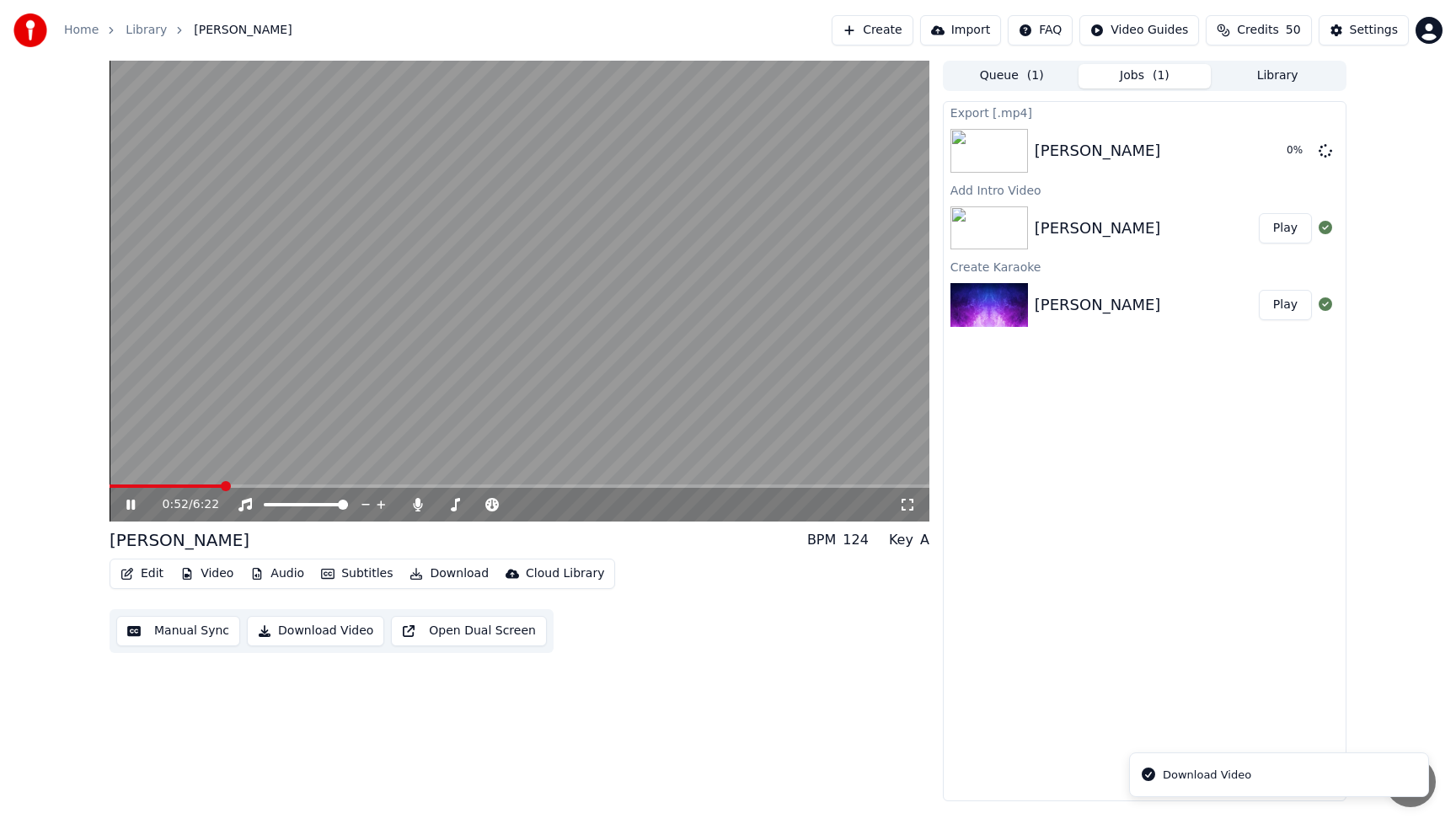
click at [130, 508] on icon at bounding box center [143, 505] width 39 height 13
click at [127, 500] on icon at bounding box center [131, 505] width 10 height 12
click at [133, 510] on icon at bounding box center [143, 505] width 39 height 13
